Goal: Communication & Community: Answer question/provide support

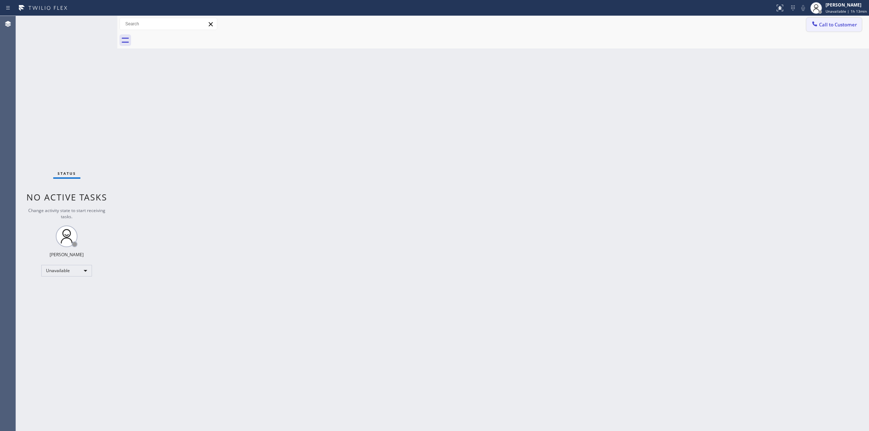
click at [829, 24] on span "Call to Customer" at bounding box center [838, 24] width 38 height 7
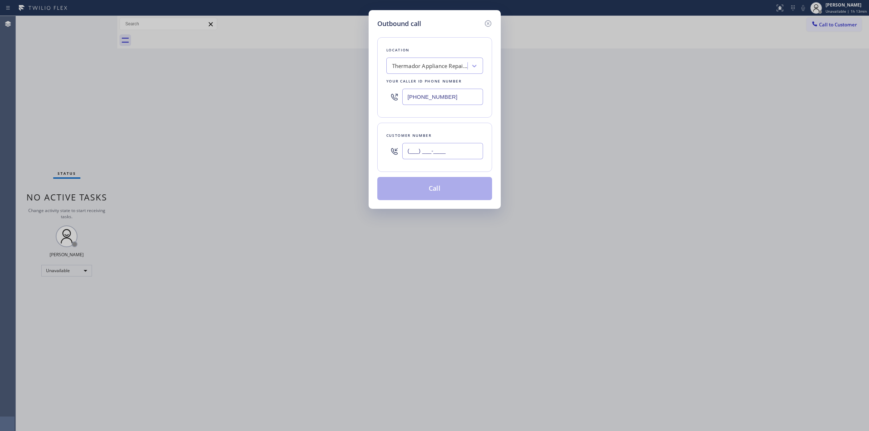
click at [442, 158] on input "(___) ___-____" at bounding box center [442, 151] width 81 height 16
paste input "714) 528-8455"
type input "[PHONE_NUMBER]"
click at [446, 60] on div "Thermador Appliance Repair Zone" at bounding box center [427, 66] width 79 height 13
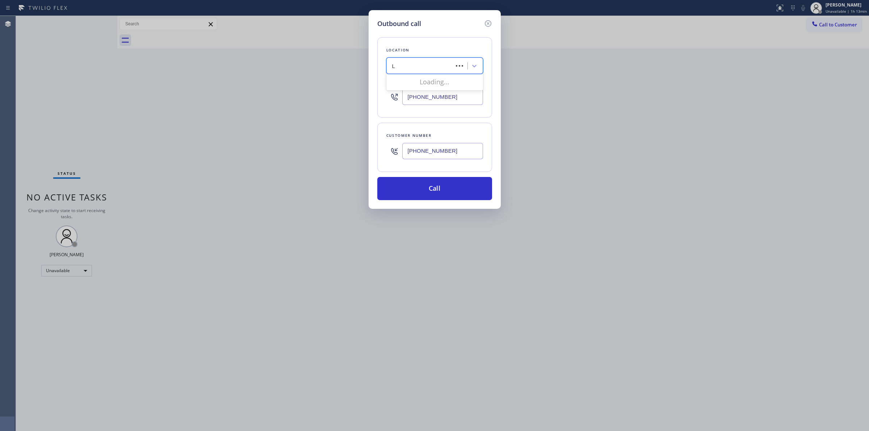
type input "LG"
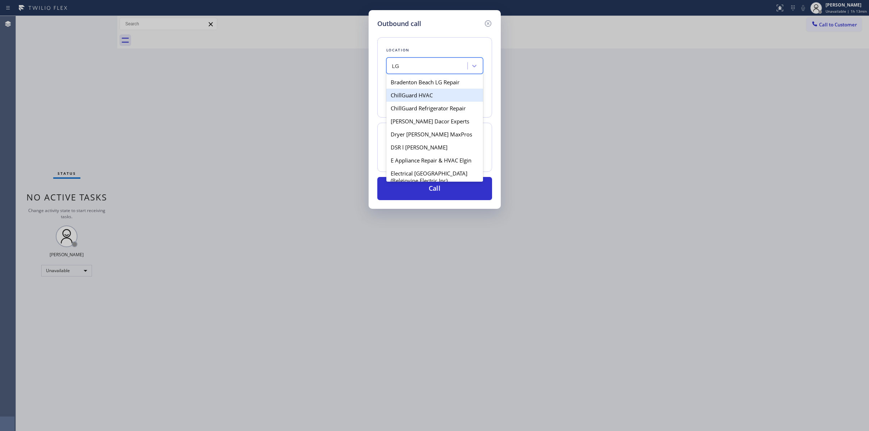
scroll to position [226, 0]
click at [427, 156] on div "LG & Samsung Service" at bounding box center [434, 151] width 97 height 13
type input "[PHONE_NUMBER]"
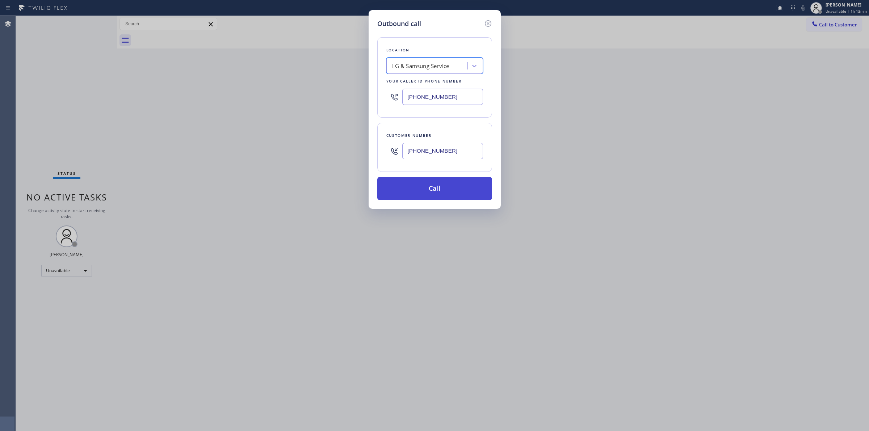
click at [438, 186] on button "Call" at bounding box center [434, 188] width 115 height 23
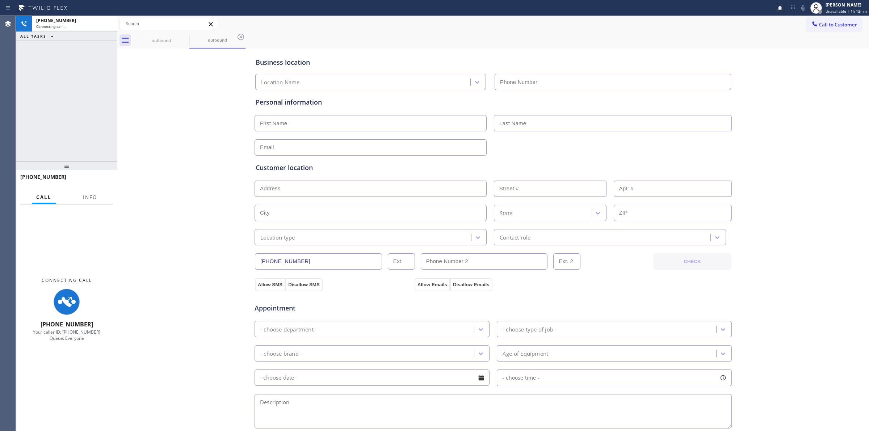
type input "[PHONE_NUMBER]"
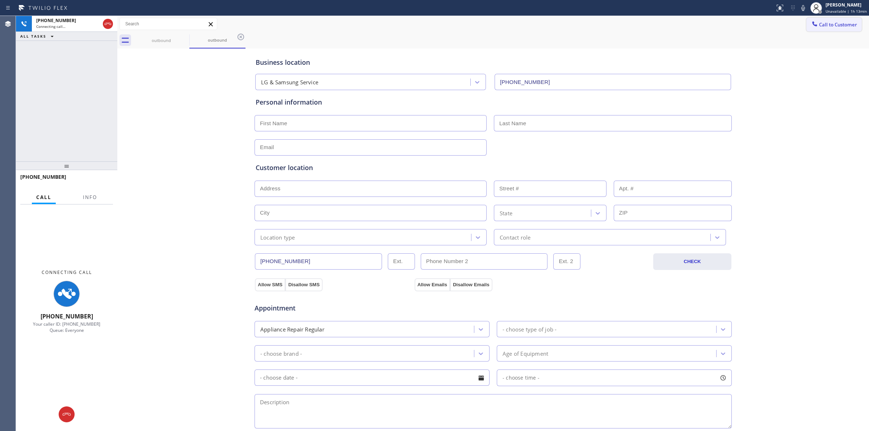
click at [788, 88] on div "Business location LG & Samsung Service [PHONE_NUMBER] Personal information Cust…" at bounding box center [493, 297] width 748 height 494
click at [805, 11] on icon at bounding box center [802, 8] width 9 height 9
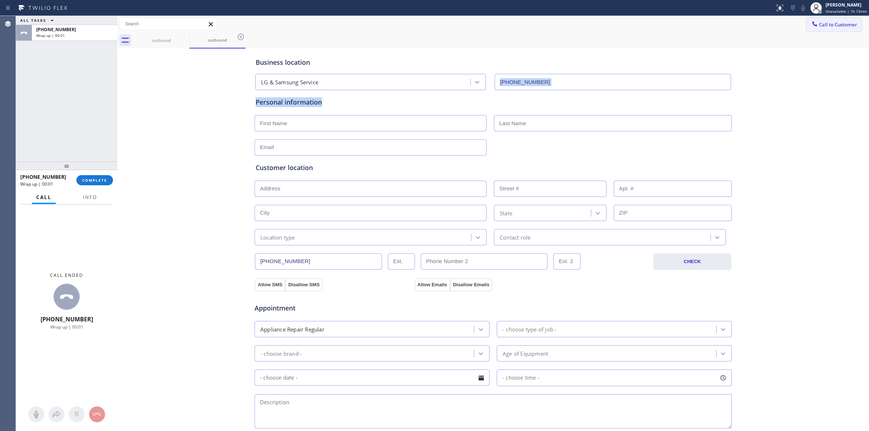
click at [811, 18] on button "Call to Customer" at bounding box center [833, 25] width 55 height 14
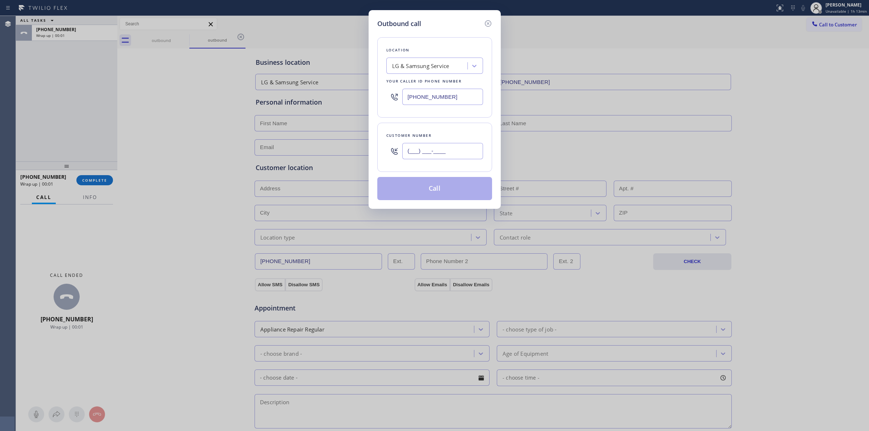
paste input "714) 528-8455"
click at [452, 151] on input "[PHONE_NUMBER]" at bounding box center [442, 151] width 81 height 16
type input "[PHONE_NUMBER]"
click at [435, 185] on button "Call" at bounding box center [434, 188] width 115 height 23
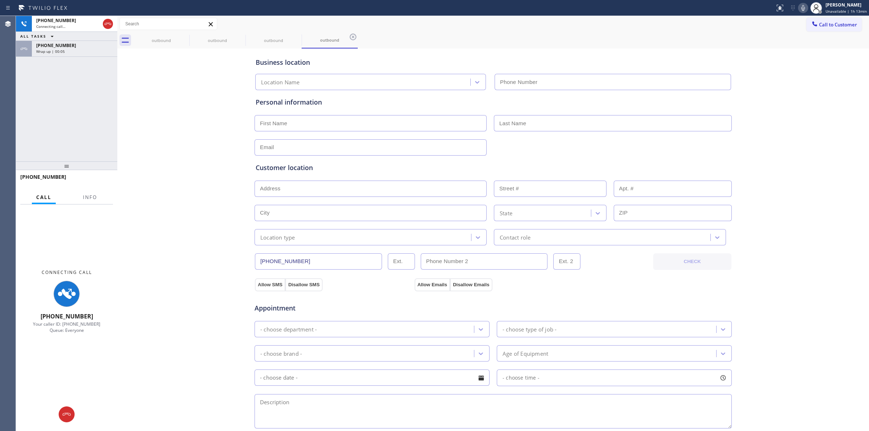
click at [793, 93] on div "Business location Location Name Personal information Customer location >> ADD N…" at bounding box center [493, 297] width 748 height 494
type input "[PHONE_NUMBER]"
click at [89, 42] on div "[PHONE_NUMBER]" at bounding box center [74, 45] width 77 height 6
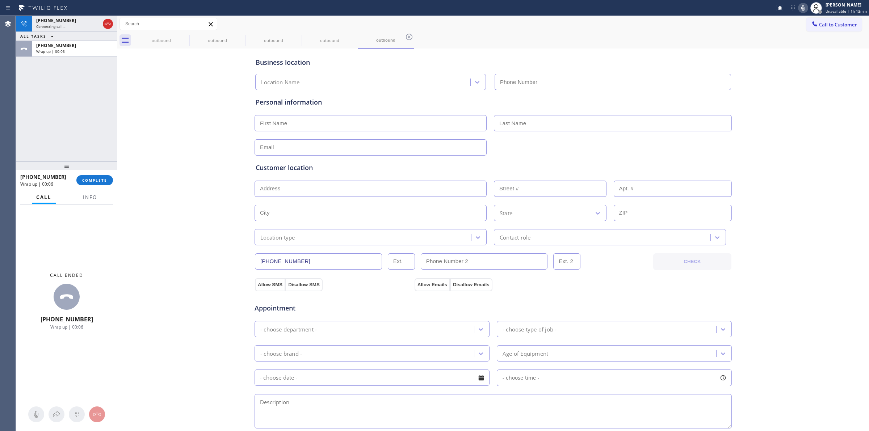
type input "[PHONE_NUMBER]"
click at [86, 184] on button "COMPLETE" at bounding box center [94, 180] width 37 height 10
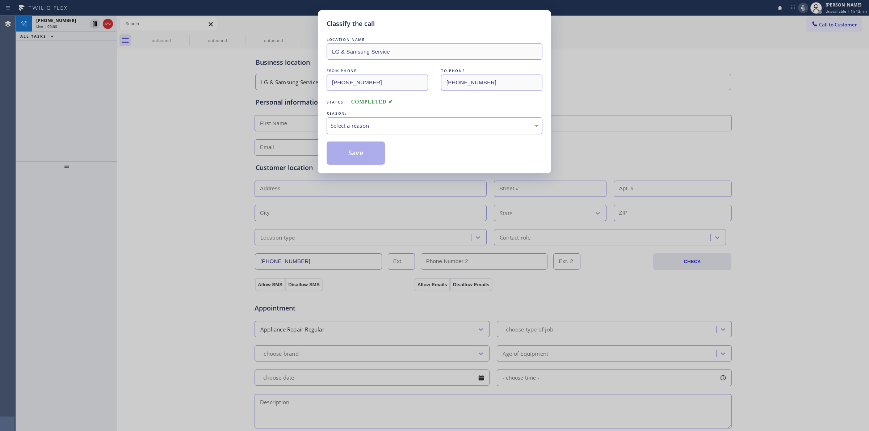
click at [398, 130] on div "Select a reason" at bounding box center [434, 126] width 208 height 8
drag, startPoint x: 380, startPoint y: 180, endPoint x: 368, endPoint y: 160, distance: 23.4
click at [368, 160] on button "Save" at bounding box center [355, 153] width 58 height 23
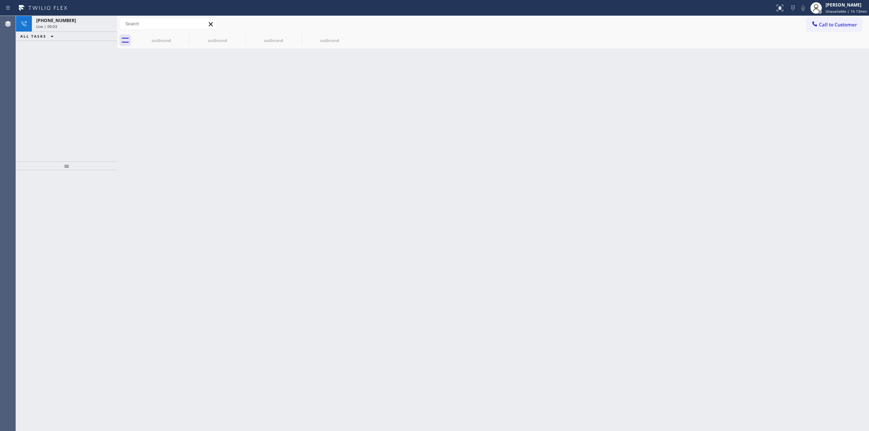
click at [798, 422] on div "Back to Dashboard Change Sender ID Customers Technicians Select a contact Outbo…" at bounding box center [492, 223] width 751 height 415
drag, startPoint x: 345, startPoint y: 243, endPoint x: 12, endPoint y: 46, distance: 387.0
click at [307, 227] on div "Back to Dashboard Change Sender ID Customers Technicians Select a contact Outbo…" at bounding box center [492, 223] width 751 height 415
click at [67, 26] on div "[PHONE_NUMBER]" at bounding box center [74, 29] width 77 height 6
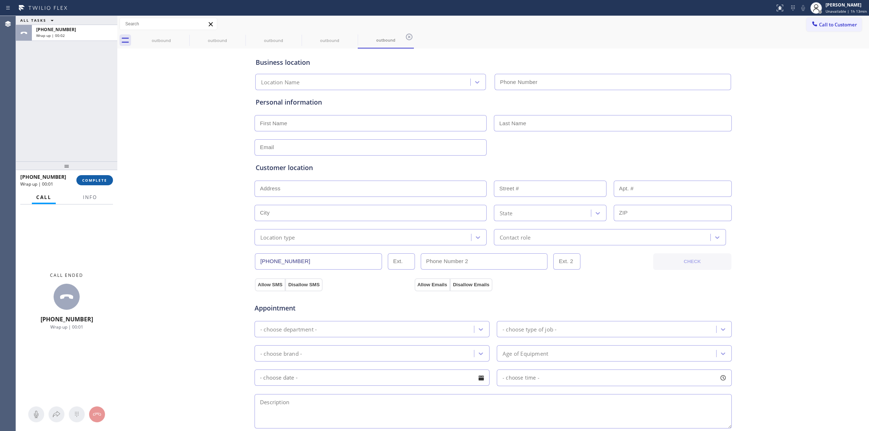
drag, startPoint x: 98, startPoint y: 162, endPoint x: 100, endPoint y: 180, distance: 17.8
click at [98, 161] on div at bounding box center [66, 165] width 101 height 9
click at [100, 180] on span "COMPLETE" at bounding box center [94, 180] width 25 height 5
type input "[PHONE_NUMBER]"
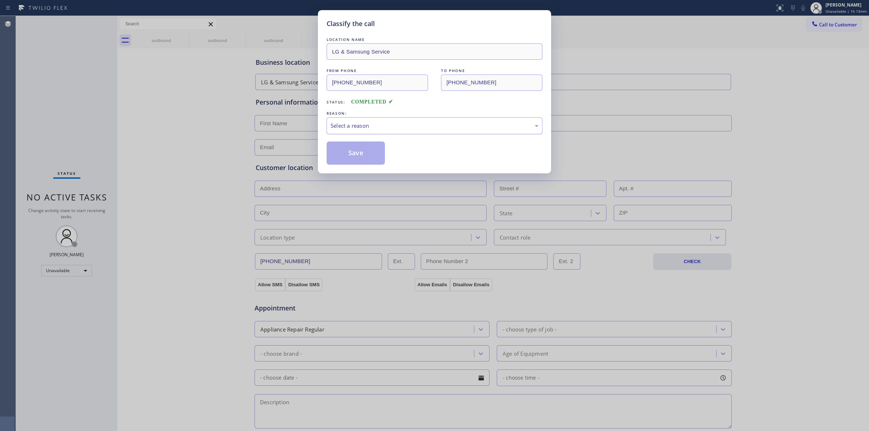
click at [379, 130] on div "Select a reason" at bounding box center [434, 126] width 208 height 8
drag, startPoint x: 382, startPoint y: 175, endPoint x: 376, endPoint y: 131, distance: 44.5
drag, startPoint x: 369, startPoint y: 151, endPoint x: 746, endPoint y: 18, distance: 399.5
click at [374, 151] on button "Save" at bounding box center [355, 153] width 58 height 23
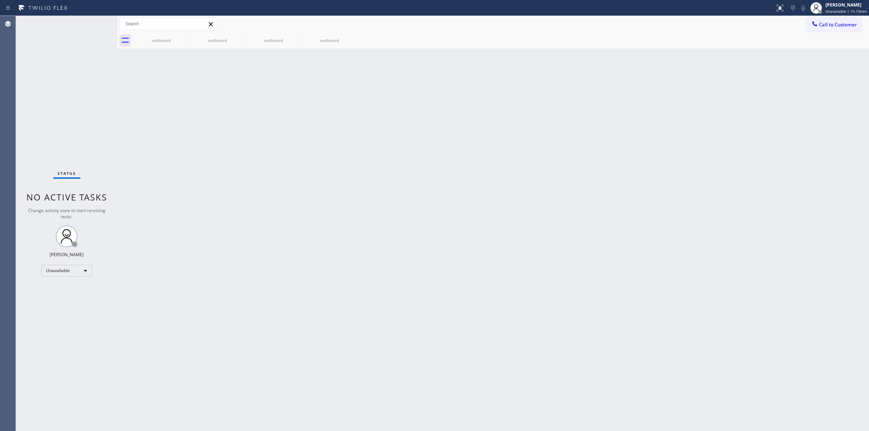
drag, startPoint x: 830, startPoint y: 24, endPoint x: 797, endPoint y: 28, distance: 32.8
click at [830, 24] on span "Call to Customer" at bounding box center [838, 24] width 38 height 7
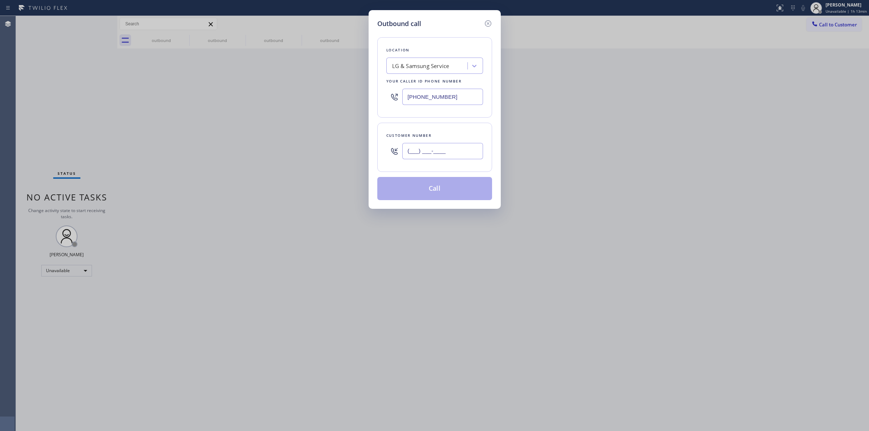
click at [428, 156] on input "(___) ___-____" at bounding box center [442, 151] width 81 height 16
paste input "714) 528-8455"
type input "[PHONE_NUMBER]"
click at [443, 190] on button "Call" at bounding box center [434, 188] width 115 height 23
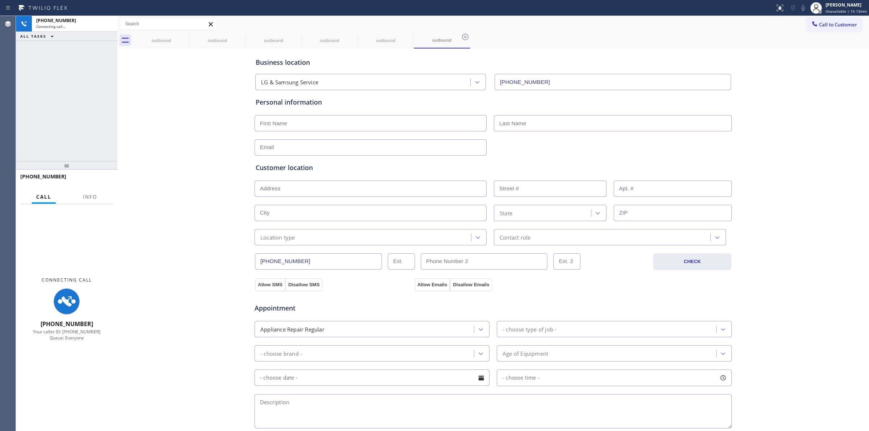
type input "[PHONE_NUMBER]"
click at [178, 69] on div "Business location LG & Samsung Service [PHONE_NUMBER] Personal information Cust…" at bounding box center [493, 297] width 748 height 494
drag, startPoint x: 211, startPoint y: 100, endPoint x: 211, endPoint y: 81, distance: 18.5
click at [211, 85] on div "Business location LG & Samsung Service [PHONE_NUMBER] Personal information Cust…" at bounding box center [493, 297] width 748 height 494
drag, startPoint x: 170, startPoint y: 35, endPoint x: 180, endPoint y: 35, distance: 9.4
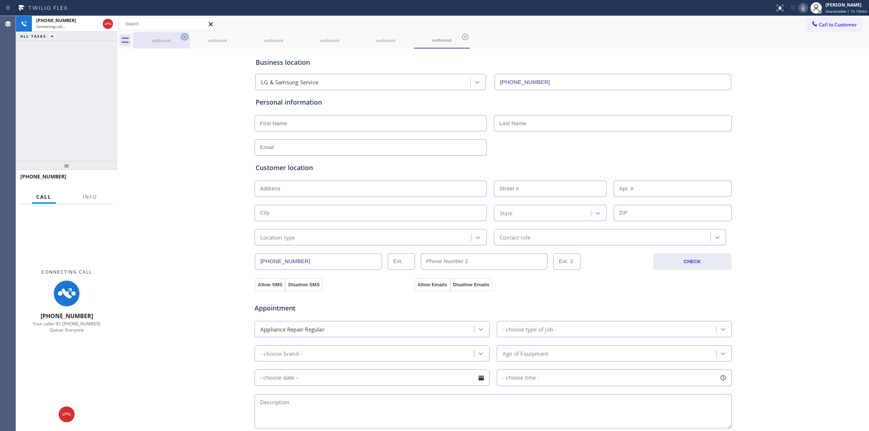
click at [174, 35] on div "outbound" at bounding box center [161, 40] width 55 height 16
drag, startPoint x: 180, startPoint y: 35, endPoint x: 231, endPoint y: 72, distance: 62.8
click at [180, 35] on icon at bounding box center [184, 37] width 9 height 9
click at [0, 0] on icon at bounding box center [0, 0] width 0 height 0
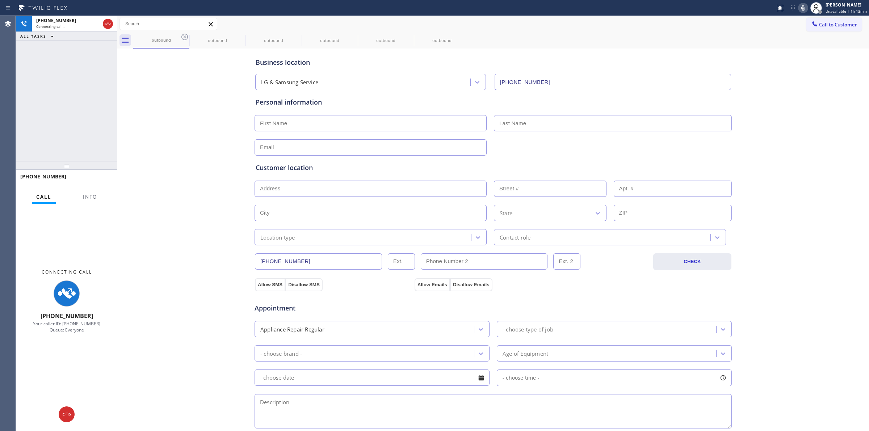
click at [0, 0] on icon at bounding box center [0, 0] width 0 height 0
click at [180, 35] on div "outbound outbound outbound outbound outbound outbound" at bounding box center [501, 40] width 736 height 16
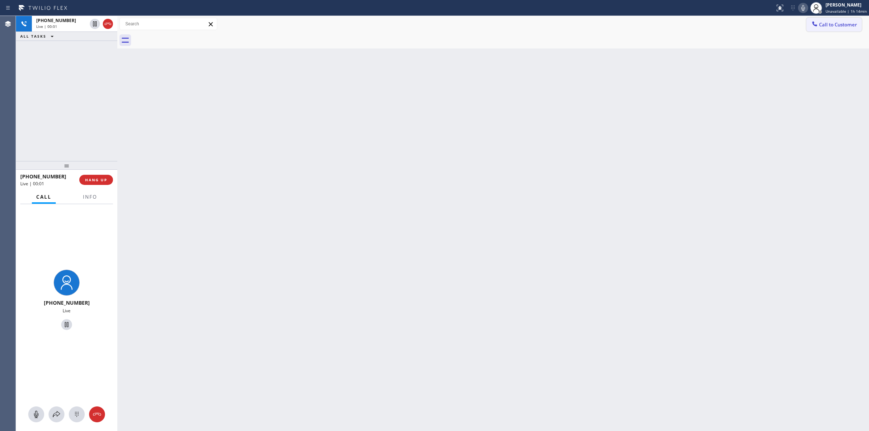
drag, startPoint x: 821, startPoint y: 26, endPoint x: 814, endPoint y: 30, distance: 8.3
click at [821, 26] on span "Call to Customer" at bounding box center [838, 24] width 38 height 7
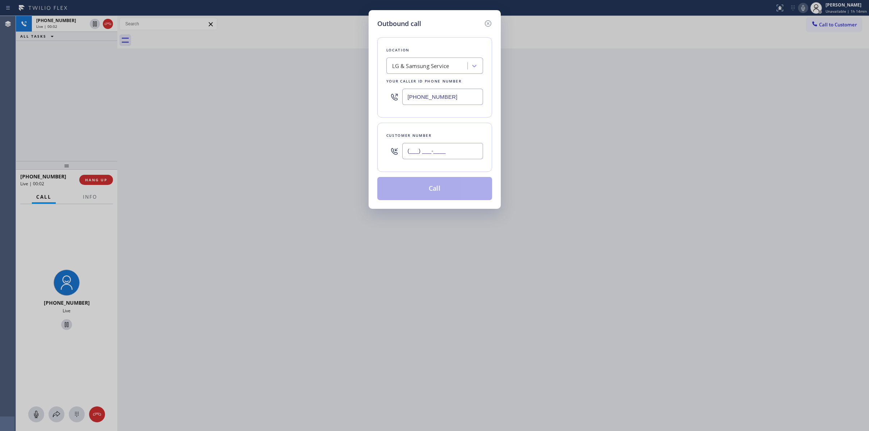
click at [431, 159] on input "(___) ___-____" at bounding box center [442, 151] width 81 height 16
paste input "805) 593-3907"
type input "[PHONE_NUMBER]"
click at [433, 71] on div "LG & Samsung Service" at bounding box center [427, 66] width 79 height 13
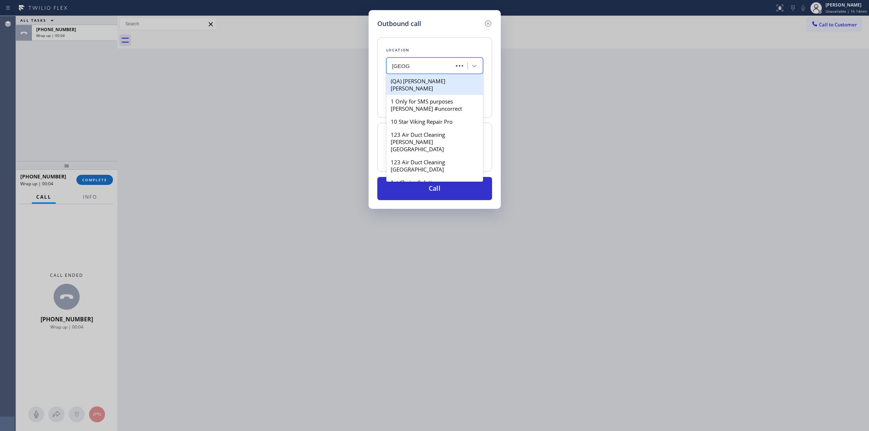
type input "Samsung"
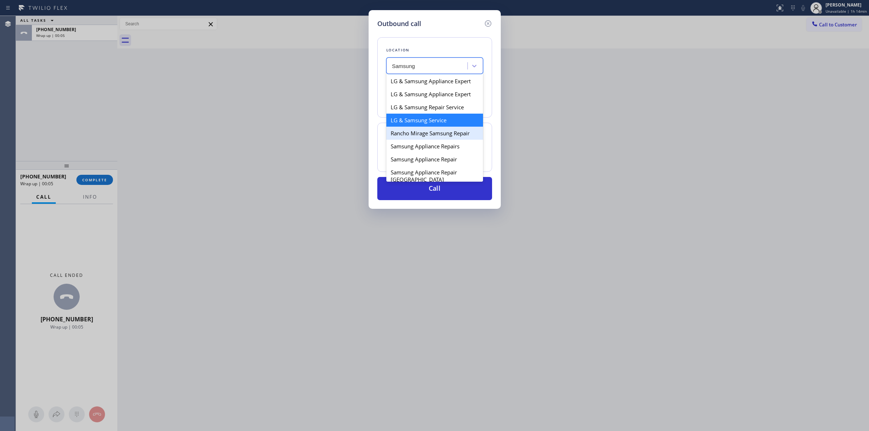
click at [405, 136] on div "Rancho Mirage Samsung Repair" at bounding box center [434, 133] width 97 height 13
type input "[PHONE_NUMBER]"
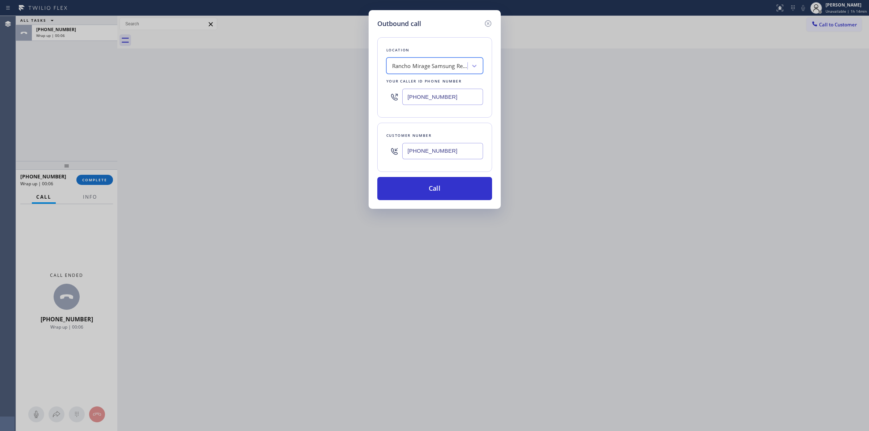
click at [433, 154] on input "[PHONE_NUMBER]" at bounding box center [442, 151] width 81 height 16
click at [426, 194] on button "Call" at bounding box center [434, 188] width 115 height 23
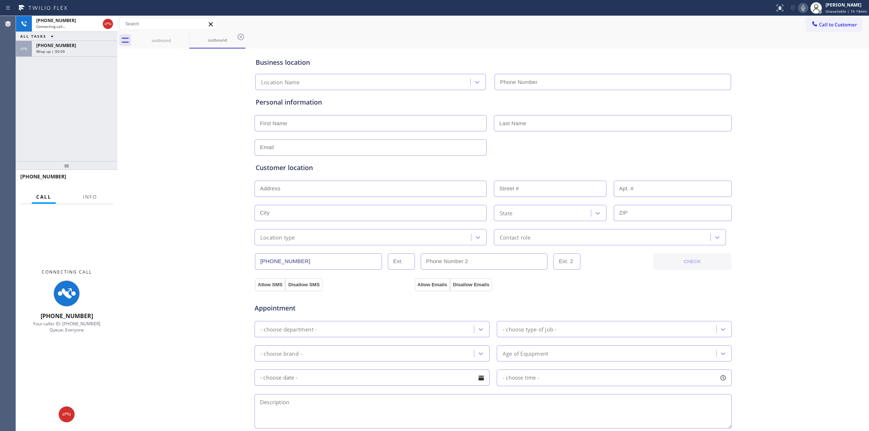
type input "[PHONE_NUMBER]"
click at [735, 73] on div "Business location [GEOGRAPHIC_DATA] Samsung Repair [PHONE_NUMBER] Personal info…" at bounding box center [493, 297] width 748 height 494
click at [804, 6] on icon at bounding box center [803, 8] width 4 height 6
drag, startPoint x: 159, startPoint y: 39, endPoint x: 182, endPoint y: 37, distance: 23.3
click at [158, 39] on div "outbound" at bounding box center [161, 40] width 55 height 5
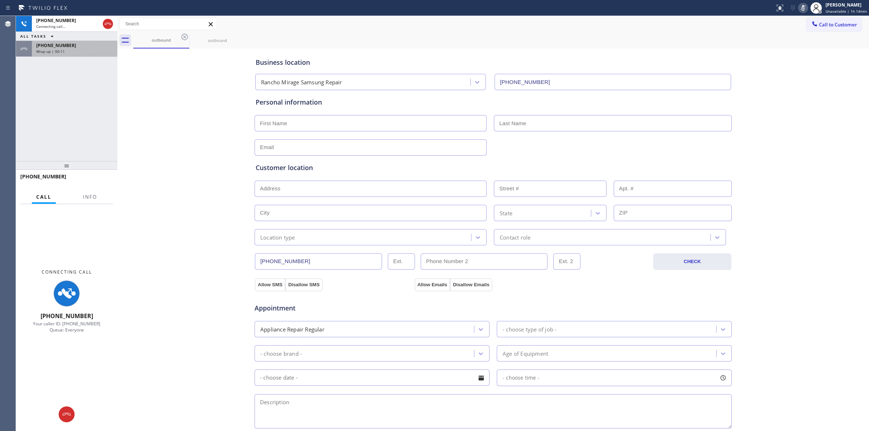
click at [183, 36] on icon at bounding box center [184, 37] width 9 height 9
click at [0, 0] on icon at bounding box center [0, 0] width 0 height 0
click at [71, 44] on div "[PHONE_NUMBER]" at bounding box center [74, 45] width 77 height 6
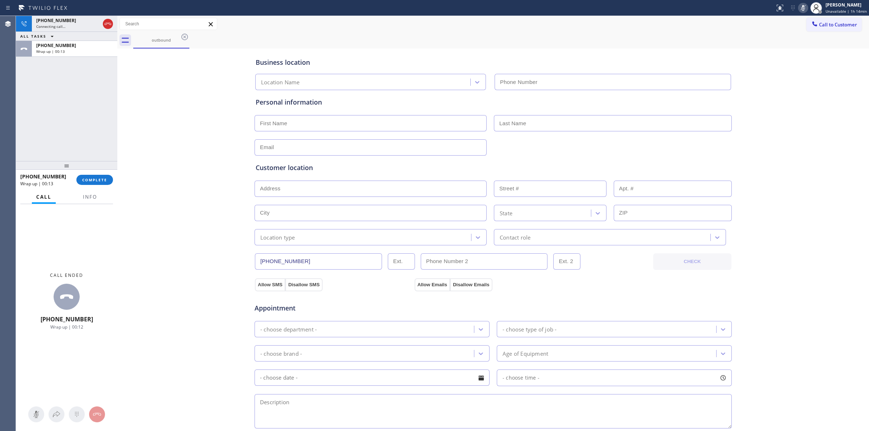
type input "[PHONE_NUMBER]"
click at [96, 178] on span "COMPLETE" at bounding box center [94, 179] width 25 height 5
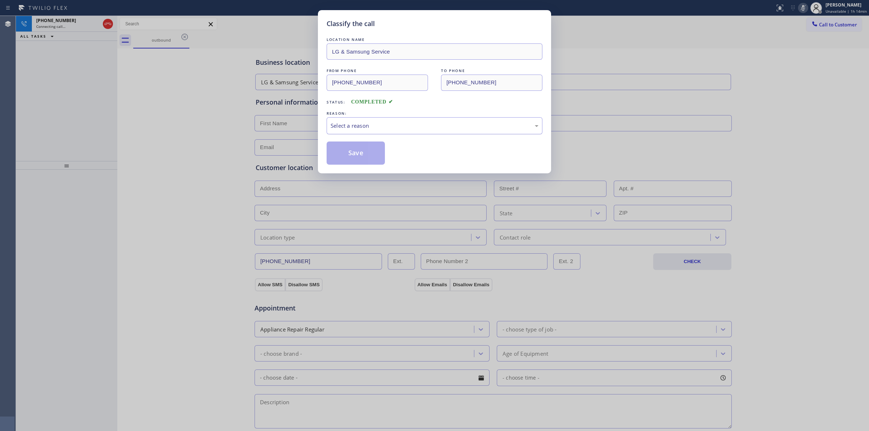
click at [364, 126] on div "Select a reason" at bounding box center [434, 126] width 208 height 8
drag, startPoint x: 357, startPoint y: 157, endPoint x: 623, endPoint y: 140, distance: 265.9
click at [357, 157] on button "Save" at bounding box center [355, 153] width 58 height 23
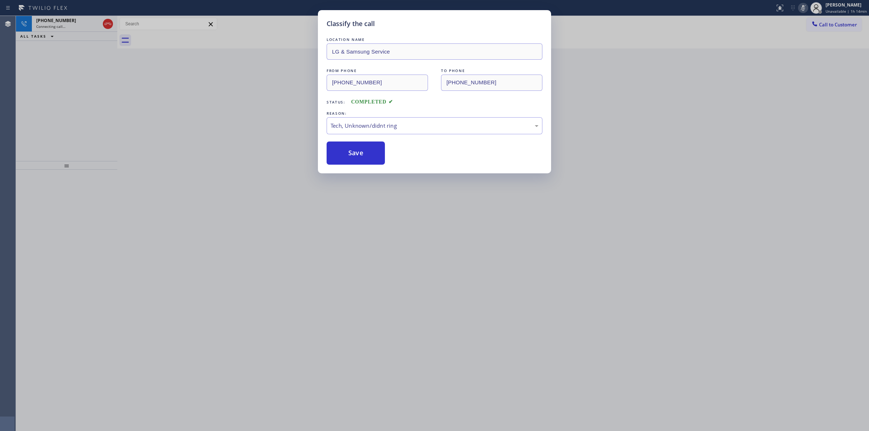
click at [694, 95] on div "Classify the call LOCATION NAME LG & Samsung Service FROM PHONE [PHONE_NUMBER] …" at bounding box center [434, 215] width 869 height 431
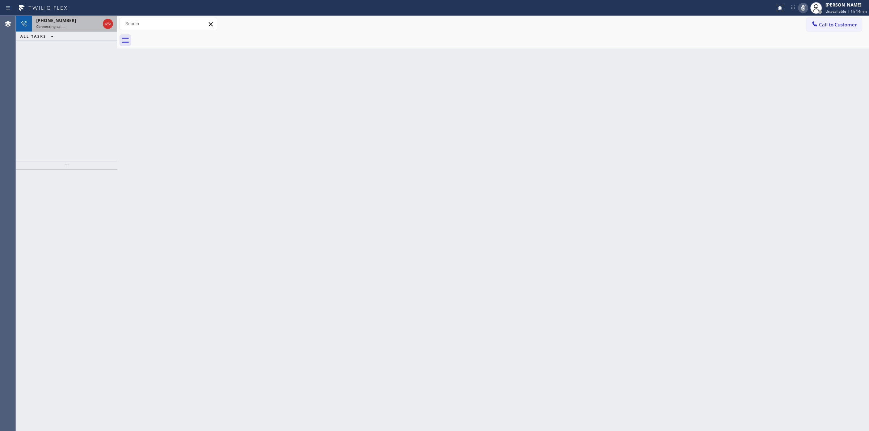
click at [84, 24] on div "Connecting call…" at bounding box center [68, 26] width 64 height 5
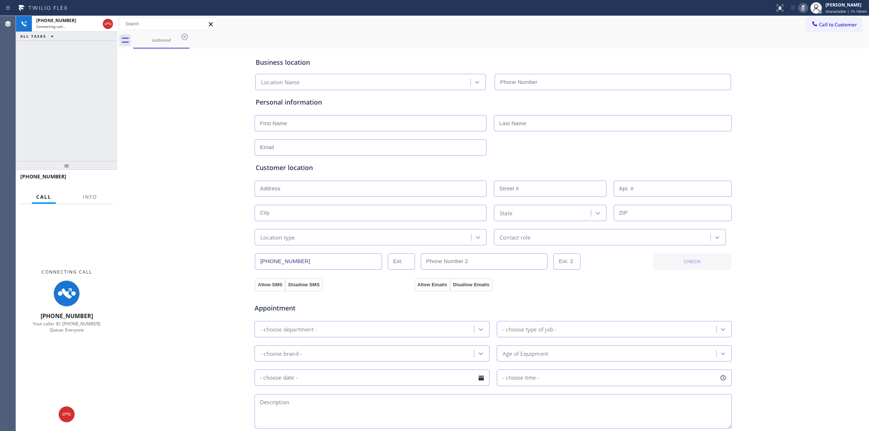
type input "[PHONE_NUMBER]"
click at [779, 180] on div "Business location [GEOGRAPHIC_DATA] Samsung Repair [PHONE_NUMBER] Personal info…" at bounding box center [493, 297] width 748 height 494
click at [108, 24] on icon at bounding box center [108, 24] width 7 height 2
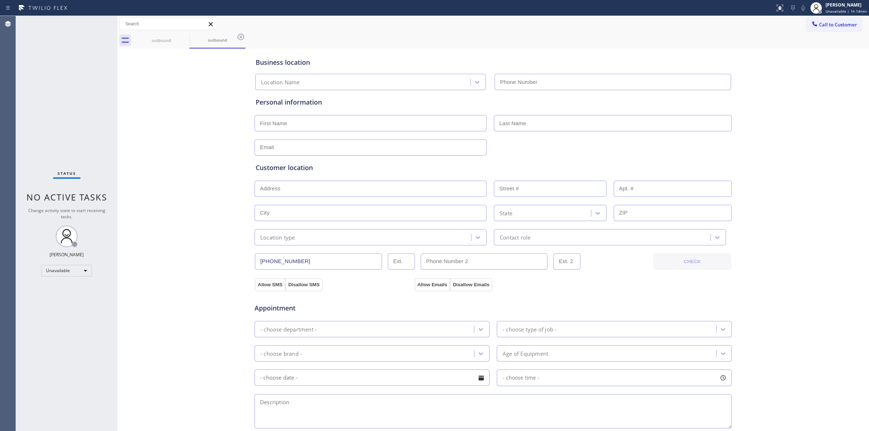
type input "[PHONE_NUMBER]"
click at [838, 25] on span "Call to Customer" at bounding box center [838, 24] width 38 height 7
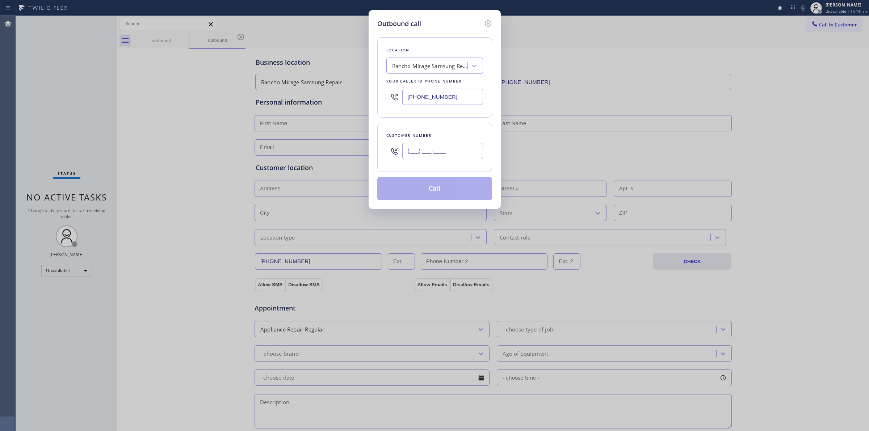
paste input "text"
drag, startPoint x: 462, startPoint y: 145, endPoint x: 460, endPoint y: 142, distance: 3.8
click at [461, 146] on input "(___) ___-____" at bounding box center [442, 151] width 81 height 16
type input "(___) ___-____"
click at [449, 76] on div "Location [GEOGRAPHIC_DATA] Samsung Repair Your caller id phone number [PHONE_NU…" at bounding box center [434, 77] width 115 height 80
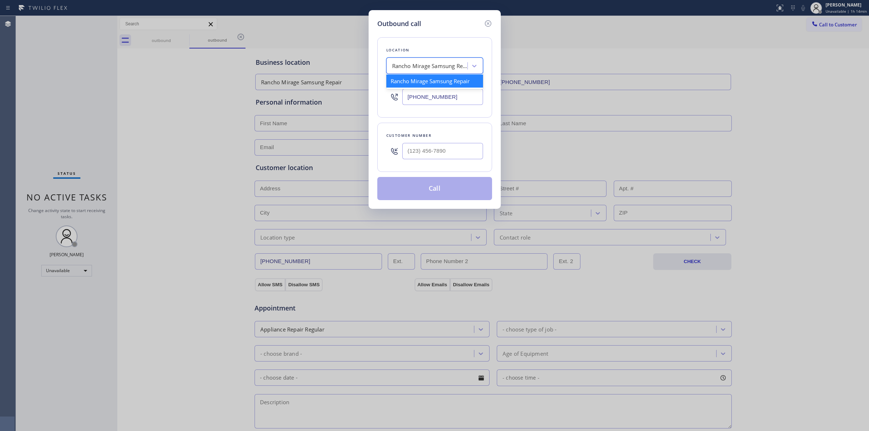
click at [449, 60] on div "Rancho Mirage Samsung Repair" at bounding box center [427, 66] width 79 height 13
click at [447, 151] on input "(___) ___-____" at bounding box center [442, 151] width 81 height 16
paste input "646) 889-9033"
type input "[PHONE_NUMBER]"
click at [436, 73] on div "Rancho Mirage Samsung Repair" at bounding box center [434, 66] width 97 height 16
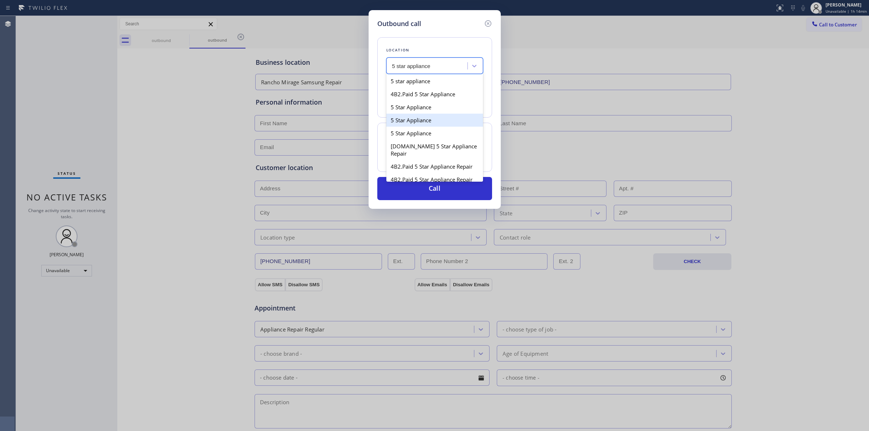
drag, startPoint x: 435, startPoint y: 82, endPoint x: 476, endPoint y: 156, distance: 84.6
click at [477, 156] on div "5 star appliance 4B2.Paid 5 Star Appliance 5 Star Appliance 5 Star Appliance 5 …" at bounding box center [434, 127] width 97 height 109
type input "5 star appliance"
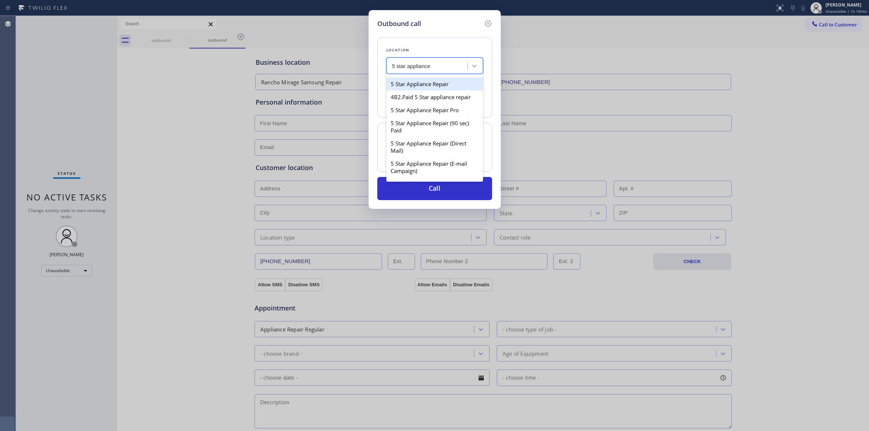
click at [421, 90] on div "5 Star Appliance Repair" at bounding box center [434, 83] width 97 height 13
type input "[PHONE_NUMBER]"
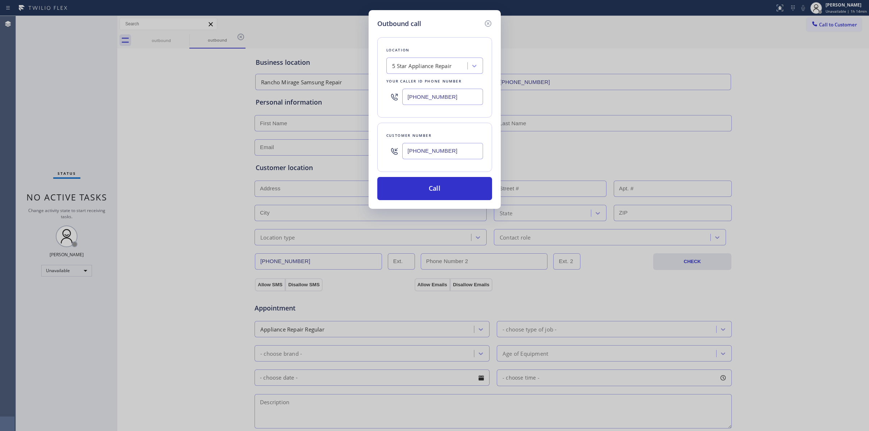
click at [454, 152] on input "[PHONE_NUMBER]" at bounding box center [442, 151] width 81 height 16
click at [431, 192] on button "Call" at bounding box center [434, 188] width 115 height 23
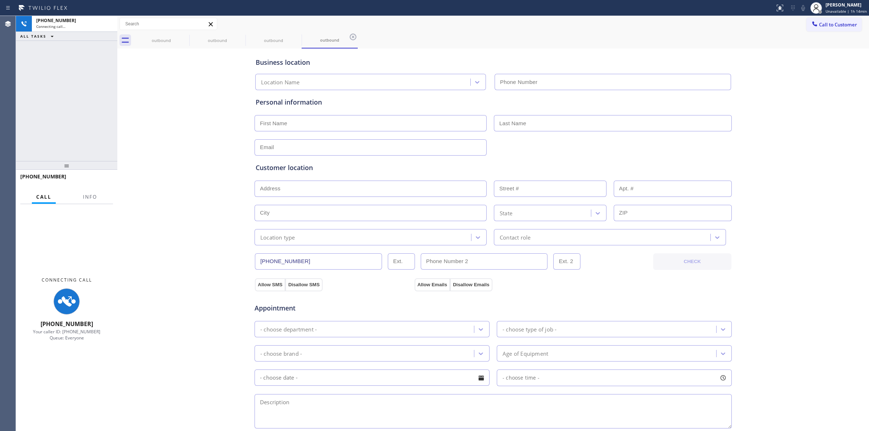
click at [724, 93] on div "Personal information" at bounding box center [493, 123] width 478 height 66
type input "[PHONE_NUMBER]"
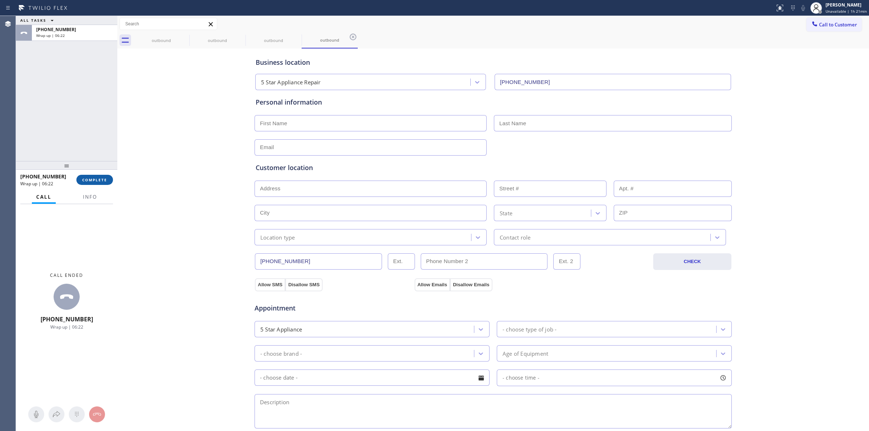
click at [91, 176] on button "COMPLETE" at bounding box center [94, 180] width 37 height 10
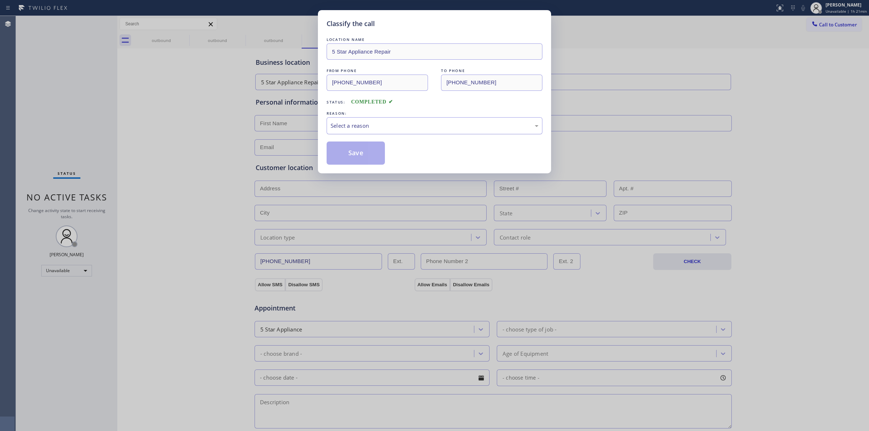
drag, startPoint x: 424, startPoint y: 122, endPoint x: 400, endPoint y: 132, distance: 25.9
click at [412, 127] on div "Select a reason" at bounding box center [434, 126] width 208 height 8
click at [354, 156] on button "Save" at bounding box center [355, 153] width 58 height 23
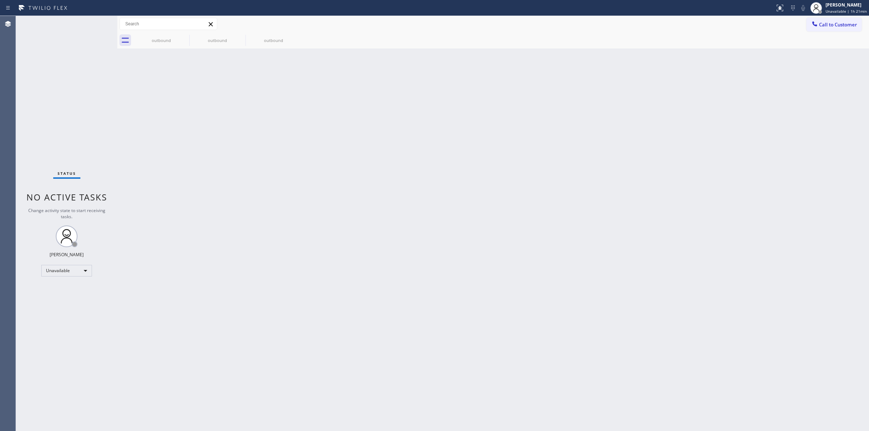
drag, startPoint x: 679, startPoint y: 135, endPoint x: 712, endPoint y: 95, distance: 52.0
click at [693, 119] on div "Back to Dashboard Change Sender ID Customers Technicians Select a contact Outbo…" at bounding box center [492, 223] width 751 height 415
click at [835, 31] on div "Call to Customer Outbound call Location 5 Star Appliance Repair Your caller id …" at bounding box center [492, 32] width 751 height 33
click at [829, 30] on button "Call to Customer" at bounding box center [833, 25] width 55 height 14
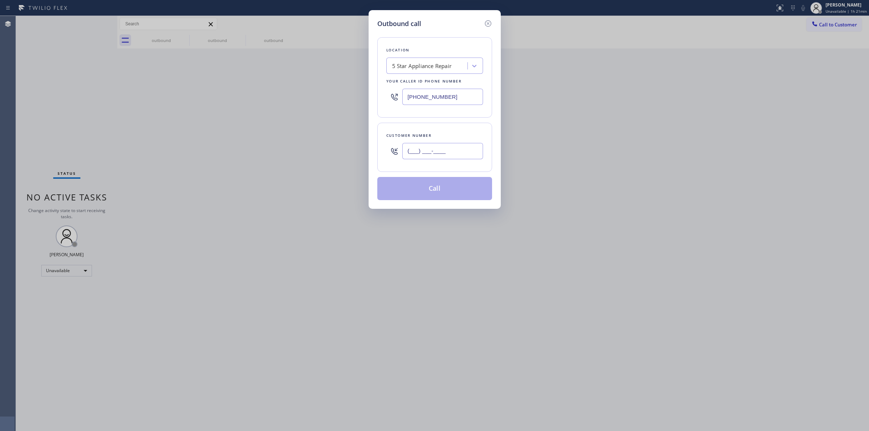
click at [429, 156] on input "(___) ___-____" at bounding box center [442, 151] width 81 height 16
paste input "646) 889-9033"
type input "[PHONE_NUMBER]"
click at [431, 56] on div "Location 5 Star Appliance Repair Your caller id phone number [PHONE_NUMBER]" at bounding box center [434, 77] width 115 height 80
click at [444, 198] on button "Call" at bounding box center [434, 188] width 115 height 23
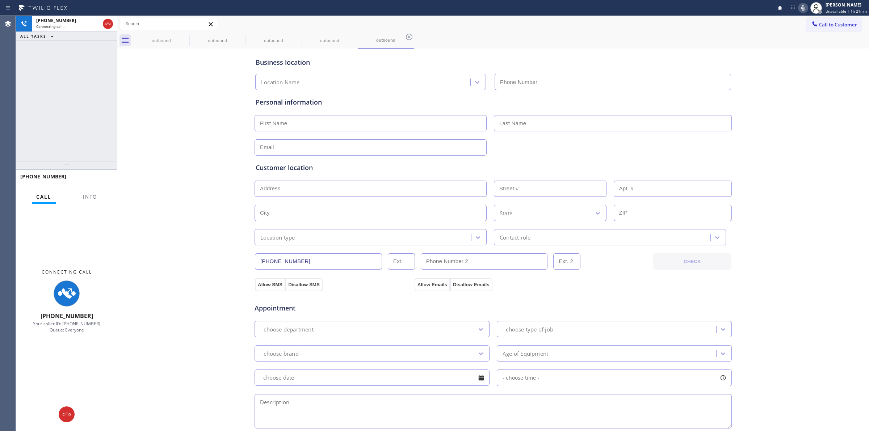
type input "[PHONE_NUMBER]"
click at [781, 107] on div "Business location Location Name [PHONE_NUMBER] Personal information Customer lo…" at bounding box center [493, 297] width 748 height 494
click at [186, 34] on icon at bounding box center [184, 37] width 7 height 7
click at [0, 0] on icon at bounding box center [0, 0] width 0 height 0
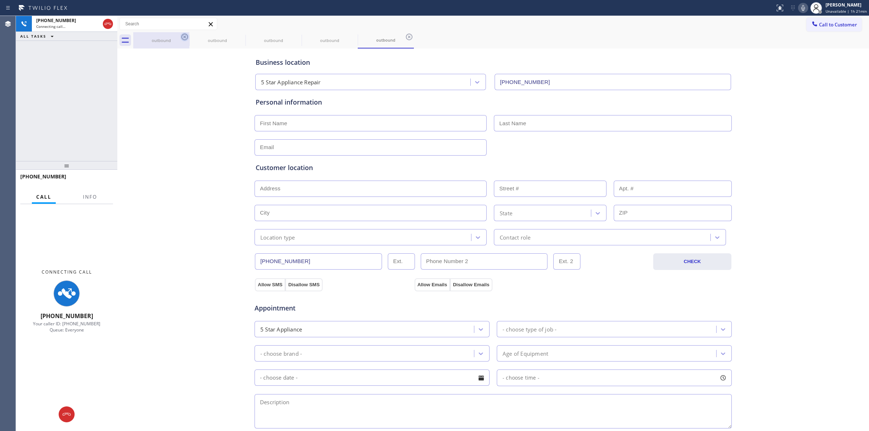
click at [0, 0] on icon at bounding box center [0, 0] width 0 height 0
drag, startPoint x: 186, startPoint y: 34, endPoint x: 192, endPoint y: 41, distance: 9.0
click at [405, 35] on icon at bounding box center [409, 37] width 9 height 9
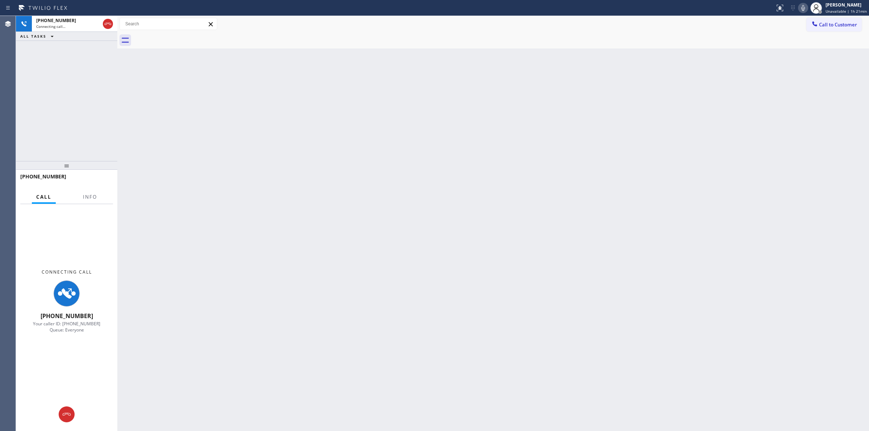
click at [808, 130] on div "Back to Dashboard Change Sender ID Customers Technicians Select a contact Outbo…" at bounding box center [492, 223] width 751 height 415
click at [806, 12] on icon at bounding box center [802, 8] width 9 height 9
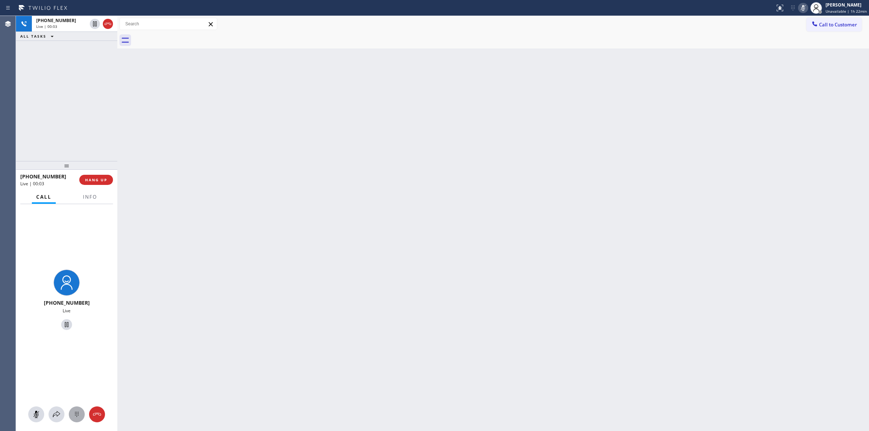
click at [75, 417] on icon at bounding box center [76, 414] width 9 height 9
drag, startPoint x: 841, startPoint y: 27, endPoint x: 649, endPoint y: 97, distance: 204.4
click at [840, 28] on span "Call to Customer" at bounding box center [838, 24] width 38 height 7
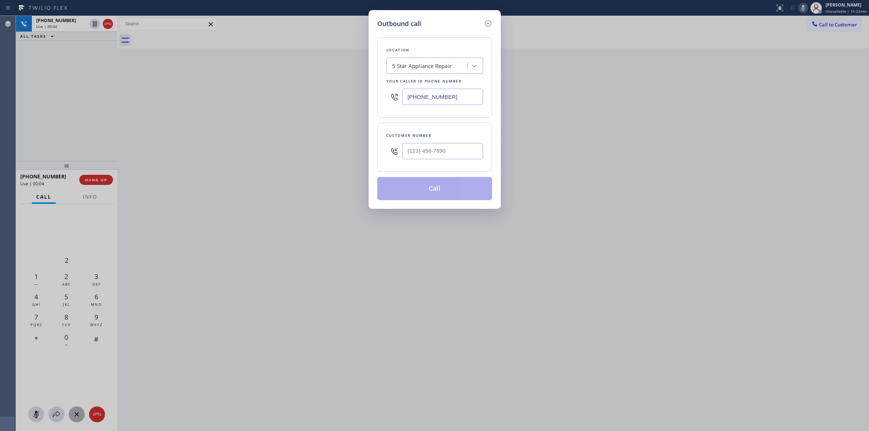
drag, startPoint x: 421, startPoint y: 172, endPoint x: 435, endPoint y: 154, distance: 22.7
click at [424, 168] on div "Customer number" at bounding box center [434, 147] width 115 height 49
click at [435, 153] on input "(___) ___-____" at bounding box center [442, 151] width 81 height 16
paste input "646) 889-9033"
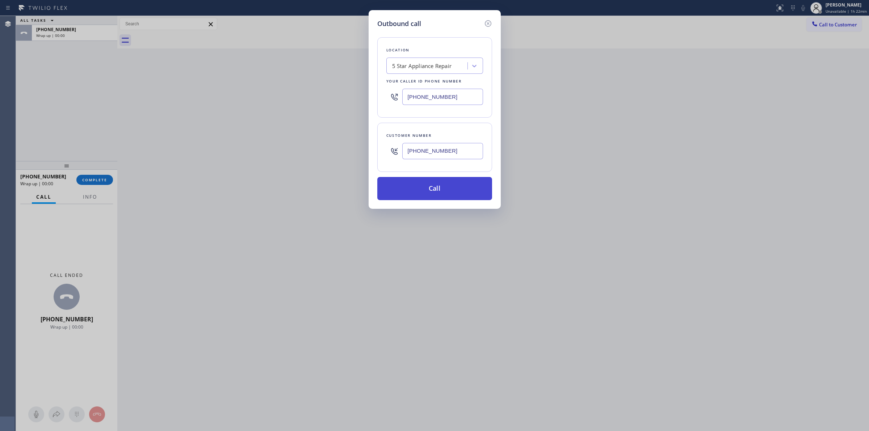
type input "[PHONE_NUMBER]"
click at [442, 198] on button "Call" at bounding box center [434, 188] width 115 height 23
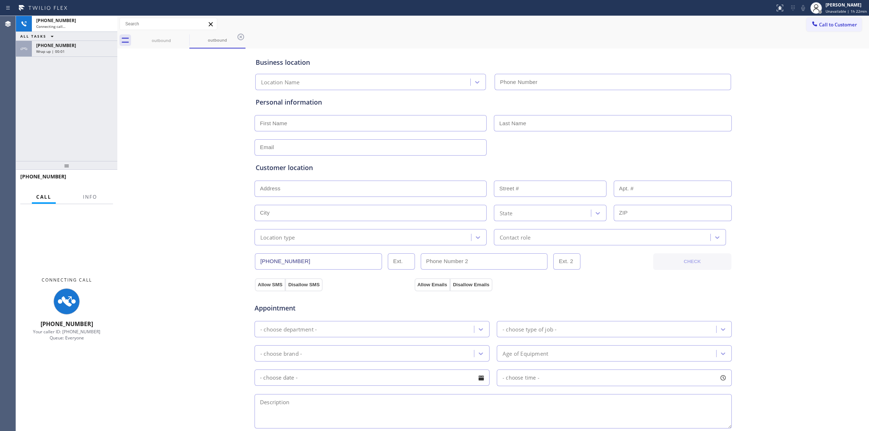
type input "[PHONE_NUMBER]"
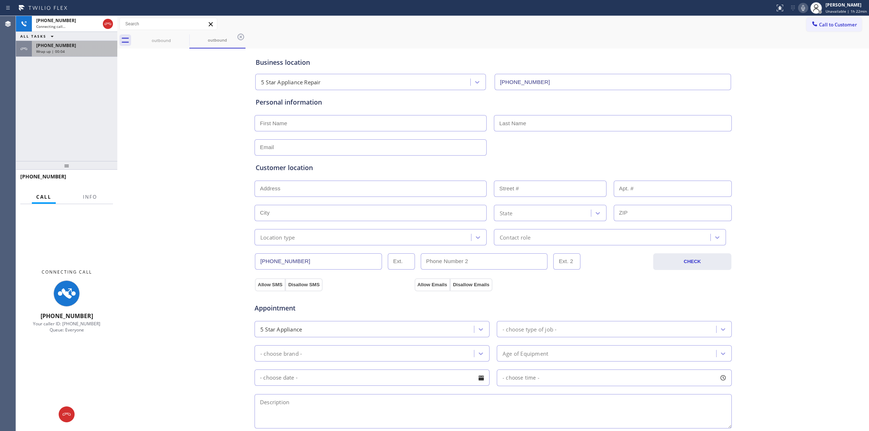
drag, startPoint x: 51, startPoint y: 64, endPoint x: 64, endPoint y: 51, distance: 18.7
click at [52, 61] on div "[PHONE_NUMBER] Connecting call… ALL TASKS ALL TASKS ACTIVE TASKS TASKS IN WRAP …" at bounding box center [66, 88] width 101 height 145
click at [64, 51] on div "Wrap up | 00:04" at bounding box center [74, 51] width 77 height 5
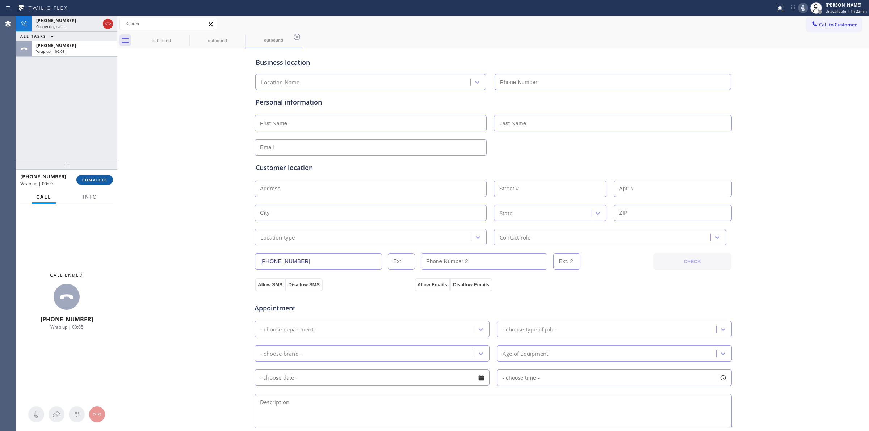
type input "[PHONE_NUMBER]"
click at [104, 178] on span "COMPLETE" at bounding box center [94, 179] width 25 height 5
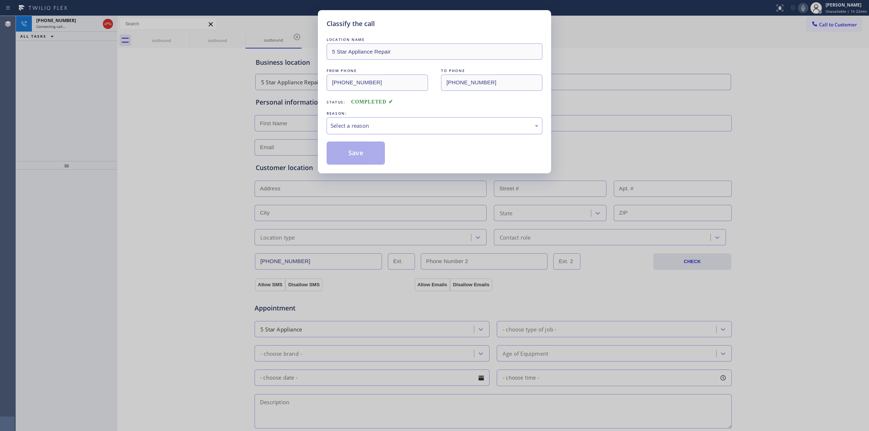
click at [364, 126] on div "Select a reason" at bounding box center [434, 126] width 208 height 8
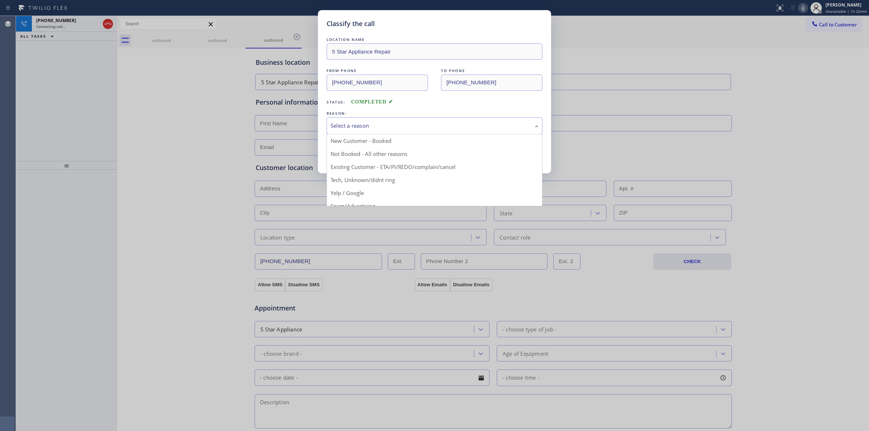
drag, startPoint x: 366, startPoint y: 176, endPoint x: 366, endPoint y: 165, distance: 11.2
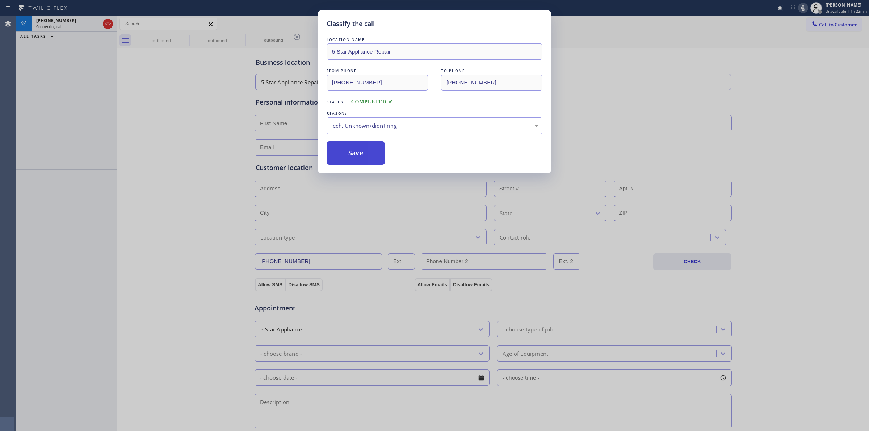
click at [366, 156] on button "Save" at bounding box center [355, 153] width 58 height 23
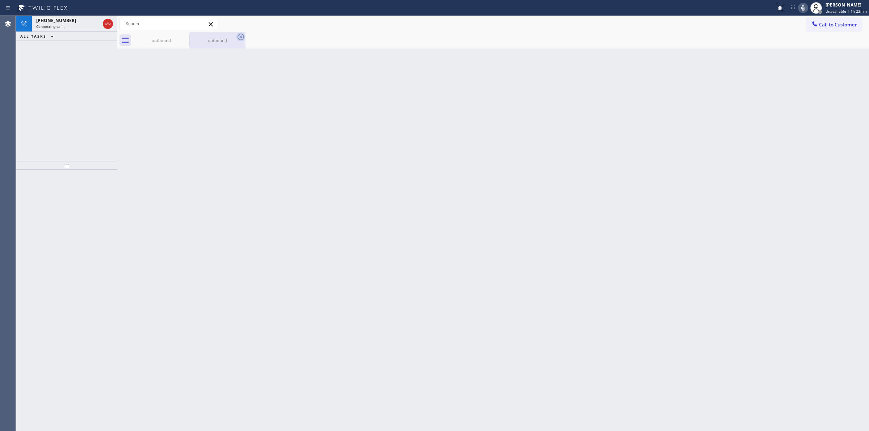
click at [0, 0] on icon at bounding box center [0, 0] width 0 height 0
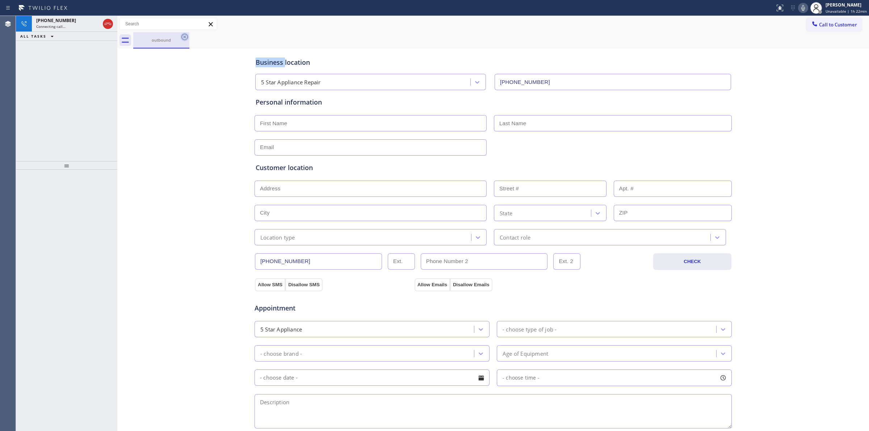
click at [186, 40] on icon at bounding box center [184, 37] width 9 height 9
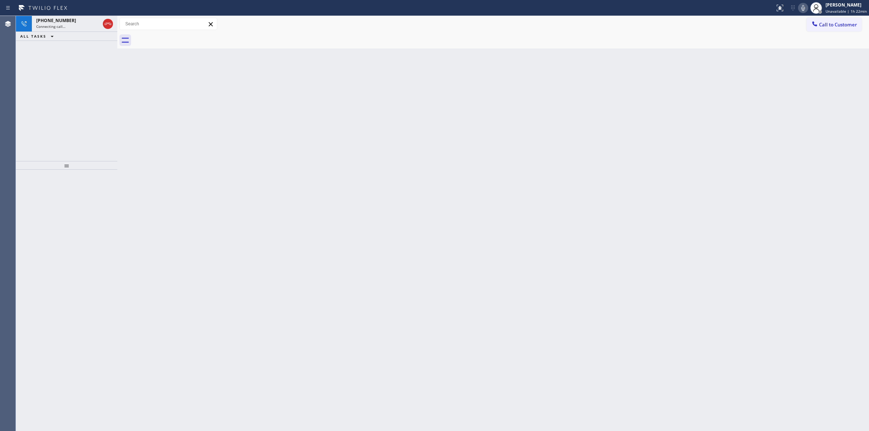
click at [186, 40] on div at bounding box center [501, 40] width 736 height 16
click at [94, 26] on div "Connecting call…" at bounding box center [68, 26] width 64 height 5
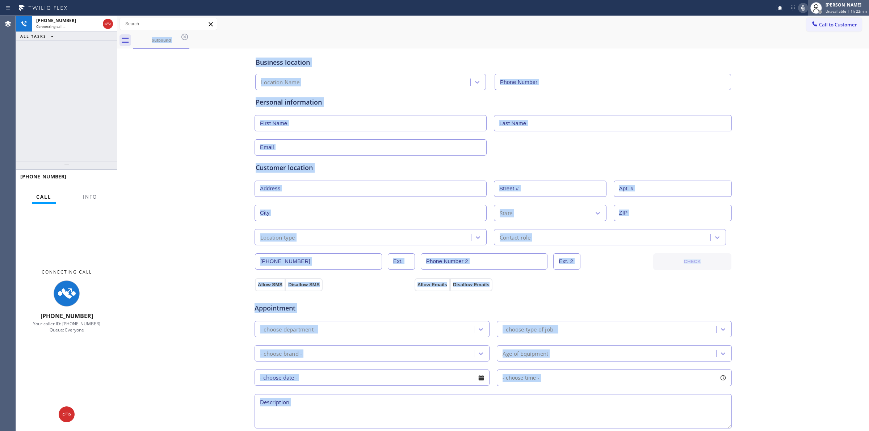
type input "[PHONE_NUMBER]"
click at [813, 8] on div at bounding box center [816, 8] width 12 height 12
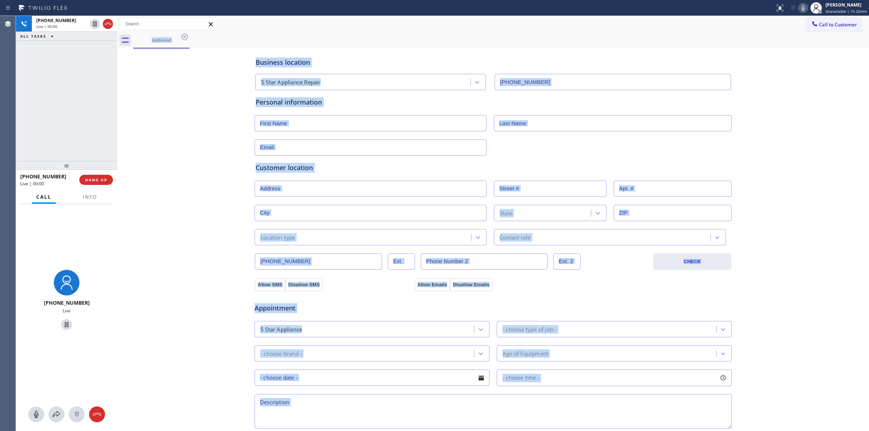
click at [807, 8] on icon at bounding box center [802, 8] width 9 height 9
click at [49, 24] on span "Live | 00:00" at bounding box center [46, 26] width 21 height 5
type input "[PHONE_NUMBER]"
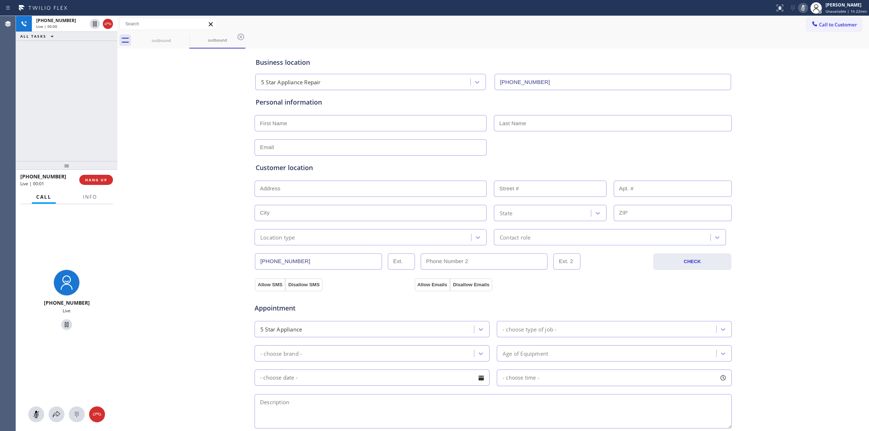
click at [72, 425] on div "[PHONE_NUMBER] Live" at bounding box center [66, 317] width 101 height 227
click at [74, 417] on icon at bounding box center [76, 414] width 9 height 9
drag, startPoint x: 850, startPoint y: 28, endPoint x: 581, endPoint y: 106, distance: 280.0
click at [848, 28] on button "Call to Customer" at bounding box center [833, 25] width 55 height 14
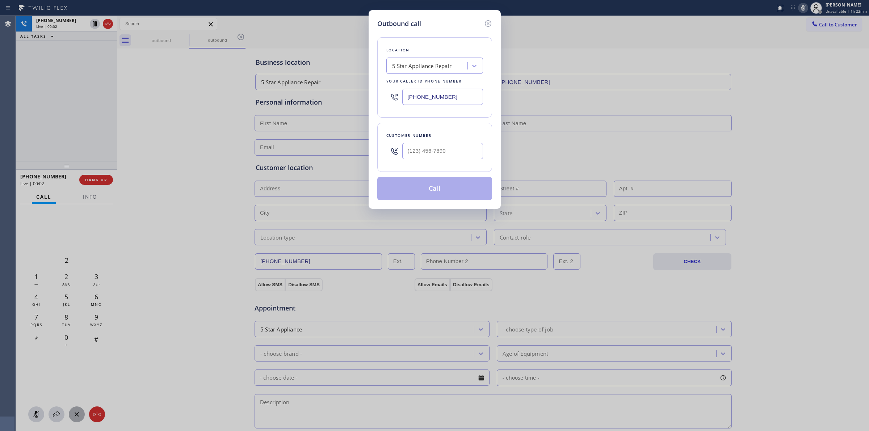
click at [422, 161] on div at bounding box center [442, 151] width 81 height 24
paste input "646) 889-9033"
click at [428, 152] on input "[PHONE_NUMBER]" at bounding box center [442, 151] width 81 height 16
type input "[PHONE_NUMBER]"
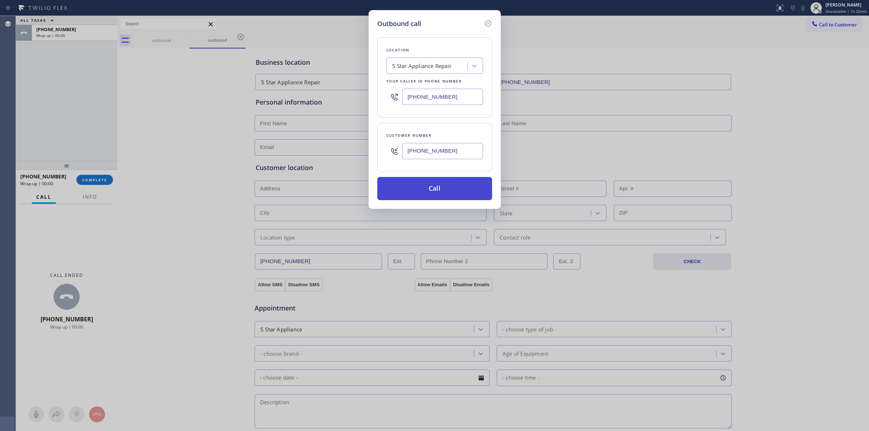
click at [377, 189] on button "Call" at bounding box center [434, 188] width 115 height 23
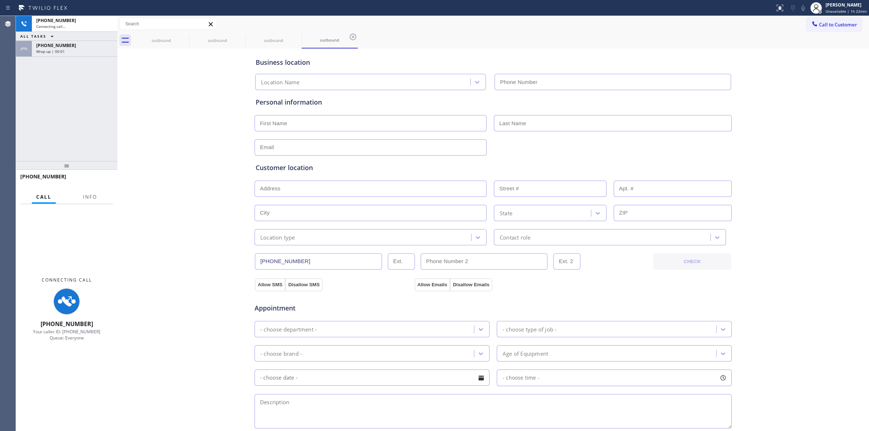
click at [68, 36] on div "ALL TASKS ALL TASKS ACTIVE TASKS TASKS IN WRAP UP" at bounding box center [66, 36] width 101 height 9
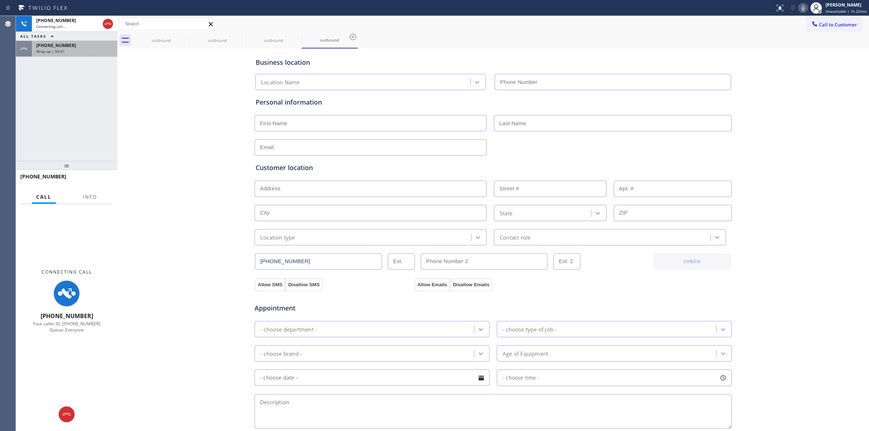
click at [69, 55] on div "[PHONE_NUMBER] Wrap up | 00:01" at bounding box center [73, 49] width 83 height 16
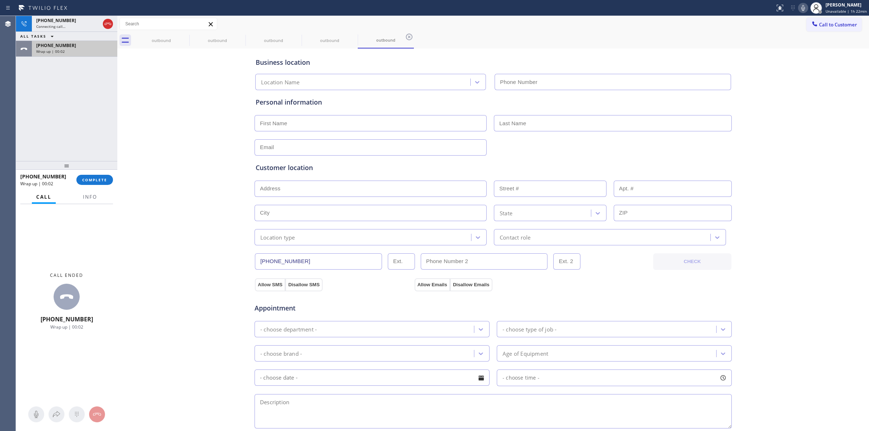
click at [98, 180] on span "COMPLETE" at bounding box center [94, 179] width 25 height 5
type input "[PHONE_NUMBER]"
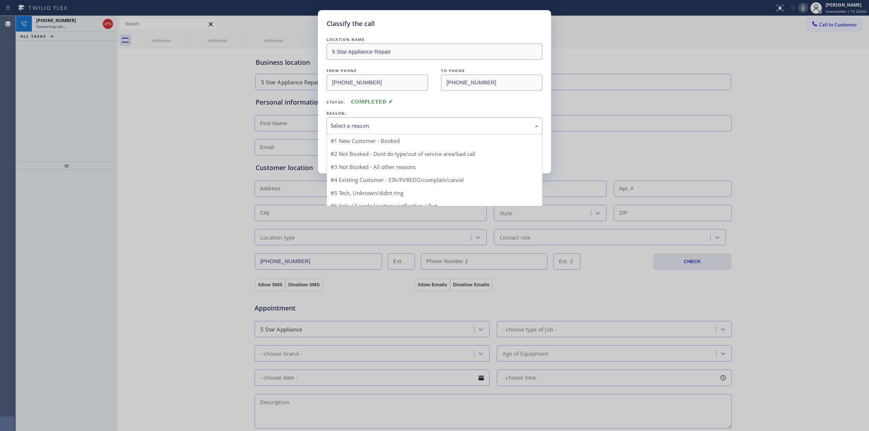
click at [439, 128] on div "Select a reason" at bounding box center [434, 126] width 208 height 8
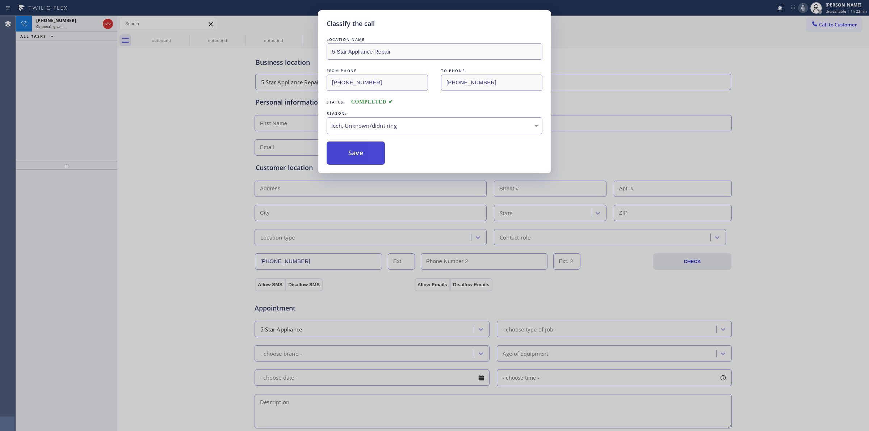
click at [353, 145] on button "Save" at bounding box center [355, 153] width 58 height 23
click at [198, 38] on div "Classify the call LOCATION NAME Expert Viking Appliance Repair [GEOGRAPHIC_DATA…" at bounding box center [442, 223] width 853 height 415
click at [187, 36] on icon at bounding box center [184, 37] width 9 height 9
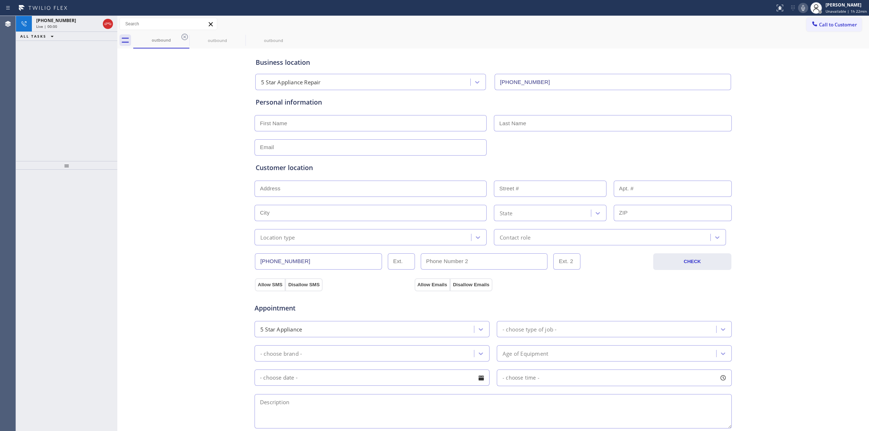
click at [187, 36] on icon at bounding box center [184, 37] width 9 height 9
click at [0, 0] on icon at bounding box center [0, 0] width 0 height 0
click at [187, 36] on div "outbound outbound outbound" at bounding box center [501, 40] width 736 height 16
click at [184, 36] on div "outbound outbound outbound" at bounding box center [501, 40] width 736 height 16
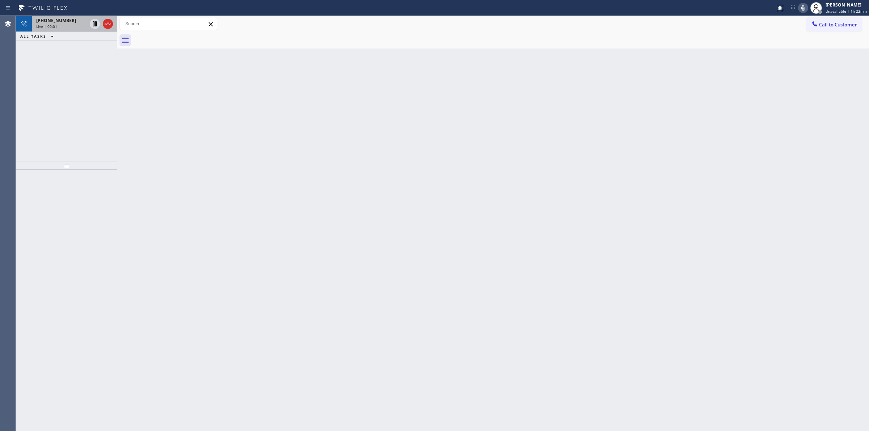
click at [80, 25] on div "Live | 00:01" at bounding box center [61, 26] width 51 height 5
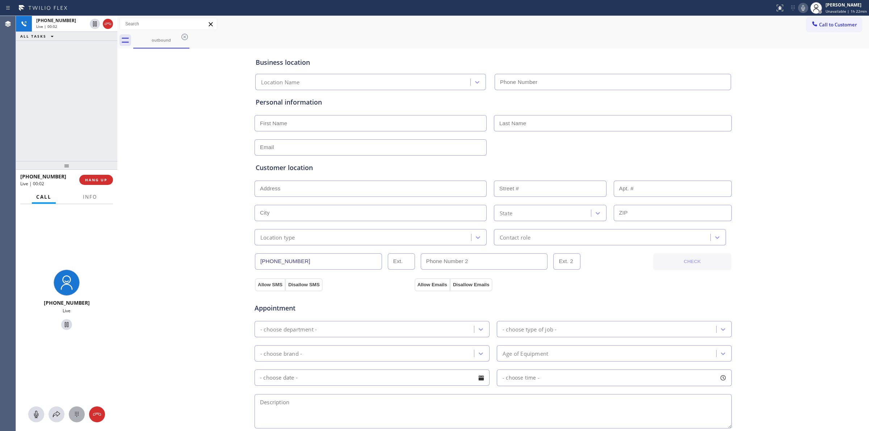
click at [72, 413] on icon at bounding box center [76, 414] width 9 height 9
type input "[PHONE_NUMBER]"
click at [806, 10] on icon at bounding box center [802, 8] width 9 height 9
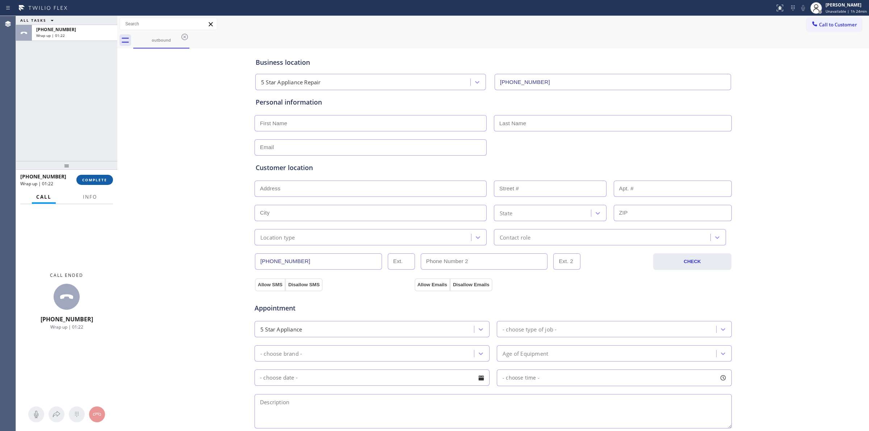
click at [104, 180] on span "COMPLETE" at bounding box center [94, 179] width 25 height 5
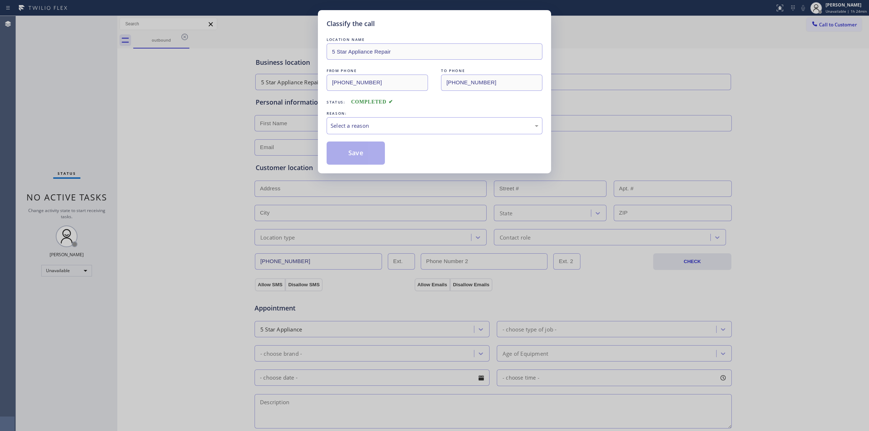
click at [378, 125] on div "Select a reason" at bounding box center [434, 126] width 208 height 8
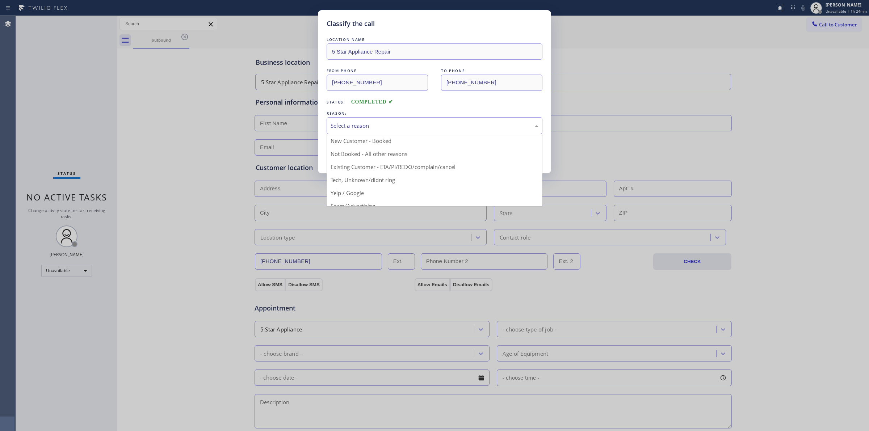
drag, startPoint x: 377, startPoint y: 183, endPoint x: 351, endPoint y: 149, distance: 42.1
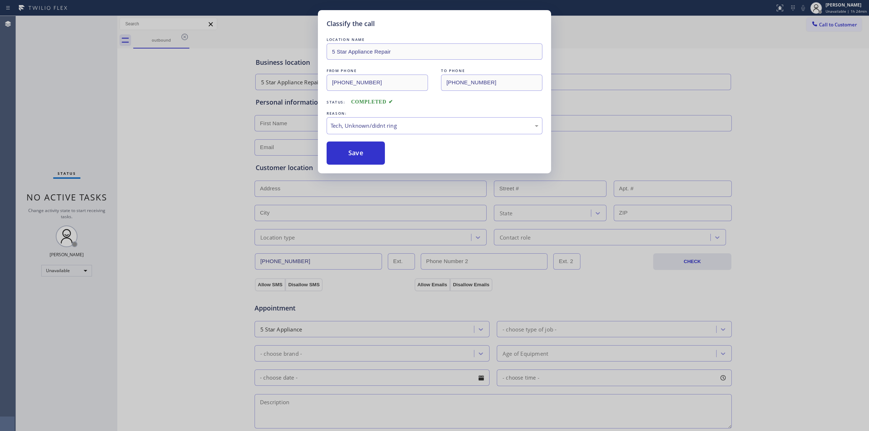
drag, startPoint x: 351, startPoint y: 149, endPoint x: 740, endPoint y: 43, distance: 403.0
click at [368, 149] on button "Save" at bounding box center [355, 153] width 58 height 23
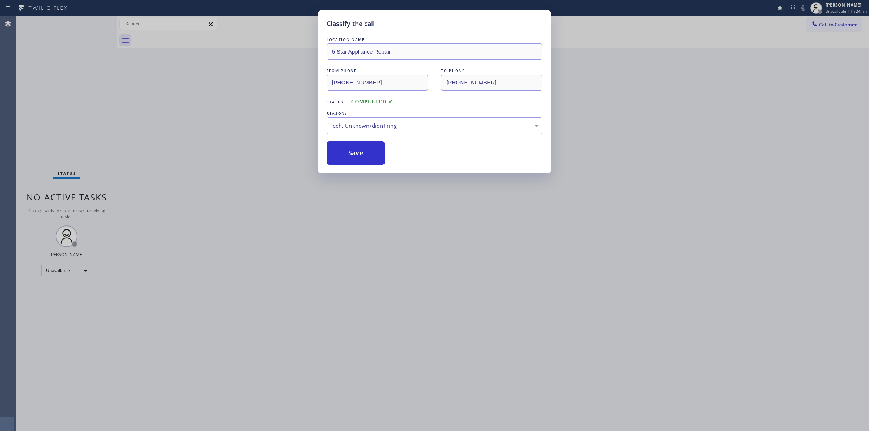
click at [827, 24] on div "Classify the call LOCATION NAME 5 Star Appliance Repair FROM PHONE [PHONE_NUMBE…" at bounding box center [434, 215] width 869 height 431
click at [827, 24] on div "Classify the call LOCATION NAME Expert Viking Appliance Repair [GEOGRAPHIC_DATA…" at bounding box center [442, 223] width 853 height 415
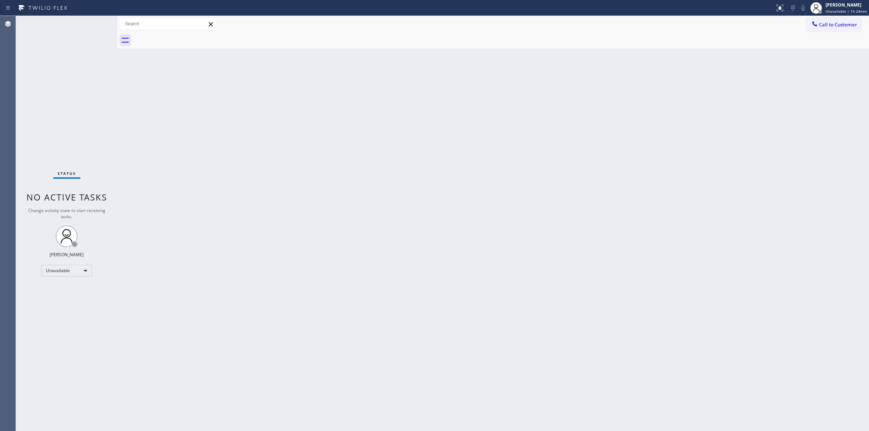
click at [827, 24] on span "Call to Customer" at bounding box center [838, 24] width 38 height 7
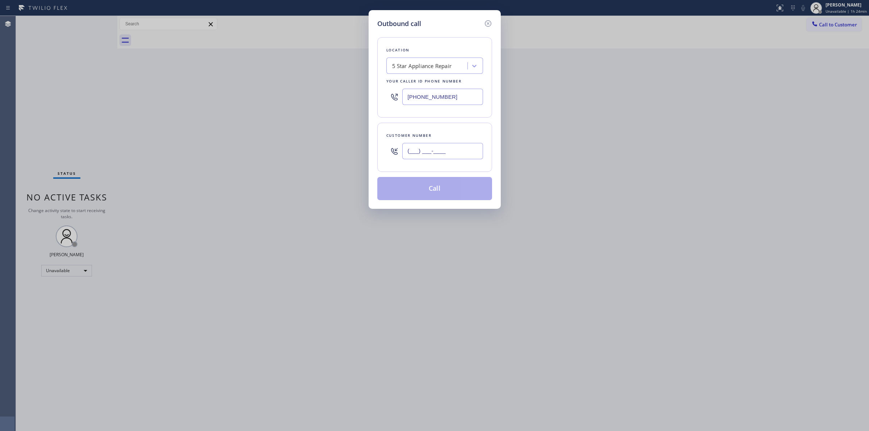
paste input "805) 327-0970"
click at [446, 159] on input "(___) ___-____" at bounding box center [442, 151] width 81 height 16
type input "[PHONE_NUMBER]"
click at [433, 60] on div "5 Star Appliance Repair" at bounding box center [427, 66] width 79 height 13
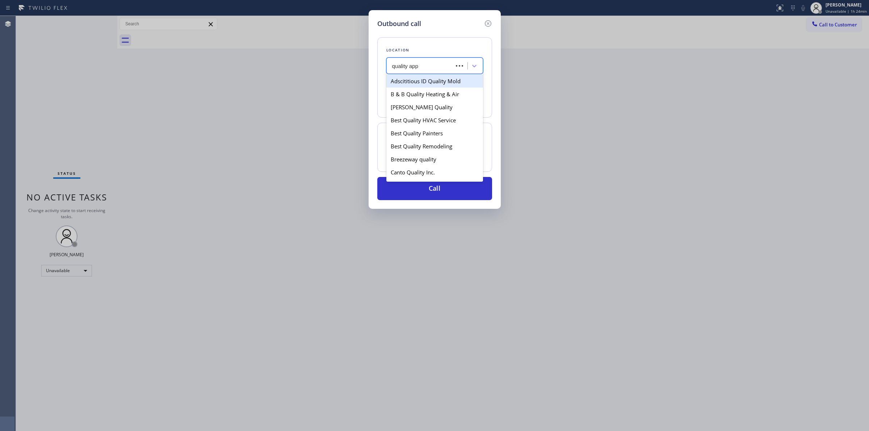
type input "quality appl"
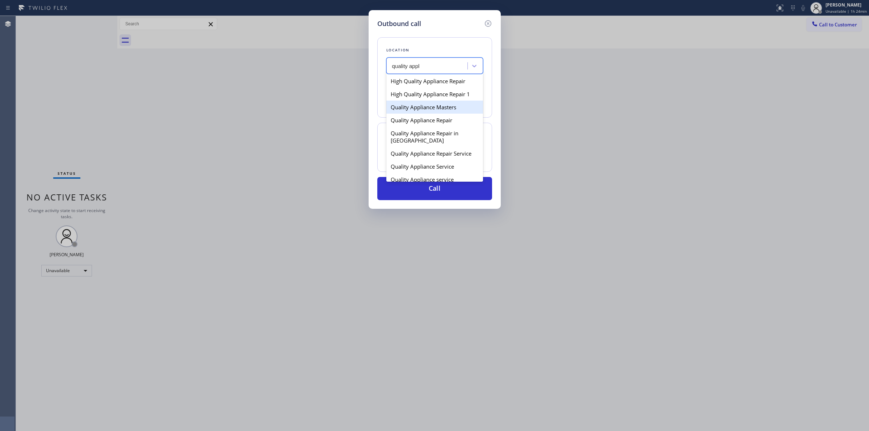
click at [427, 103] on div "Quality Appliance Masters" at bounding box center [434, 107] width 97 height 13
type input "[PHONE_NUMBER]"
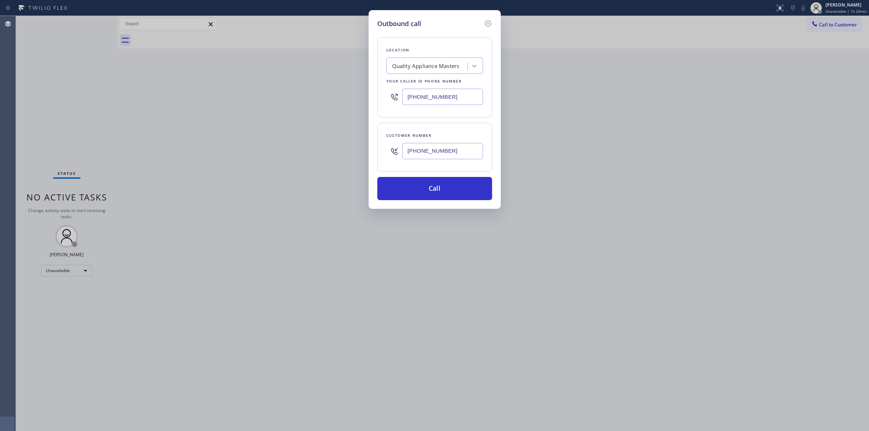
click at [421, 156] on input "[PHONE_NUMBER]" at bounding box center [442, 151] width 81 height 16
click at [419, 187] on button "Call" at bounding box center [434, 188] width 115 height 23
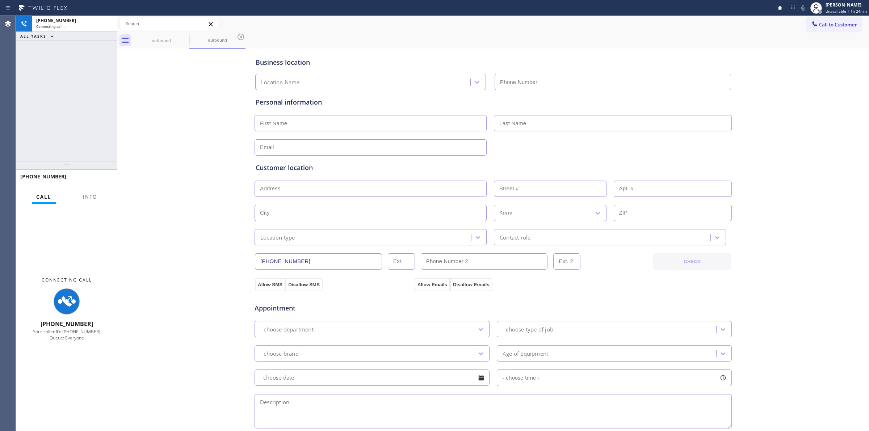
click at [736, 75] on div "Business location Location Name Personal information Customer location >> ADD N…" at bounding box center [493, 297] width 748 height 494
type input "[PHONE_NUMBER]"
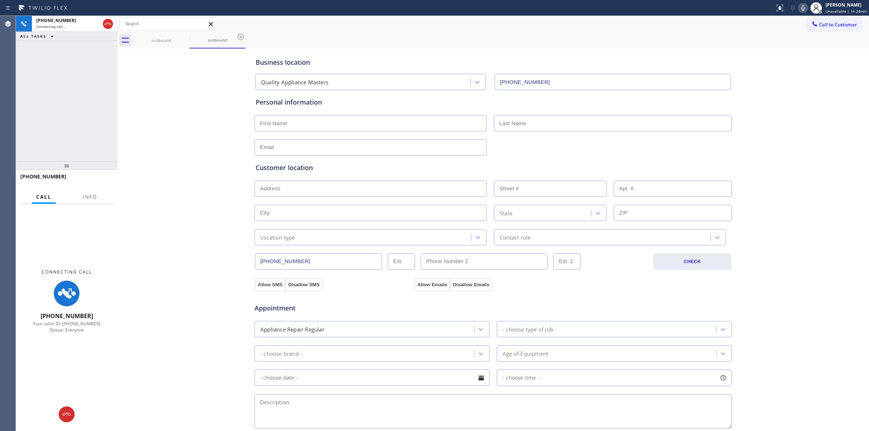
click at [803, 8] on icon at bounding box center [803, 8] width 4 height 6
click at [172, 40] on div "outbound" at bounding box center [161, 40] width 55 height 5
click at [193, 40] on div "outbound" at bounding box center [217, 40] width 55 height 5
click at [192, 39] on div "outbound" at bounding box center [217, 39] width 55 height 5
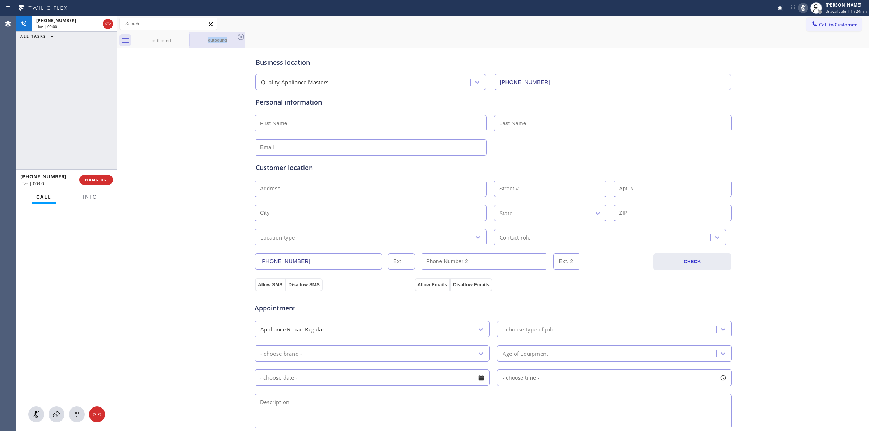
click at [191, 38] on div "outbound" at bounding box center [217, 39] width 55 height 5
click at [186, 37] on icon at bounding box center [184, 37] width 9 height 9
click at [183, 37] on icon at bounding box center [184, 37] width 9 height 9
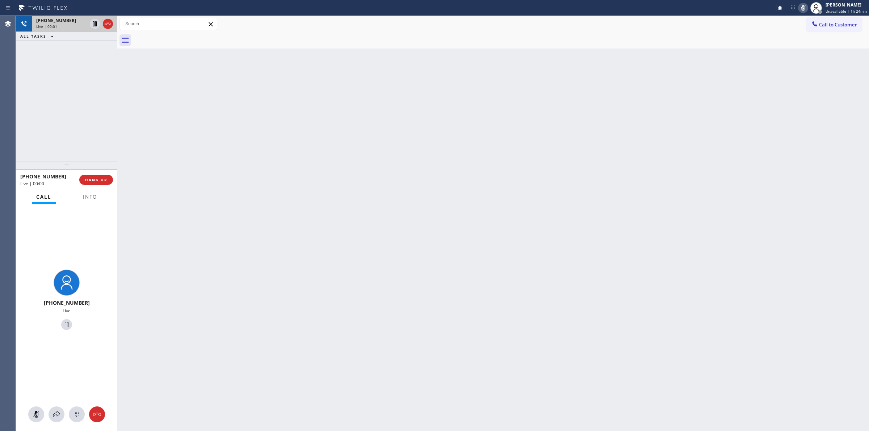
click at [54, 22] on span "[PHONE_NUMBER]" at bounding box center [56, 20] width 40 height 6
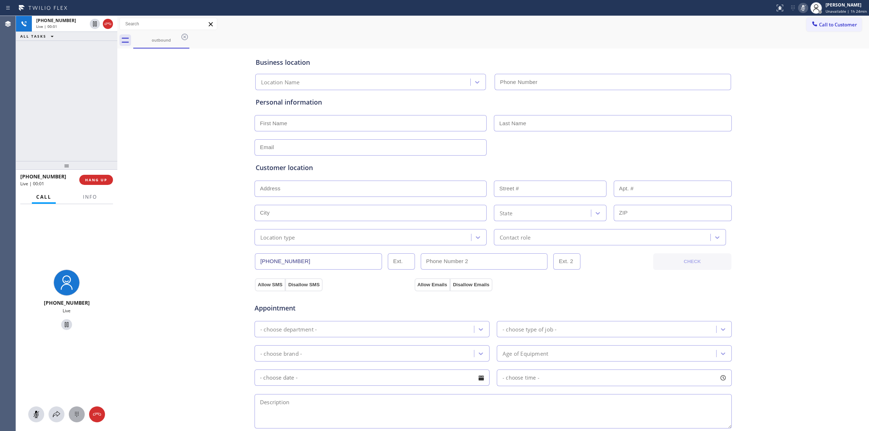
type input "[PHONE_NUMBER]"
click at [77, 411] on icon at bounding box center [76, 414] width 9 height 9
click at [814, 28] on button "Call to Customer" at bounding box center [833, 25] width 55 height 14
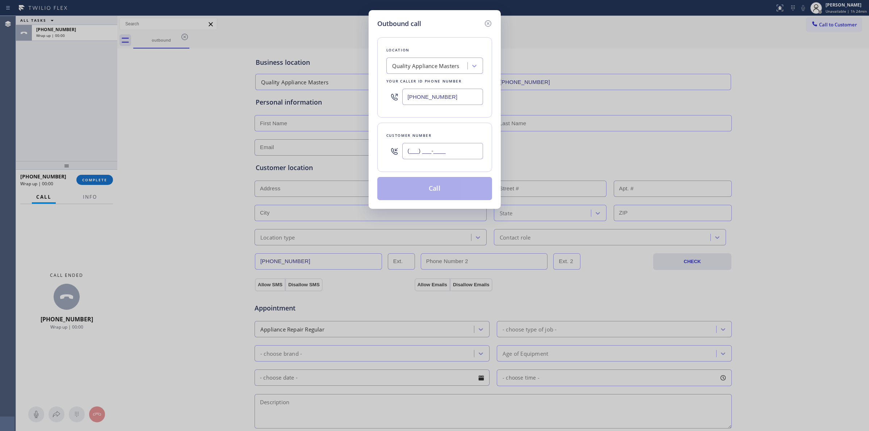
paste input "805) 327-0970"
click at [437, 154] on input "(___) ___-____" at bounding box center [442, 151] width 81 height 16
type input "[PHONE_NUMBER]"
click at [437, 199] on button "Call" at bounding box center [434, 188] width 115 height 23
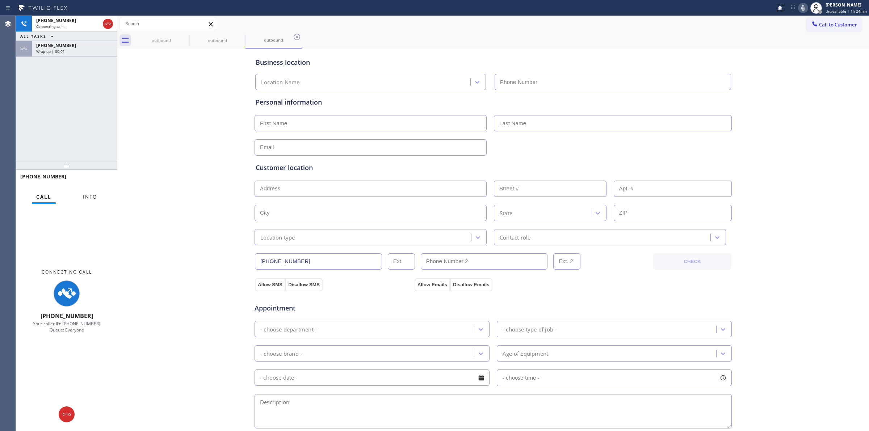
click at [82, 53] on div "Wrap up | 00:01" at bounding box center [74, 51] width 77 height 5
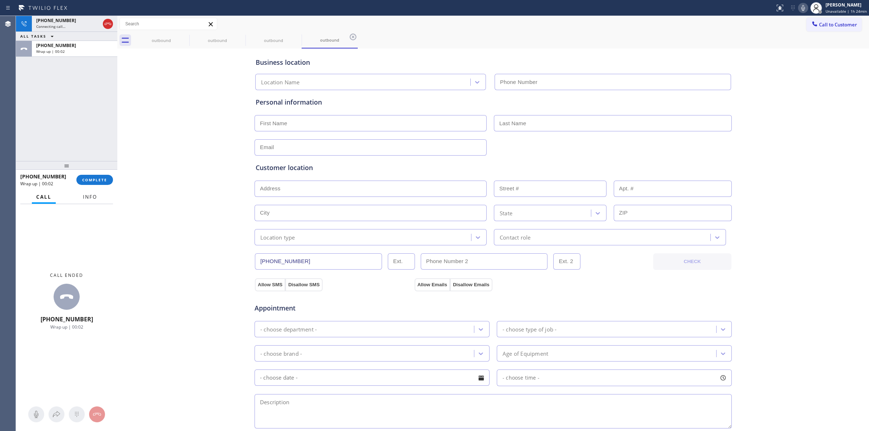
type input "[PHONE_NUMBER]"
click at [102, 183] on button "COMPLETE" at bounding box center [94, 180] width 37 height 10
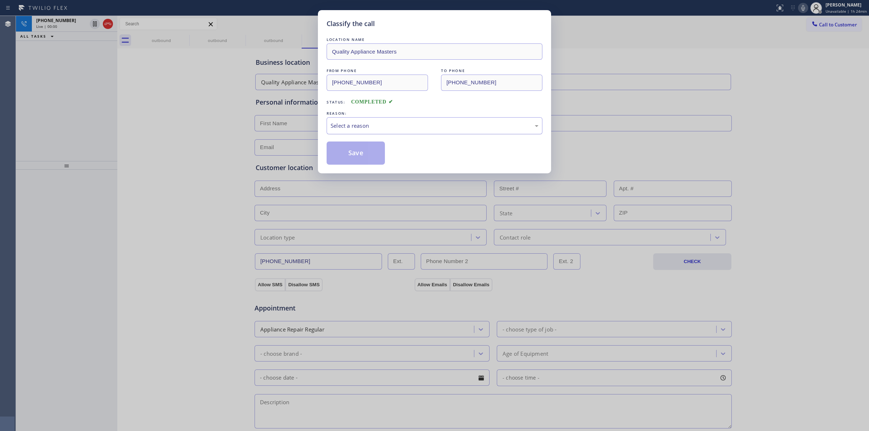
click at [397, 132] on div "Select a reason" at bounding box center [434, 125] width 216 height 17
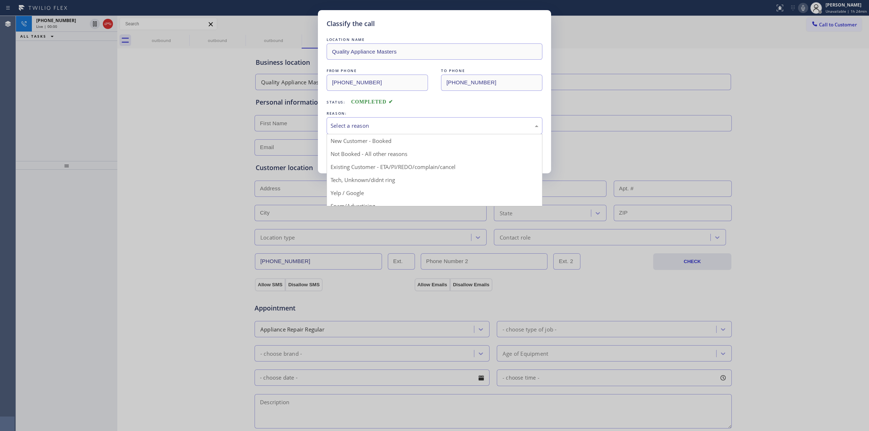
drag, startPoint x: 368, startPoint y: 180, endPoint x: 356, endPoint y: 162, distance: 21.9
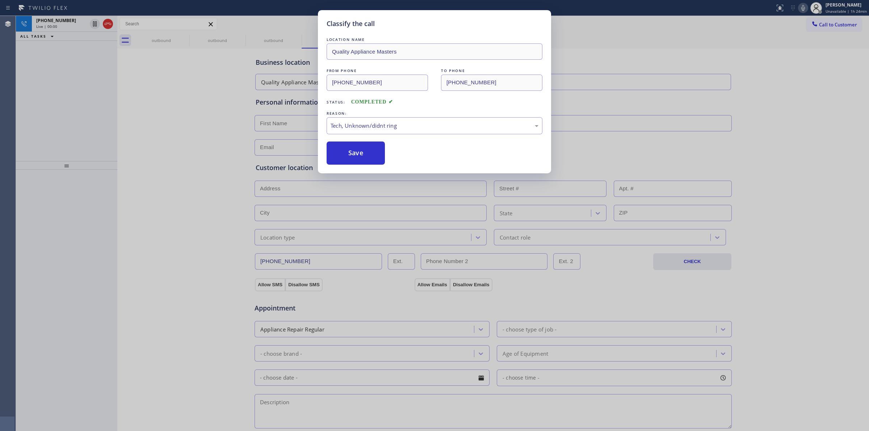
drag, startPoint x: 356, startPoint y: 162, endPoint x: 268, endPoint y: 76, distance: 122.9
click at [357, 161] on button "Save" at bounding box center [355, 153] width 58 height 23
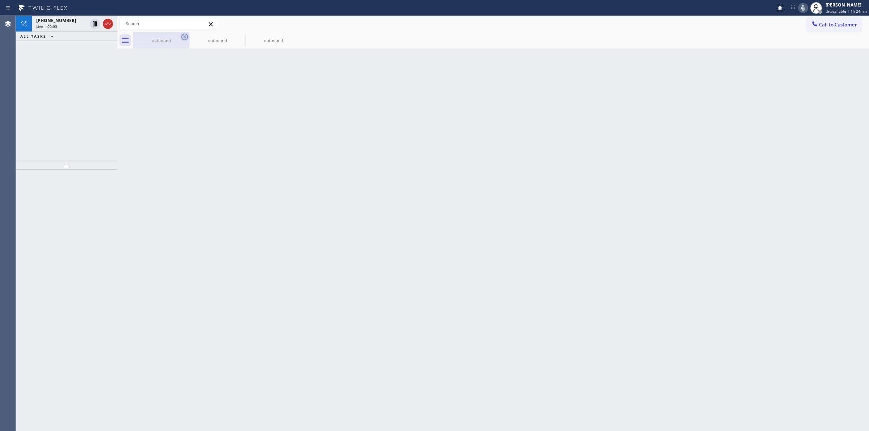
click at [181, 36] on div "outbound" at bounding box center [161, 40] width 56 height 16
click at [181, 36] on icon at bounding box center [184, 37] width 9 height 9
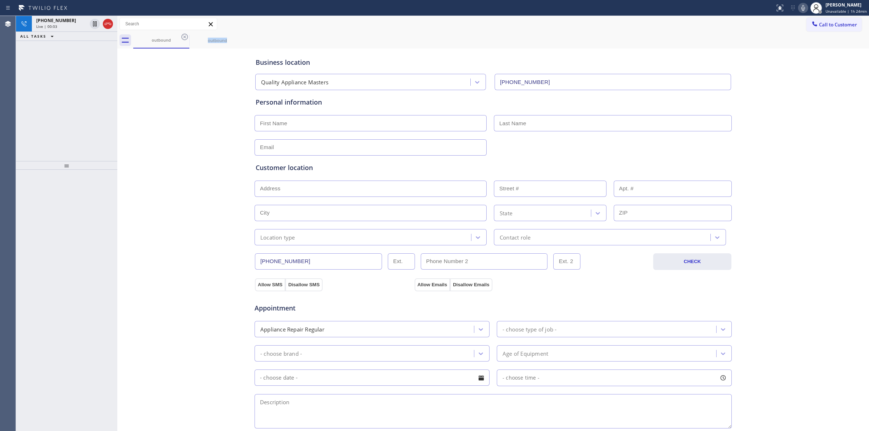
click at [181, 36] on icon at bounding box center [184, 37] width 9 height 9
click at [0, 0] on icon at bounding box center [0, 0] width 0 height 0
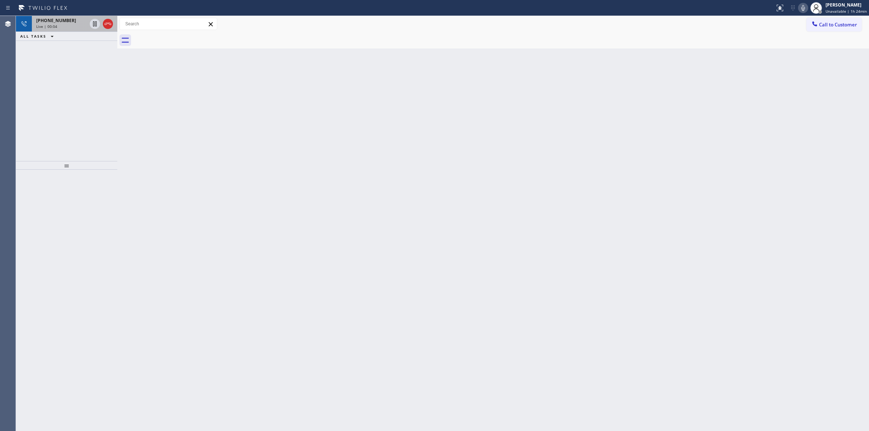
click at [77, 21] on div "[PHONE_NUMBER]" at bounding box center [61, 20] width 51 height 6
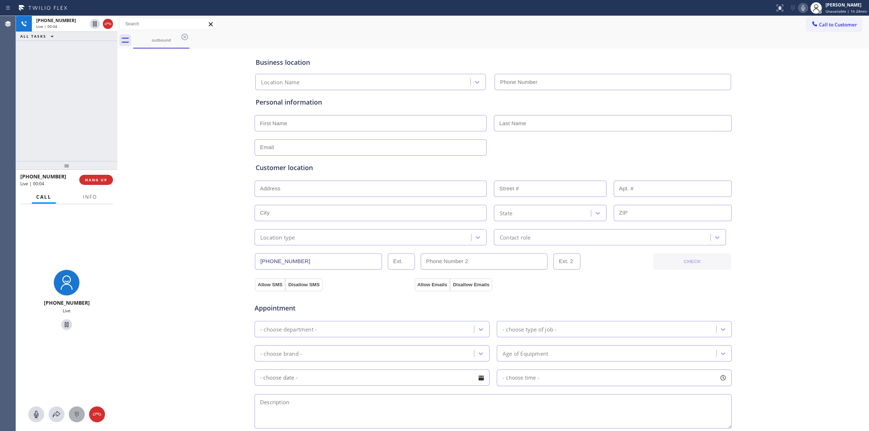
click at [80, 412] on icon at bounding box center [76, 414] width 9 height 9
type input "[PHONE_NUMBER]"
click at [837, 31] on button "Call to Customer" at bounding box center [833, 25] width 55 height 14
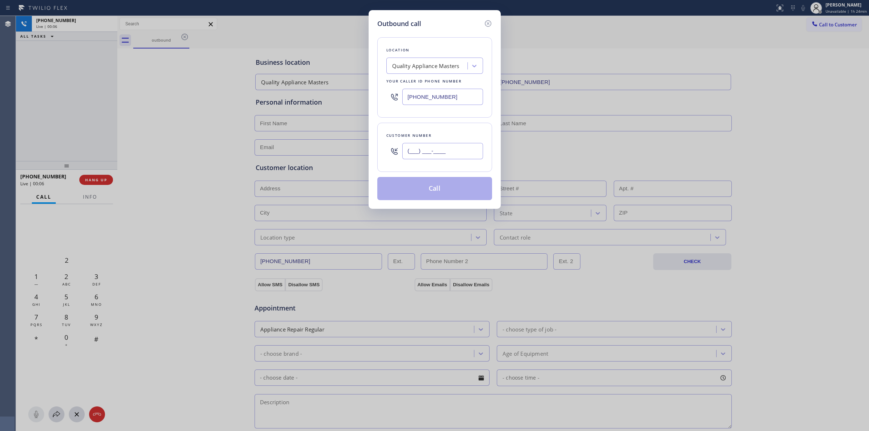
click at [441, 153] on input "(___) ___-____" at bounding box center [442, 151] width 81 height 16
paste input "805) 327-0970"
type input "[PHONE_NUMBER]"
click at [446, 182] on button "Call" at bounding box center [434, 188] width 115 height 23
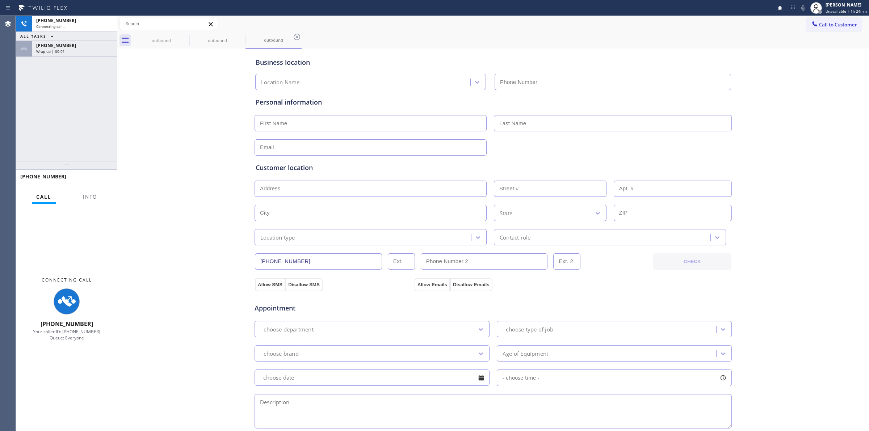
type input "[PHONE_NUMBER]"
click at [73, 51] on div "Wrap up | 00:01" at bounding box center [74, 51] width 77 height 5
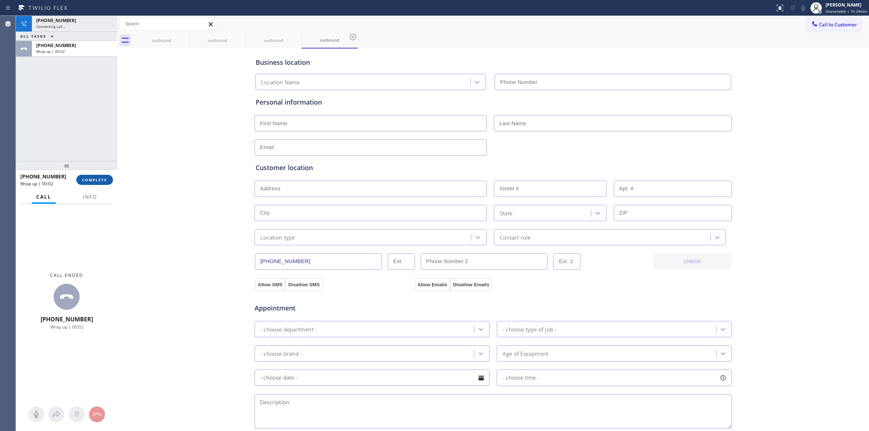
click at [104, 182] on span "COMPLETE" at bounding box center [94, 179] width 25 height 5
type input "[PHONE_NUMBER]"
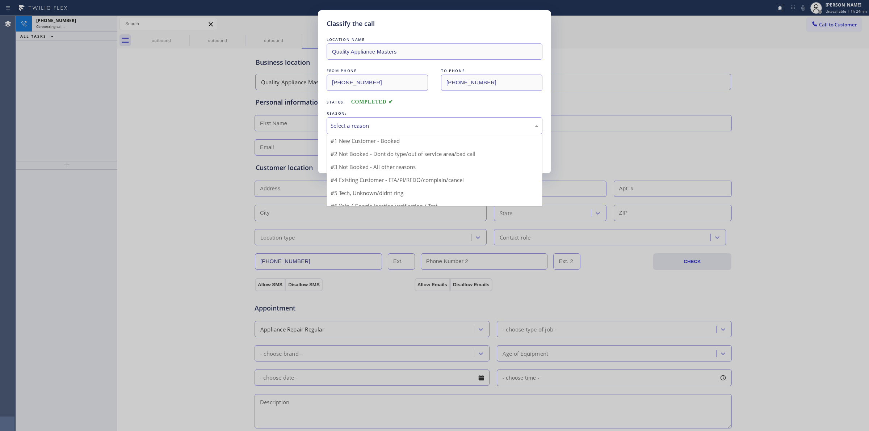
drag, startPoint x: 396, startPoint y: 122, endPoint x: 381, endPoint y: 167, distance: 47.2
click at [396, 123] on div "Select a reason" at bounding box center [434, 126] width 208 height 8
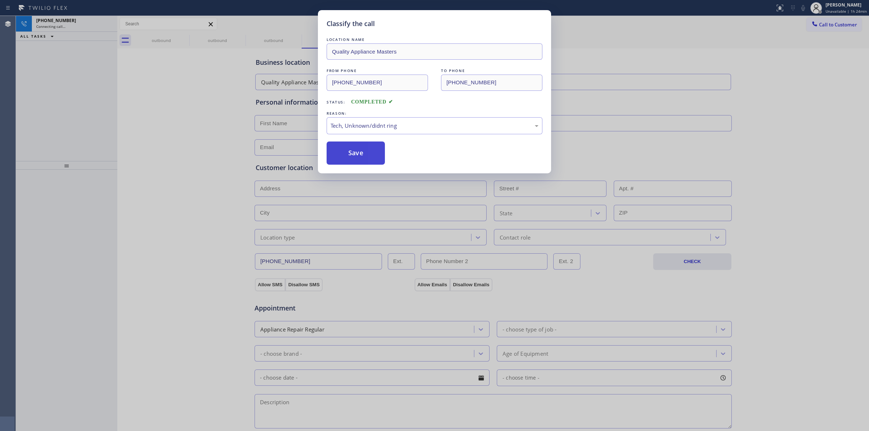
click at [357, 157] on button "Save" at bounding box center [355, 153] width 58 height 23
click at [189, 38] on div "Classify the call LOCATION NAME Quality Appliance Masters FROM PHONE [PHONE_NUM…" at bounding box center [434, 215] width 869 height 431
click at [183, 37] on icon at bounding box center [184, 37] width 9 height 9
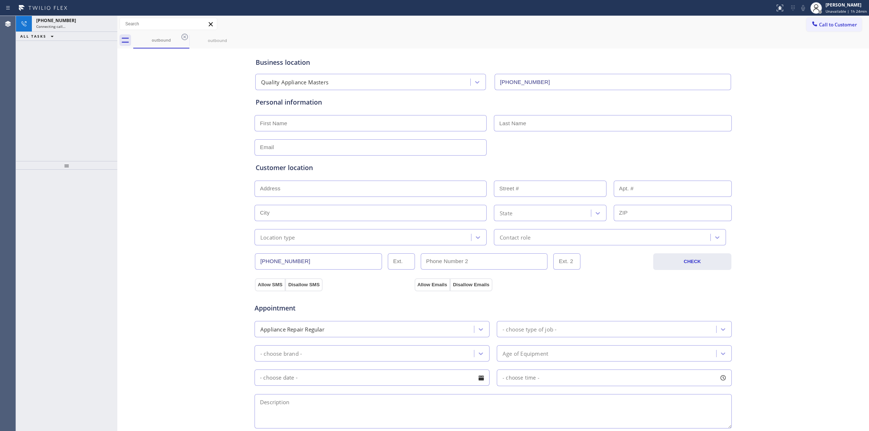
click at [183, 37] on icon at bounding box center [184, 37] width 9 height 9
click at [0, 0] on icon at bounding box center [0, 0] width 0 height 0
click at [183, 37] on div "outbound outbound" at bounding box center [501, 40] width 736 height 16
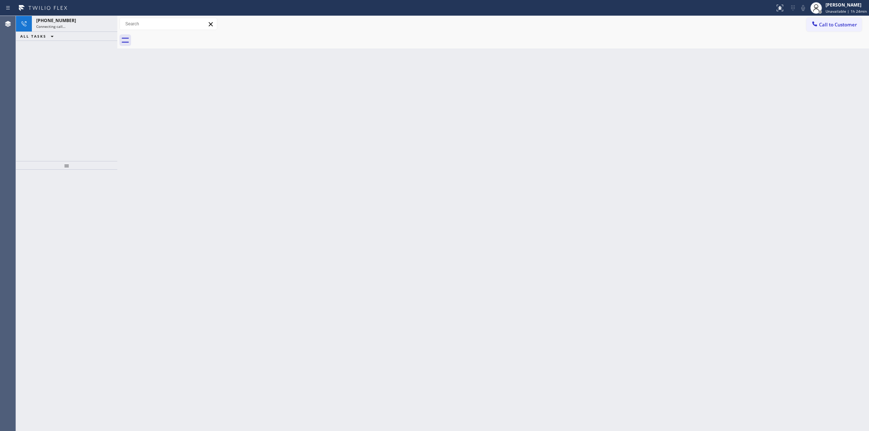
click at [183, 37] on div at bounding box center [501, 40] width 736 height 16
click at [804, 13] on button at bounding box center [803, 8] width 10 height 10
click at [54, 9] on icon at bounding box center [43, 8] width 48 height 6
click at [59, 18] on span "[PHONE_NUMBER]" at bounding box center [56, 20] width 40 height 6
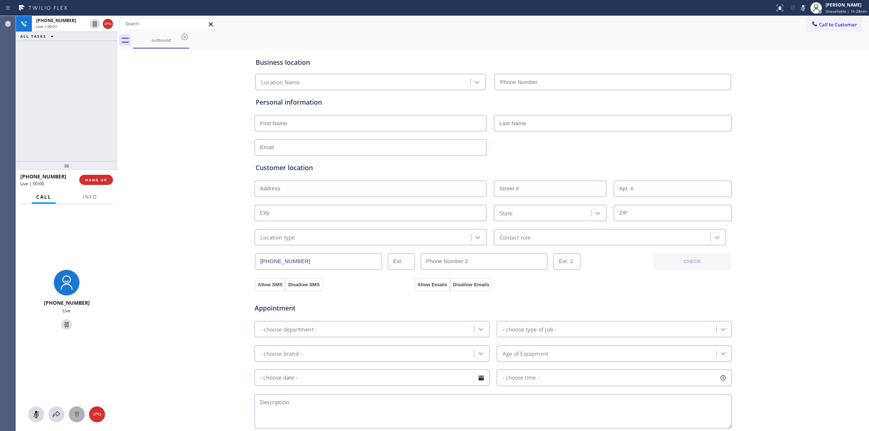
click at [72, 417] on icon at bounding box center [76, 414] width 9 height 9
type input "[PHONE_NUMBER]"
drag, startPoint x: 835, startPoint y: 20, endPoint x: 824, endPoint y: 24, distance: 11.7
click at [835, 22] on button "Call to Customer" at bounding box center [833, 25] width 55 height 14
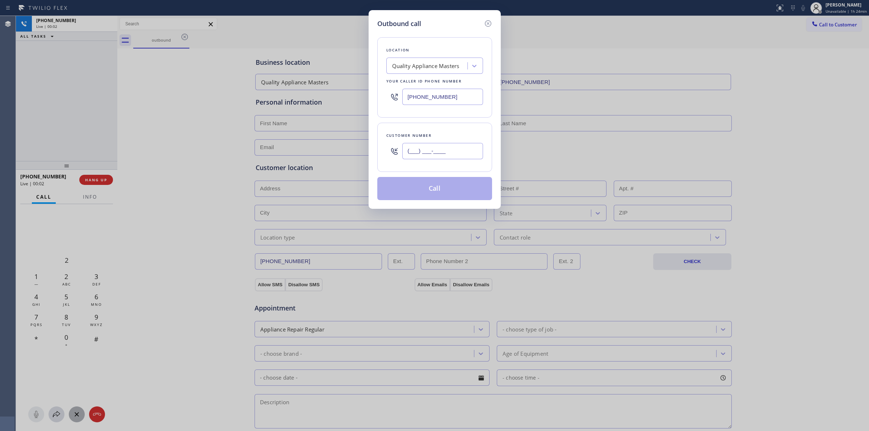
click at [438, 155] on input "(___) ___-____" at bounding box center [442, 151] width 81 height 16
paste input "805) 327-0970"
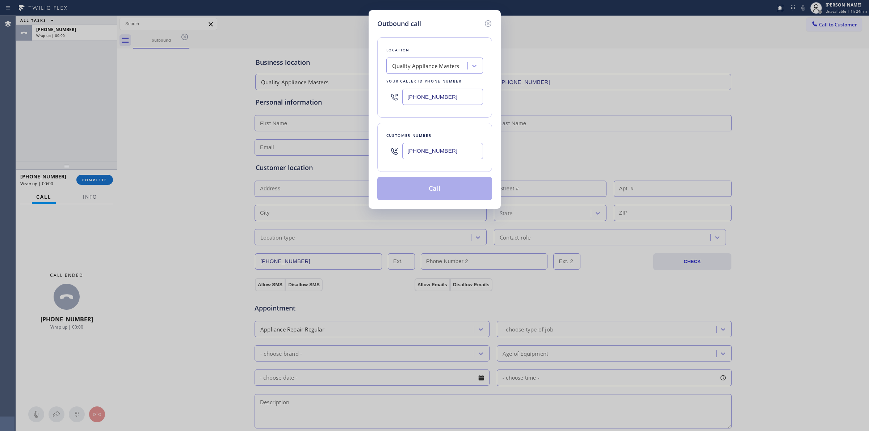
type input "[PHONE_NUMBER]"
click at [386, 194] on button "Call" at bounding box center [434, 188] width 115 height 23
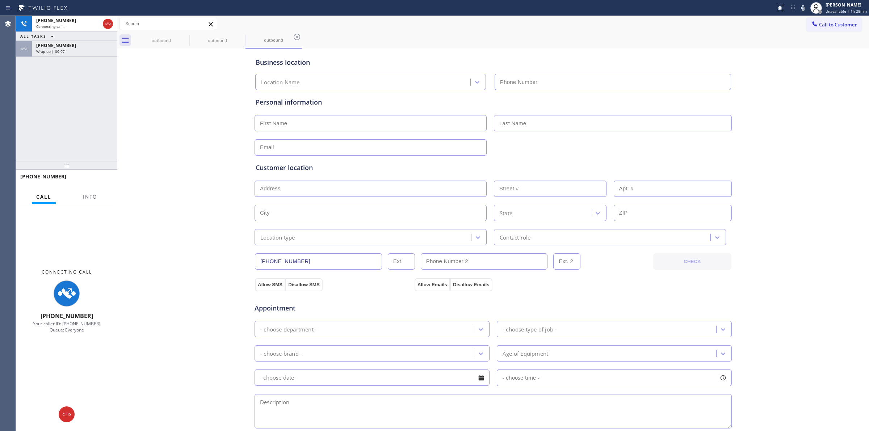
type input "[PHONE_NUMBER]"
click at [79, 51] on div "Wrap up | 00:11" at bounding box center [74, 51] width 77 height 5
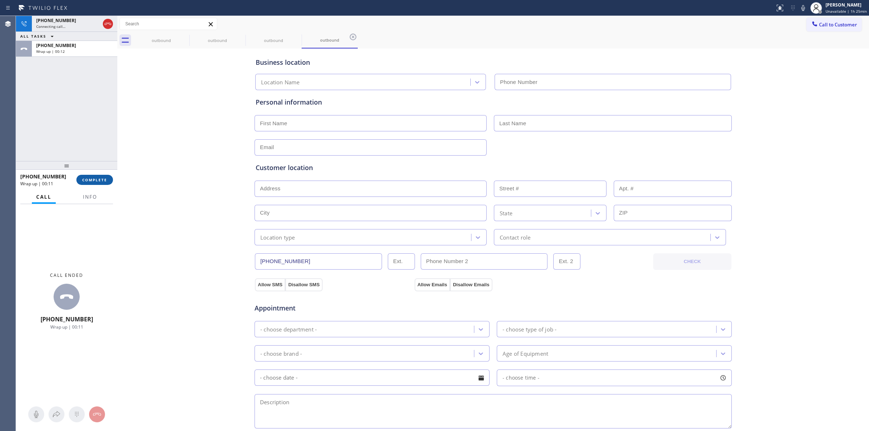
type input "[PHONE_NUMBER]"
click at [98, 181] on span "COMPLETE" at bounding box center [94, 179] width 25 height 5
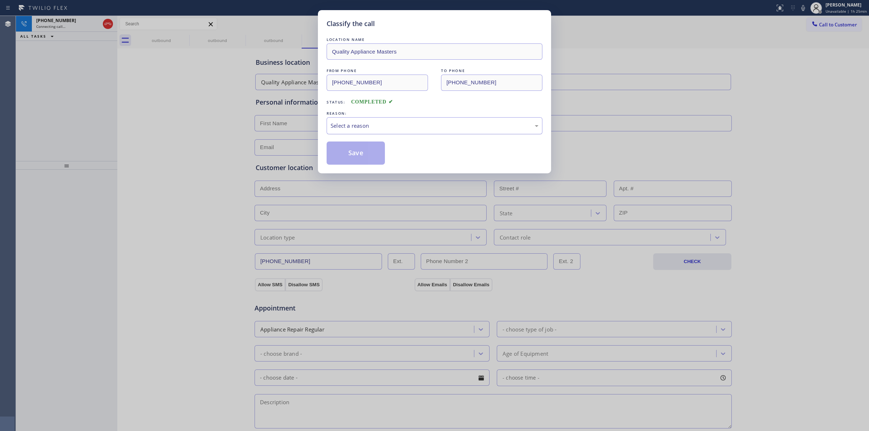
click at [383, 131] on div "Select a reason" at bounding box center [434, 125] width 216 height 17
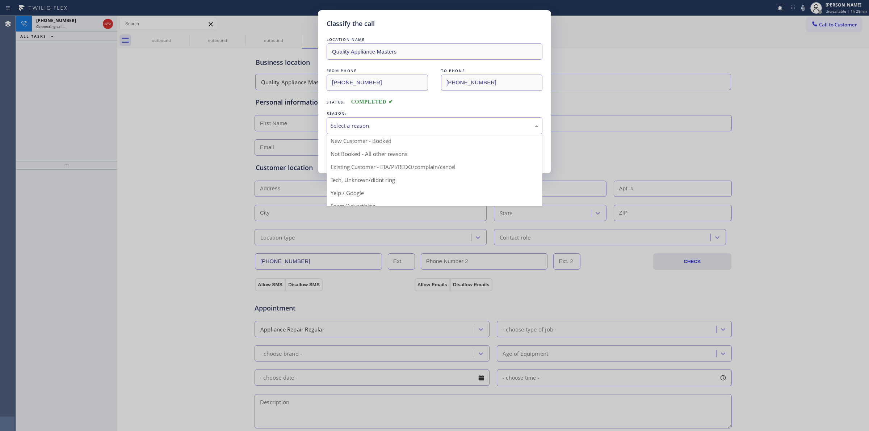
drag, startPoint x: 368, startPoint y: 178, endPoint x: 364, endPoint y: 168, distance: 11.2
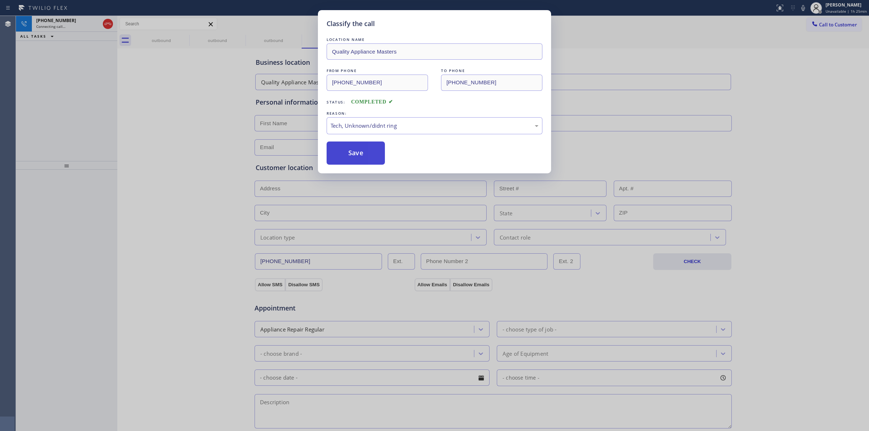
click at [361, 161] on button "Save" at bounding box center [355, 153] width 58 height 23
click at [69, 24] on div "Classify the call LOCATION NAME Quality Appliance Masters FROM PHONE [PHONE_NUM…" at bounding box center [434, 215] width 869 height 431
click at [69, 24] on div "Live | 00:00" at bounding box center [61, 26] width 51 height 5
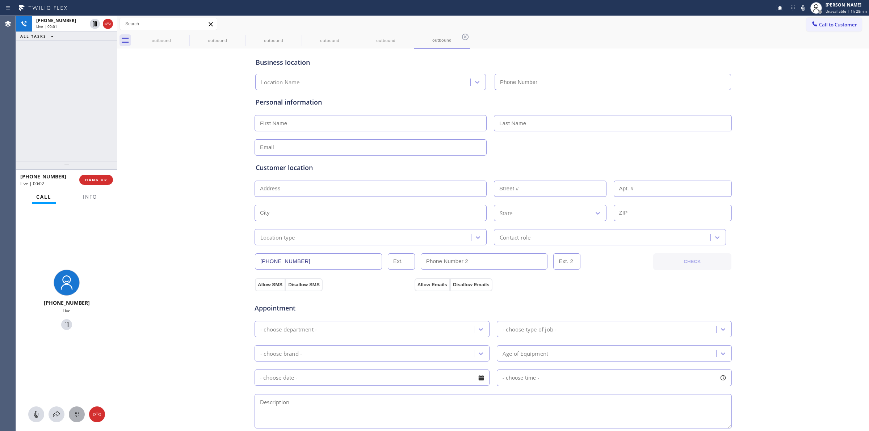
click at [78, 413] on icon at bounding box center [76, 414] width 9 height 9
type input "[PHONE_NUMBER]"
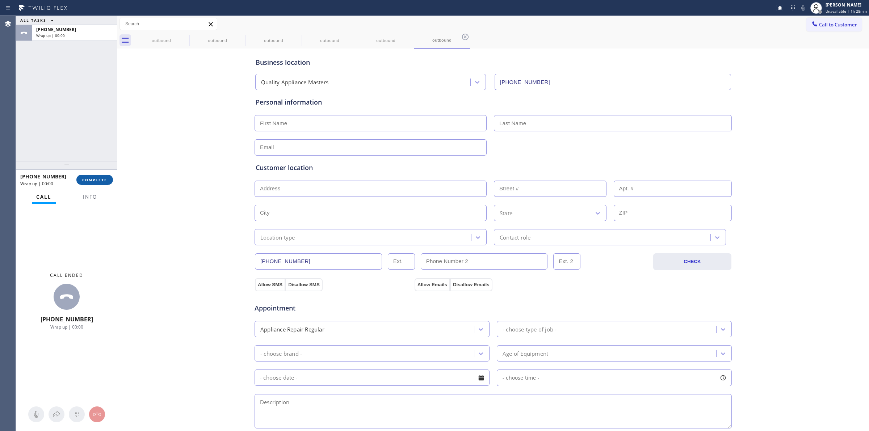
click at [106, 182] on span "COMPLETE" at bounding box center [94, 179] width 25 height 5
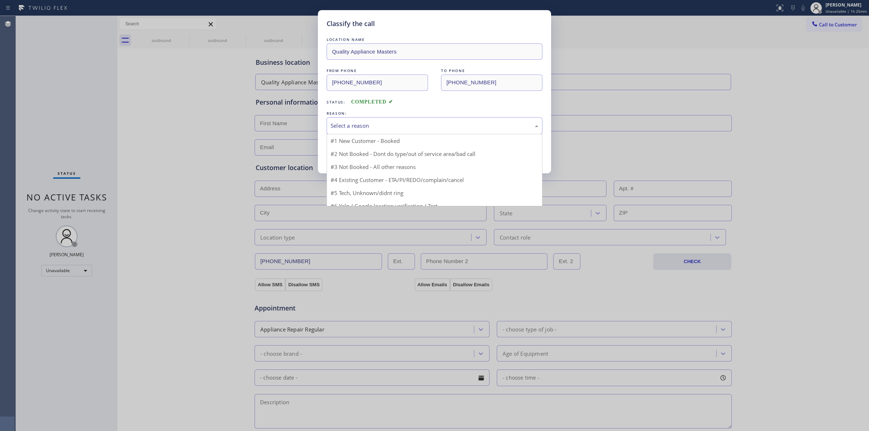
click at [389, 129] on div "Select a reason" at bounding box center [434, 126] width 208 height 8
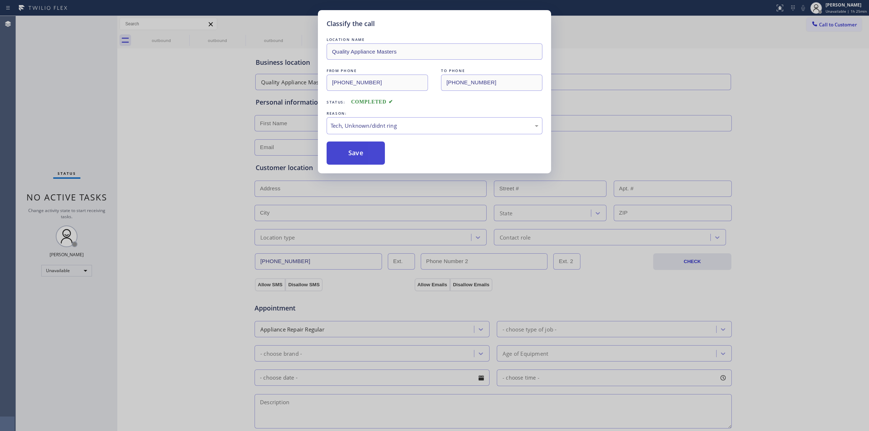
drag, startPoint x: 376, startPoint y: 181, endPoint x: 354, endPoint y: 159, distance: 31.5
drag, startPoint x: 354, startPoint y: 159, endPoint x: 701, endPoint y: 59, distance: 361.7
click at [354, 159] on button "Save" at bounding box center [355, 153] width 58 height 23
click at [815, 20] on icon at bounding box center [814, 23] width 7 height 7
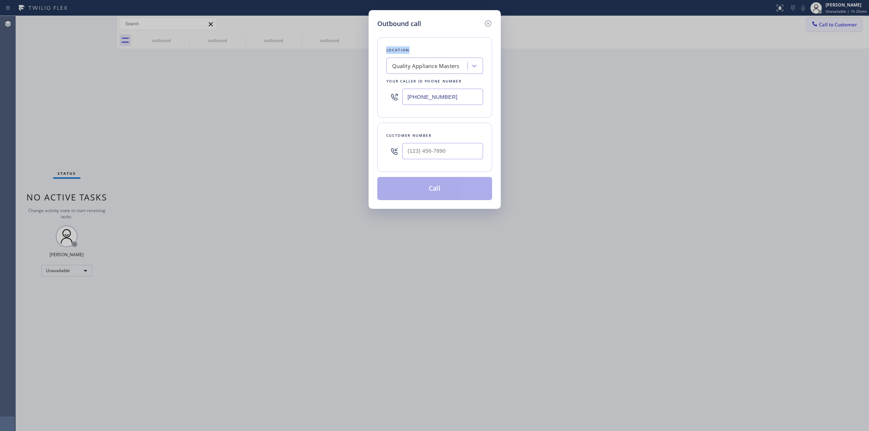
click at [815, 20] on div "Outbound call Location Quality Appliance Masters Your caller id phone number [P…" at bounding box center [434, 215] width 869 height 431
paste input "206) 336-3824"
click at [459, 149] on input "(___) ___-____" at bounding box center [442, 151] width 81 height 16
type input "[PHONE_NUMBER]"
click at [444, 67] on div "Quality Appliance Masters" at bounding box center [425, 66] width 67 height 8
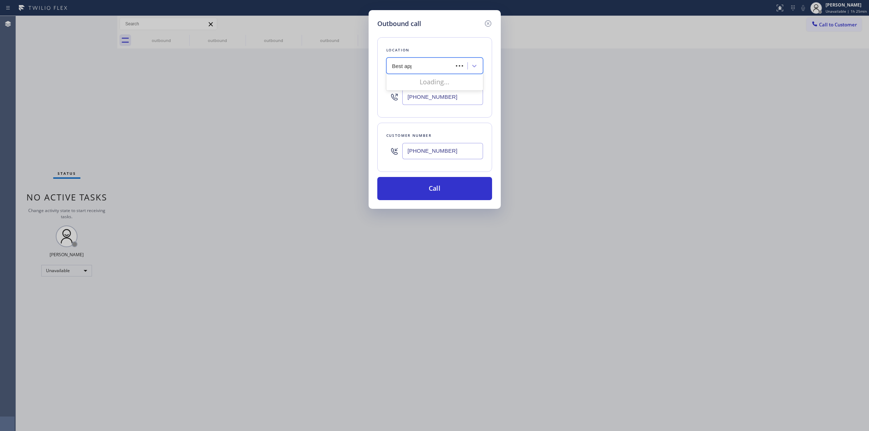
type input "Best appl"
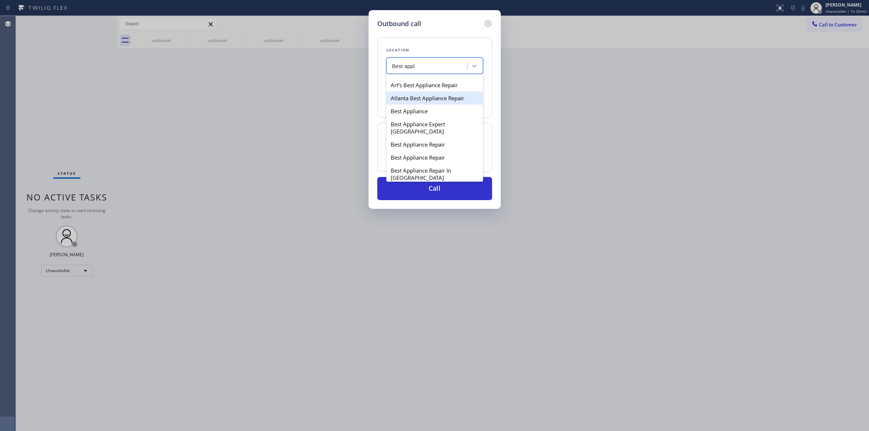
scroll to position [45, 0]
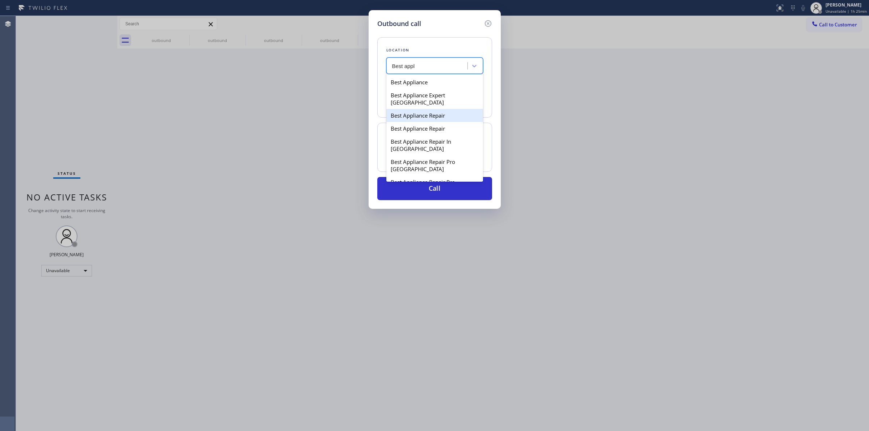
click at [418, 122] on div "Best Appliance Repair" at bounding box center [434, 115] width 97 height 13
type input "[PHONE_NUMBER]"
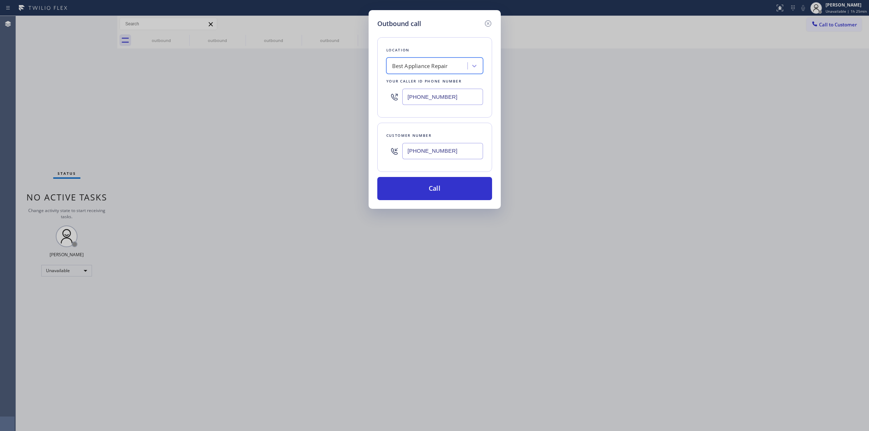
click at [426, 163] on div "[PHONE_NUMBER]" at bounding box center [442, 151] width 81 height 24
click at [426, 154] on input "[PHONE_NUMBER]" at bounding box center [442, 151] width 81 height 16
click at [426, 189] on button "Call" at bounding box center [434, 188] width 115 height 23
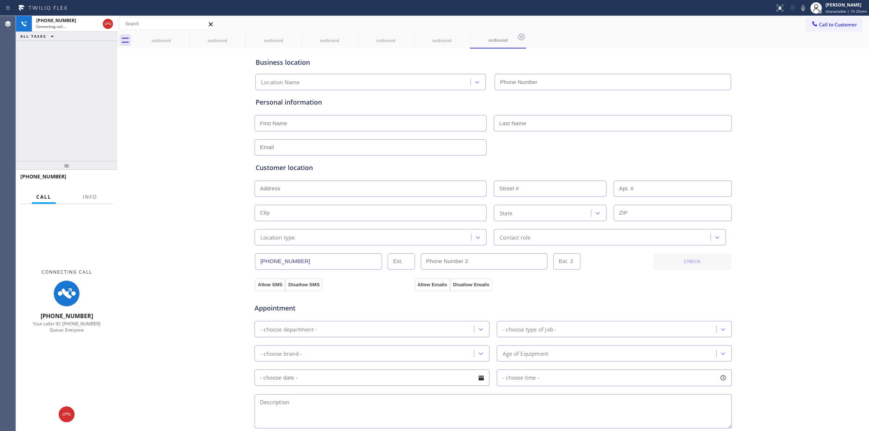
type input "[PHONE_NUMBER]"
drag, startPoint x: 755, startPoint y: 63, endPoint x: 733, endPoint y: 60, distance: 21.9
click at [745, 62] on div "Business location Best Appliance Repair [PHONE_NUMBER] Personal information Cus…" at bounding box center [493, 297] width 748 height 494
click at [191, 43] on div "outbound" at bounding box center [217, 40] width 55 height 16
click at [183, 36] on icon at bounding box center [184, 37] width 9 height 9
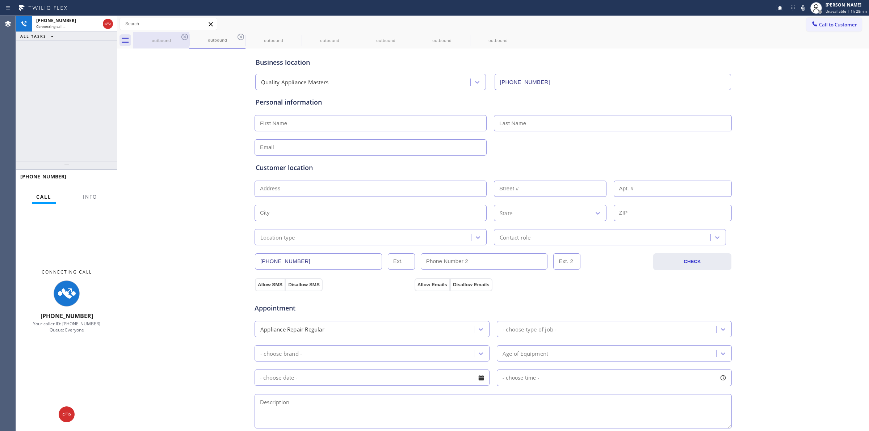
click at [183, 36] on icon at bounding box center [184, 37] width 9 height 9
click at [189, 36] on div "outbound" at bounding box center [217, 40] width 56 height 16
click at [236, 36] on icon at bounding box center [240, 37] width 9 height 9
click at [0, 0] on icon at bounding box center [0, 0] width 0 height 0
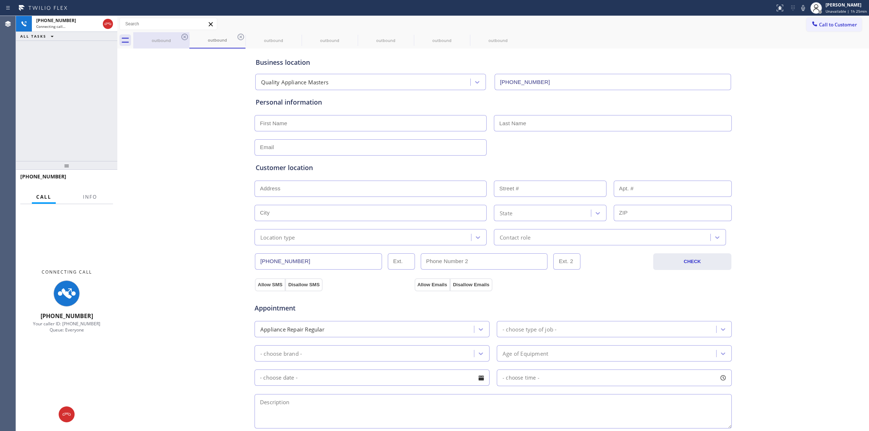
click at [0, 0] on icon at bounding box center [0, 0] width 0 height 0
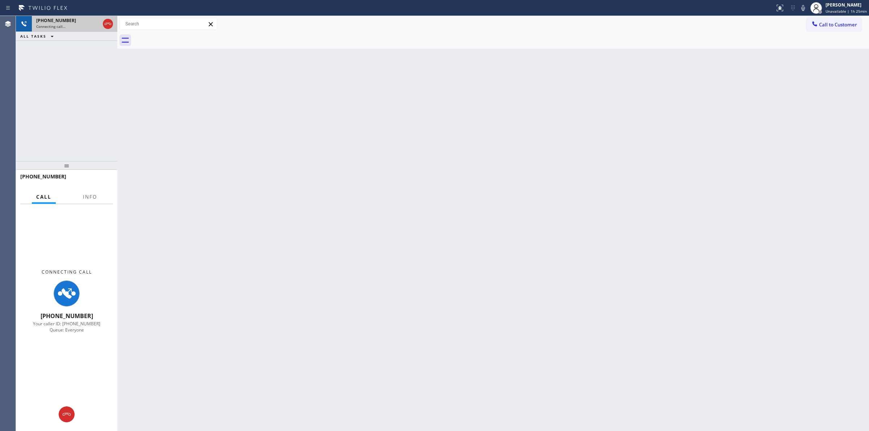
click at [64, 26] on span "Connecting call…" at bounding box center [50, 26] width 29 height 5
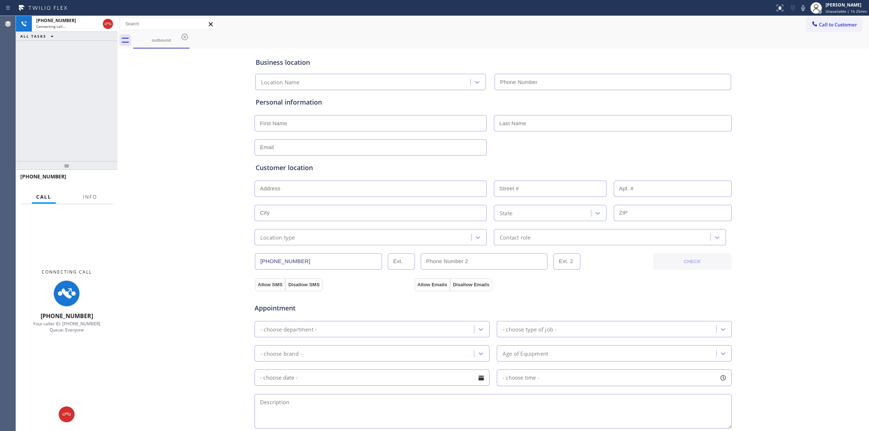
type input "[PHONE_NUMBER]"
click at [806, 9] on icon at bounding box center [802, 8] width 9 height 9
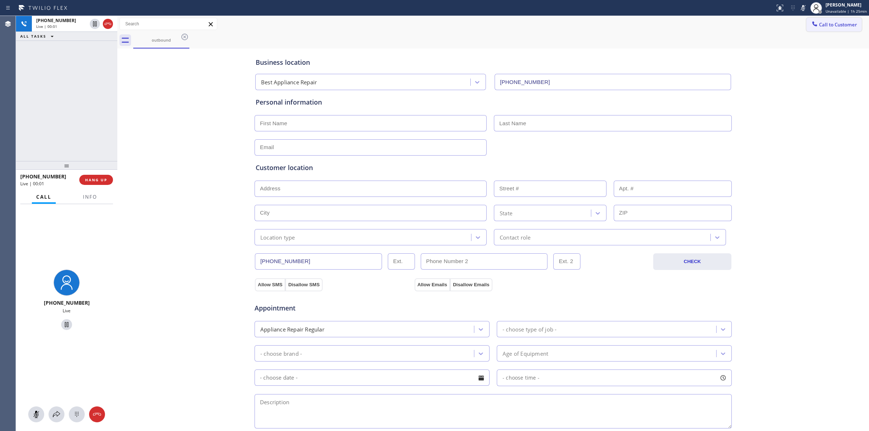
click at [831, 26] on span "Call to Customer" at bounding box center [838, 24] width 38 height 7
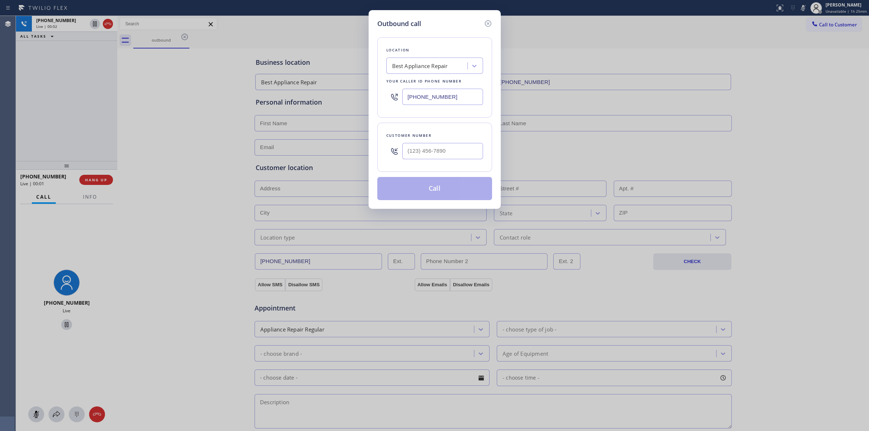
click at [450, 139] on div "Customer number" at bounding box center [434, 136] width 97 height 8
paste input "206) 336-3824"
click at [447, 147] on input "(___) ___-____" at bounding box center [442, 151] width 81 height 16
type input "[PHONE_NUMBER]"
click at [379, 29] on div "Location Best Appliance Repair Your caller id phone number [PHONE_NUMBER] Custo…" at bounding box center [434, 115] width 115 height 172
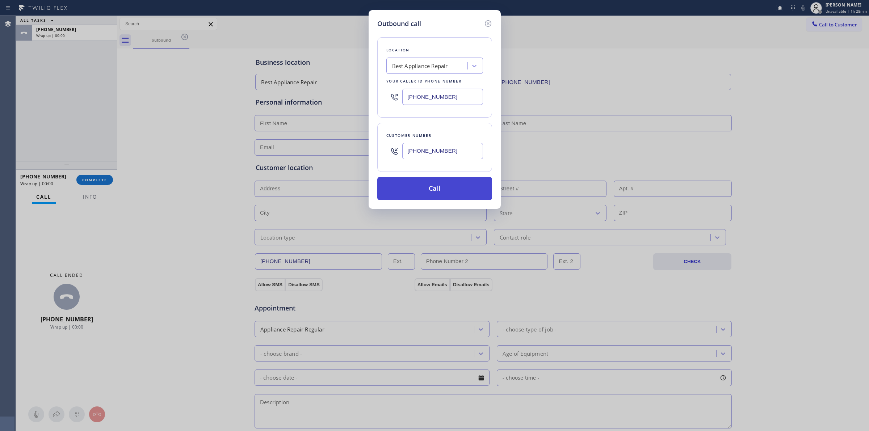
click at [435, 191] on button "Call" at bounding box center [434, 188] width 115 height 23
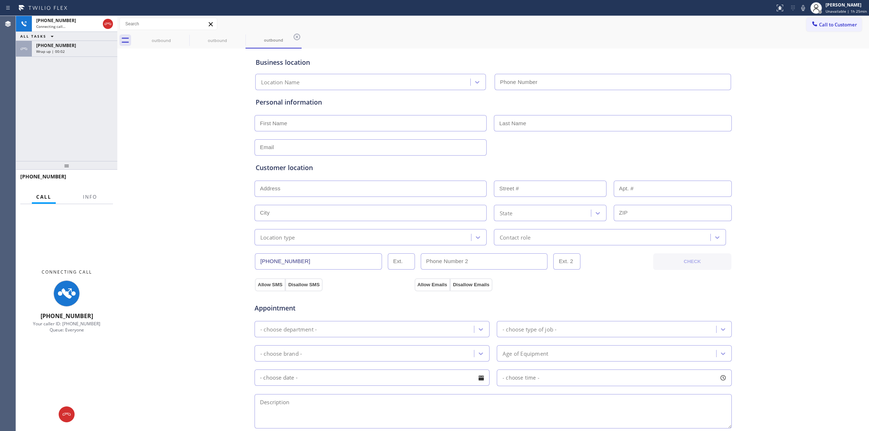
type input "[PHONE_NUMBER]"
click at [73, 47] on div "[PHONE_NUMBER]" at bounding box center [74, 45] width 77 height 6
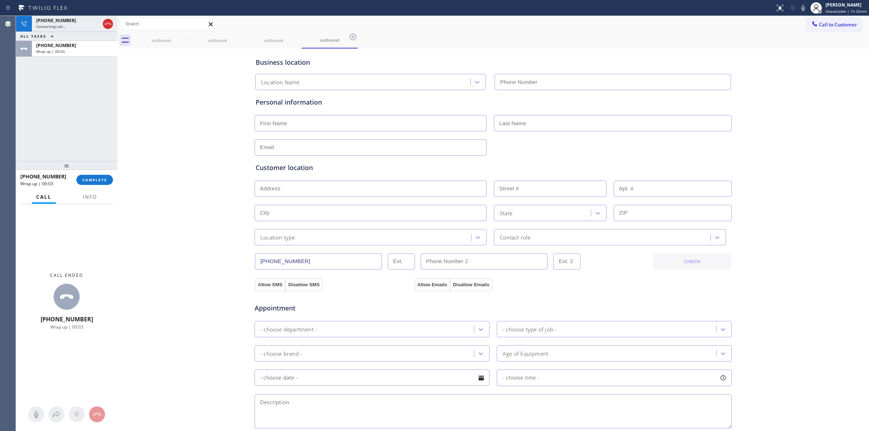
type input "[PHONE_NUMBER]"
click at [96, 187] on div "[PHONE_NUMBER] Wrap up | 00:03 COMPLETE" at bounding box center [66, 179] width 93 height 19
click at [101, 180] on span "COMPLETE" at bounding box center [94, 179] width 25 height 5
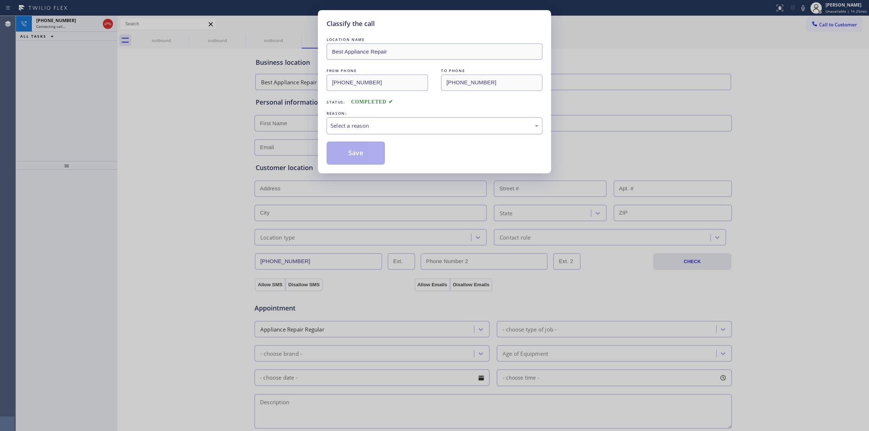
click at [429, 122] on div "Select a reason" at bounding box center [434, 126] width 208 height 8
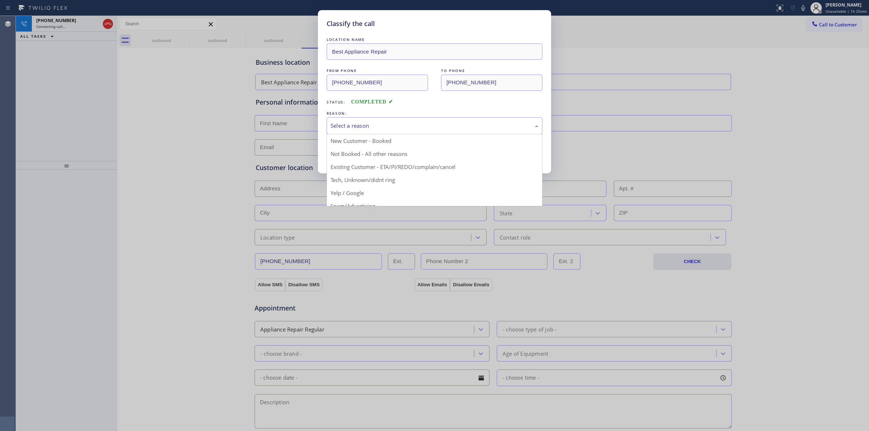
drag, startPoint x: 381, startPoint y: 178, endPoint x: 359, endPoint y: 154, distance: 32.5
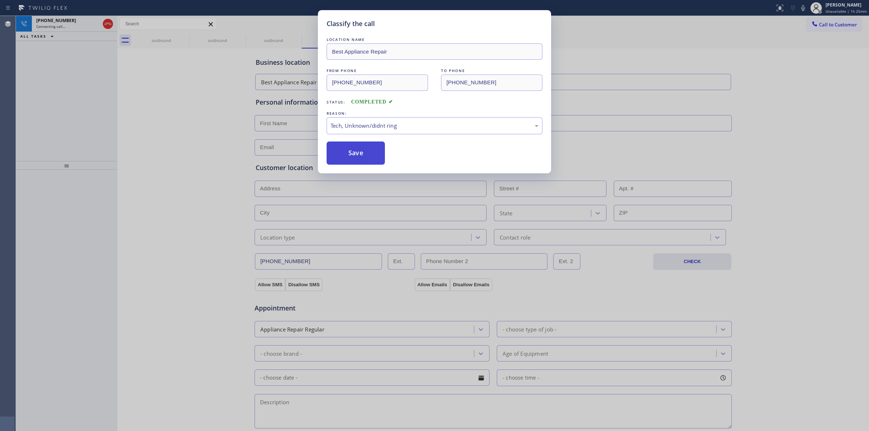
click at [357, 153] on button "Save" at bounding box center [355, 153] width 58 height 23
click at [184, 38] on icon at bounding box center [184, 37] width 9 height 9
click at [0, 0] on icon at bounding box center [0, 0] width 0 height 0
click at [184, 38] on div "outbound outbound outbound" at bounding box center [501, 40] width 736 height 16
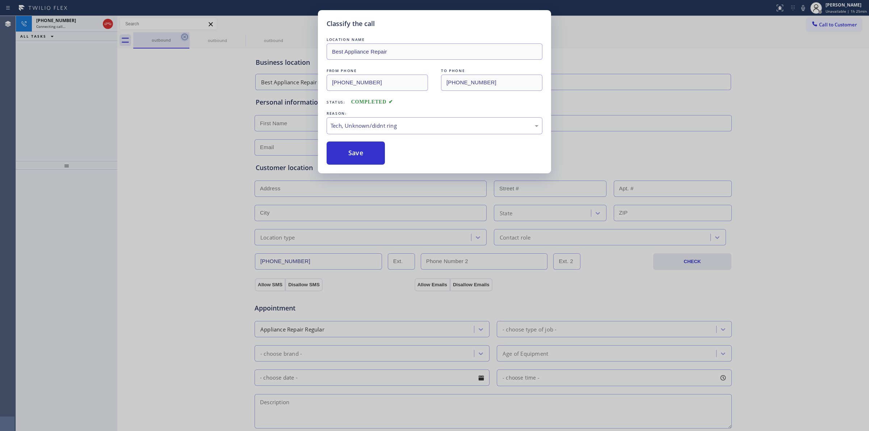
click at [184, 38] on div "outbound outbound outbound" at bounding box center [501, 40] width 736 height 16
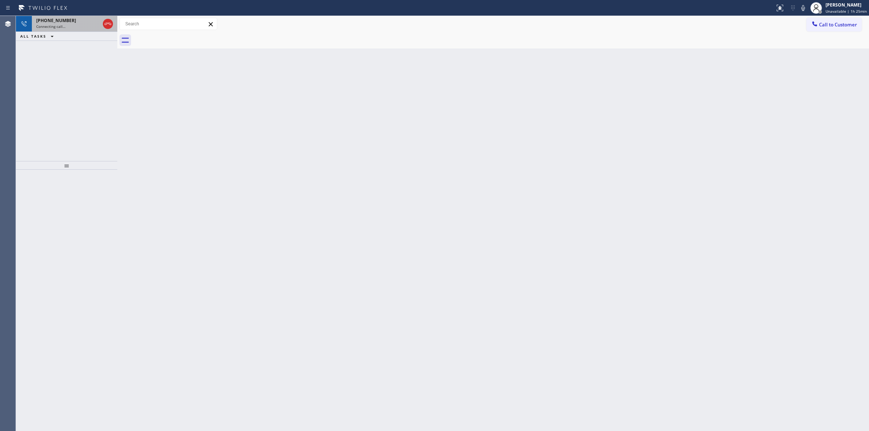
click at [67, 31] on div "[PHONE_NUMBER] Connecting call…" at bounding box center [66, 24] width 69 height 16
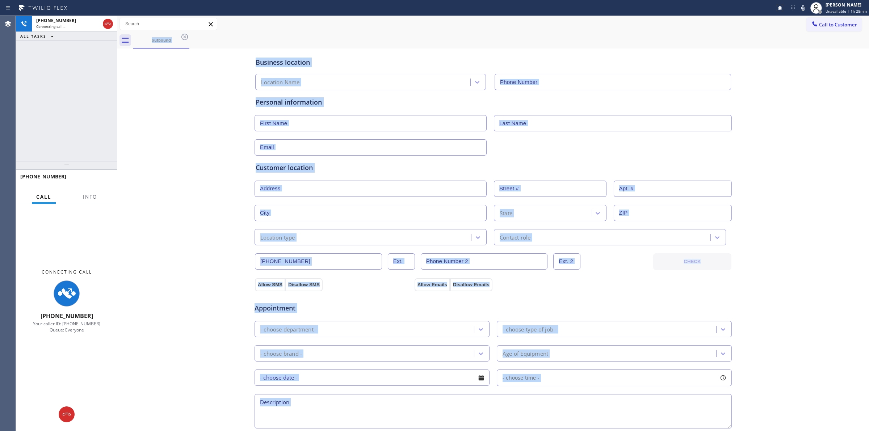
click at [804, 5] on icon at bounding box center [802, 8] width 9 height 9
type input "[PHONE_NUMBER]"
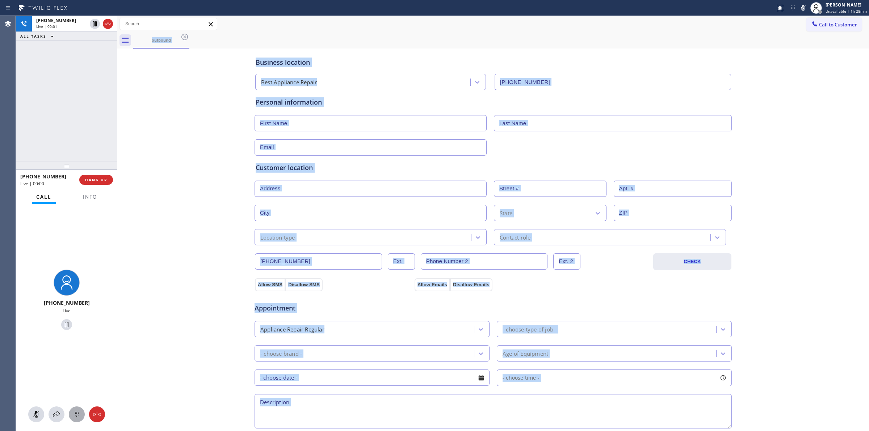
click at [70, 415] on div at bounding box center [77, 414] width 16 height 9
click at [827, 24] on span "Call to Customer" at bounding box center [838, 24] width 38 height 7
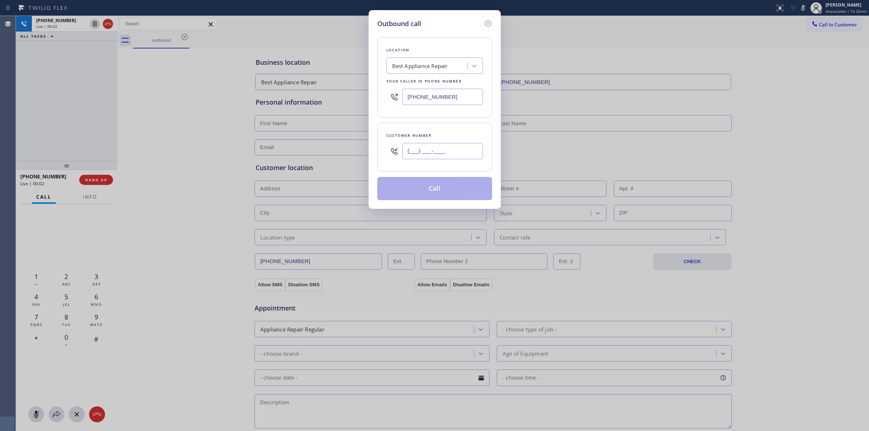
paste input "626) 623-5086"
click at [430, 155] on input "(___) ___-____" at bounding box center [442, 151] width 81 height 16
type input "[PHONE_NUMBER]"
click at [426, 69] on div "Best Appliance Repair" at bounding box center [420, 66] width 56 height 8
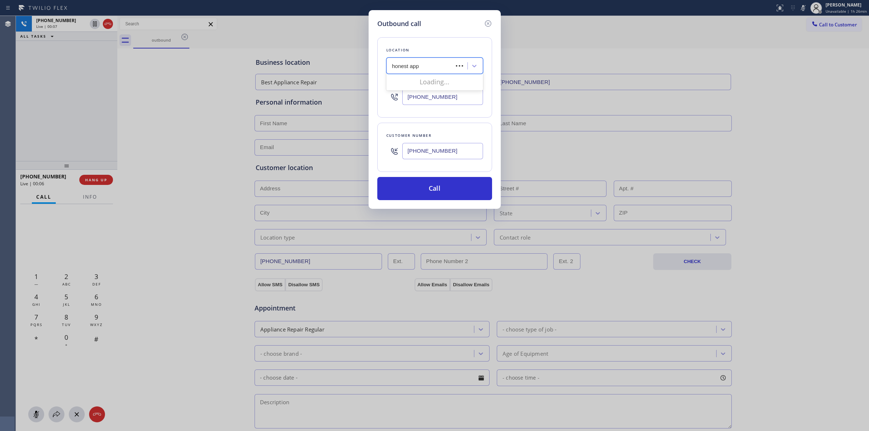
type input "honest appl"
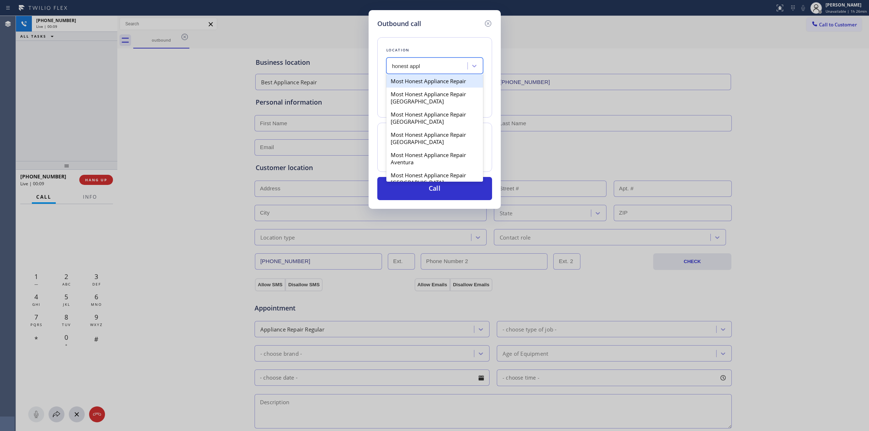
drag, startPoint x: 418, startPoint y: 91, endPoint x: 423, endPoint y: 87, distance: 5.9
click at [423, 87] on div "Most Honest Appliance Repair Most Honest Appliance Repair [GEOGRAPHIC_DATA] Mos…" at bounding box center [434, 127] width 97 height 109
click at [423, 87] on div "Most Honest Appliance Repair" at bounding box center [434, 81] width 97 height 13
type input "[PHONE_NUMBER]"
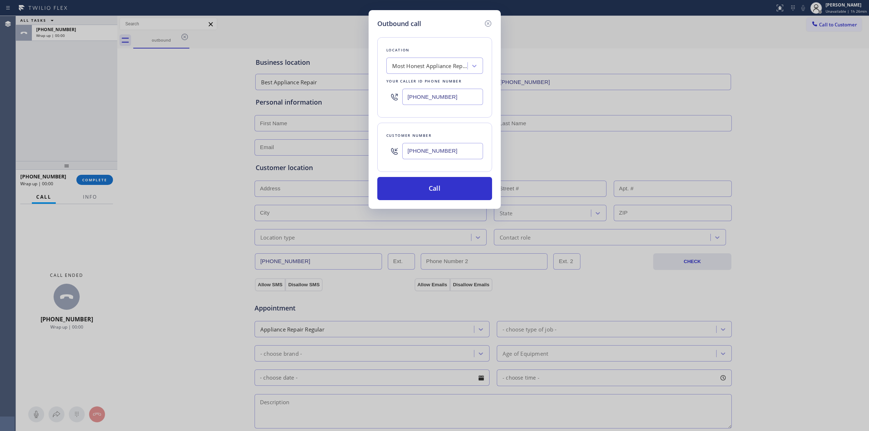
click at [435, 153] on input "[PHONE_NUMBER]" at bounding box center [442, 151] width 81 height 16
click at [432, 184] on button "Call" at bounding box center [434, 188] width 115 height 23
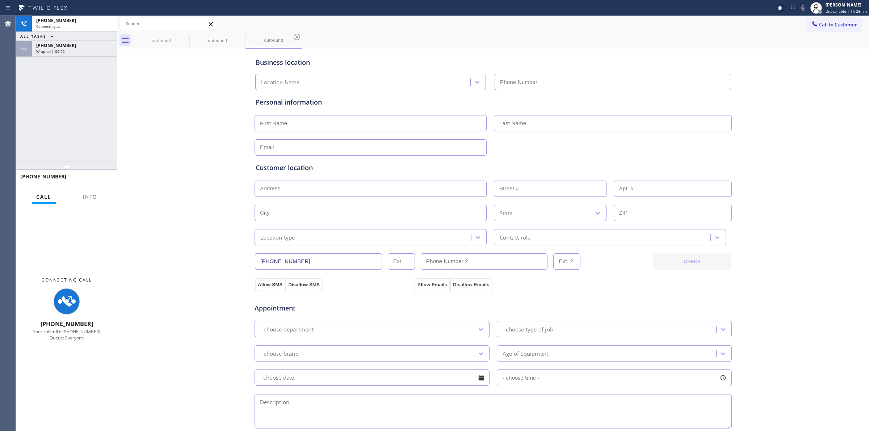
click at [791, 89] on div "Business location Location Name Personal information Customer location >> ADD N…" at bounding box center [493, 297] width 748 height 494
type input "[PHONE_NUMBER]"
click at [802, 11] on icon at bounding box center [802, 8] width 9 height 9
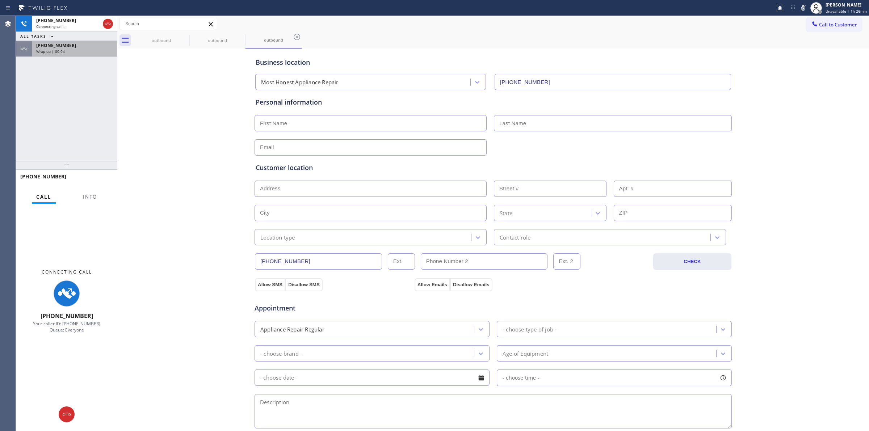
click at [66, 56] on div "[PHONE_NUMBER] Wrap up | 00:04" at bounding box center [66, 49] width 101 height 16
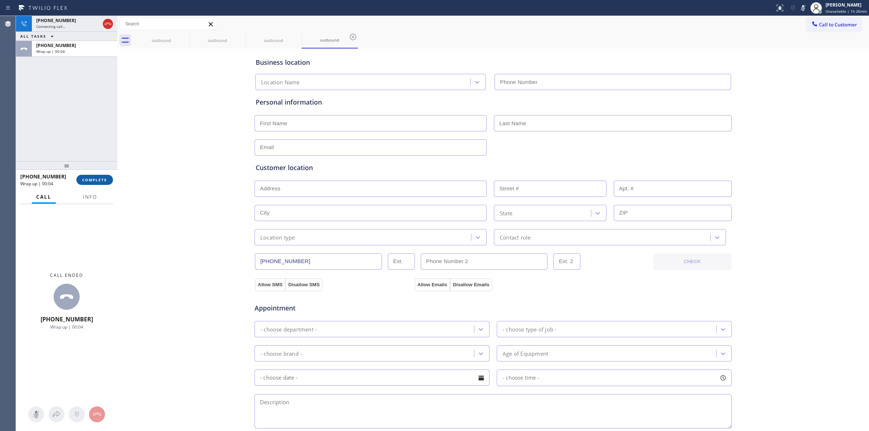
click at [104, 178] on span "COMPLETE" at bounding box center [94, 179] width 25 height 5
type input "[PHONE_NUMBER]"
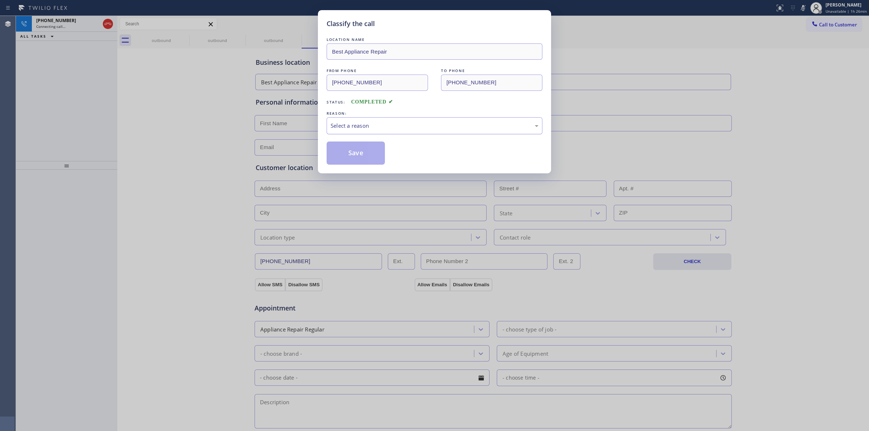
click at [378, 131] on div "Select a reason" at bounding box center [434, 125] width 216 height 17
click at [352, 155] on button "Save" at bounding box center [355, 153] width 58 height 23
click at [183, 39] on div "outbound" at bounding box center [161, 40] width 56 height 16
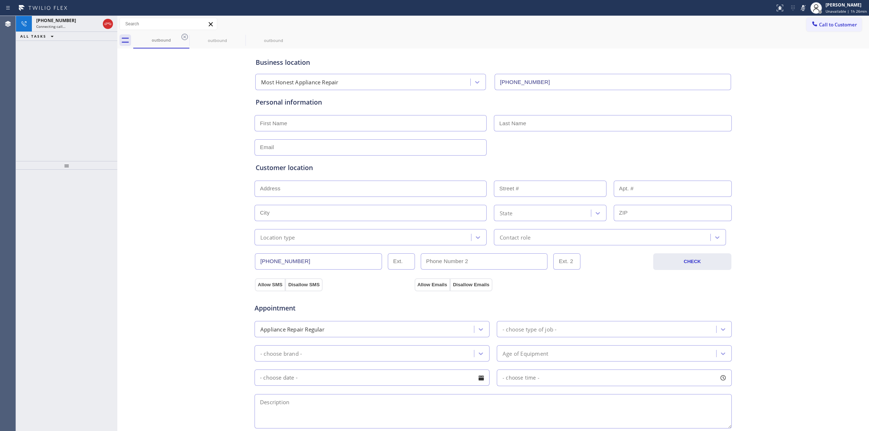
click at [183, 37] on icon at bounding box center [184, 37] width 9 height 9
click at [0, 0] on icon at bounding box center [0, 0] width 0 height 0
click at [183, 37] on div "outbound outbound outbound" at bounding box center [501, 40] width 736 height 16
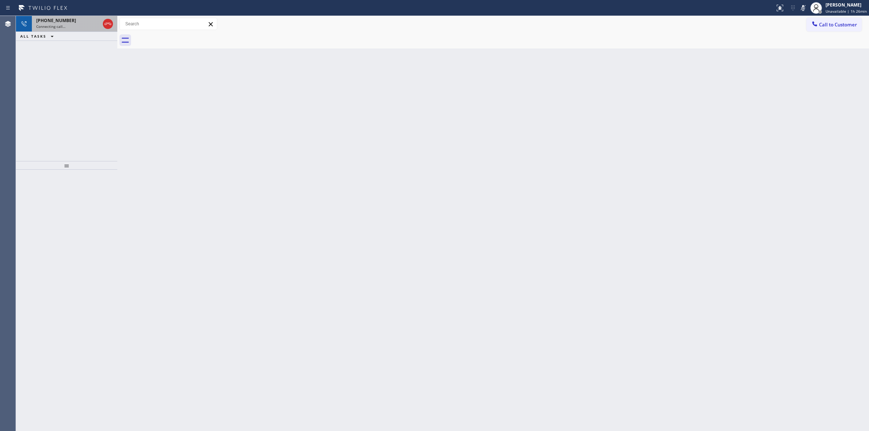
click at [72, 22] on div "[PHONE_NUMBER]" at bounding box center [68, 20] width 64 height 6
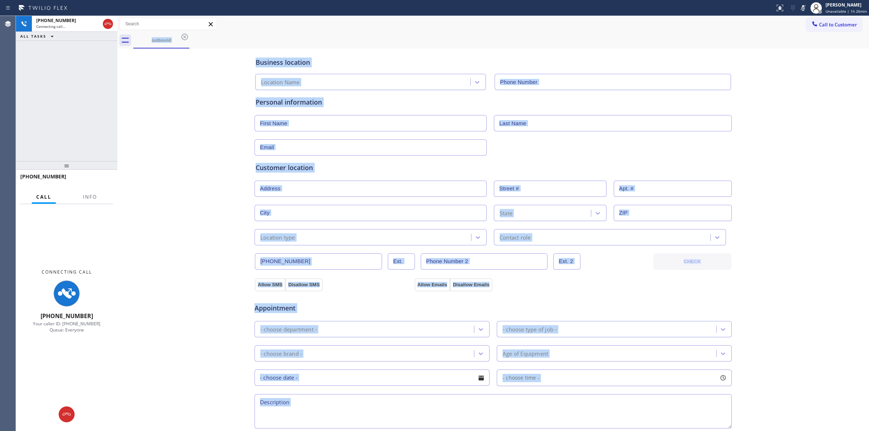
click at [198, 298] on div "Business location Location Name Personal information Customer location >> ADD N…" at bounding box center [493, 297] width 748 height 494
type input "[PHONE_NUMBER]"
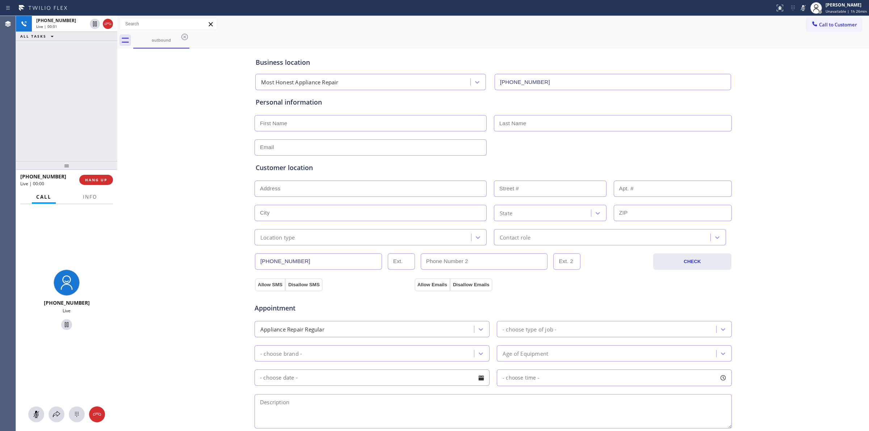
click at [85, 418] on div at bounding box center [66, 414] width 101 height 16
click at [73, 418] on icon at bounding box center [76, 414] width 9 height 9
click at [817, 29] on button "Call to Customer" at bounding box center [833, 25] width 55 height 14
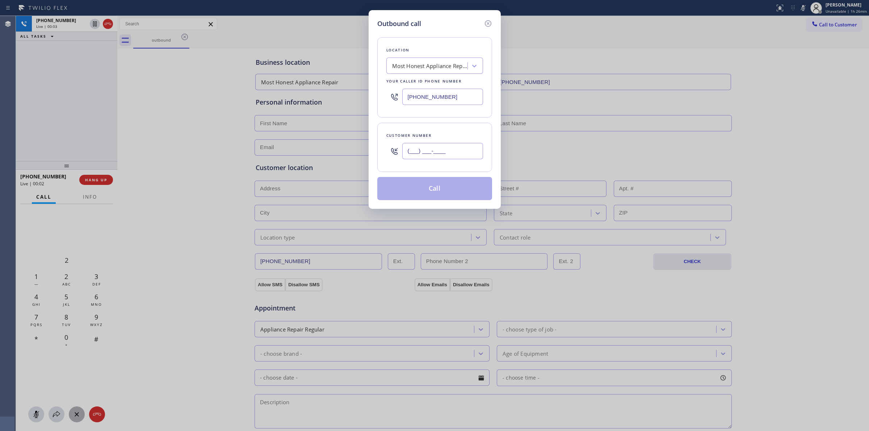
paste input "626) 623-5086"
click at [431, 153] on input "(___) ___-____" at bounding box center [442, 151] width 81 height 16
type input "[PHONE_NUMBER]"
click at [374, 31] on div "Outbound call Location Most Honest Appliance Repair Your caller id phone number…" at bounding box center [434, 109] width 132 height 199
click at [435, 190] on button "Call" at bounding box center [434, 188] width 115 height 23
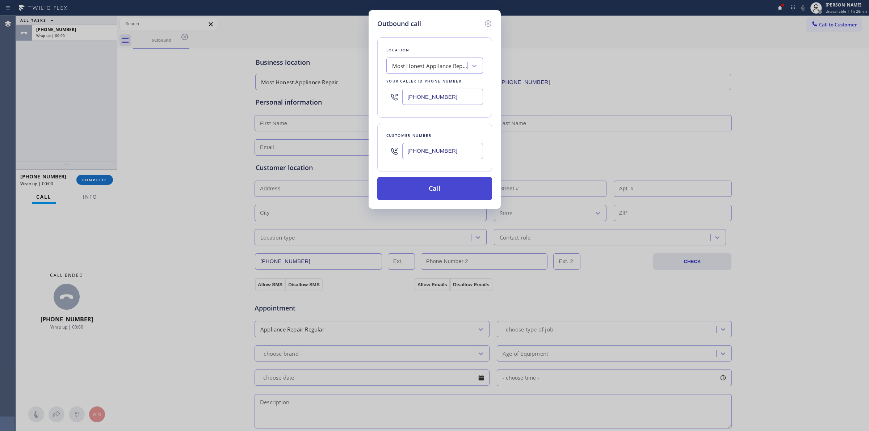
click at [430, 185] on button "Call" at bounding box center [434, 188] width 115 height 23
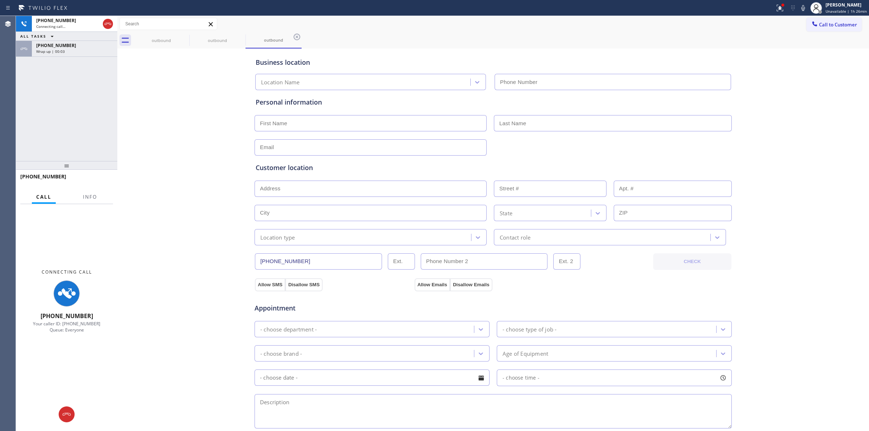
type input "[PHONE_NUMBER]"
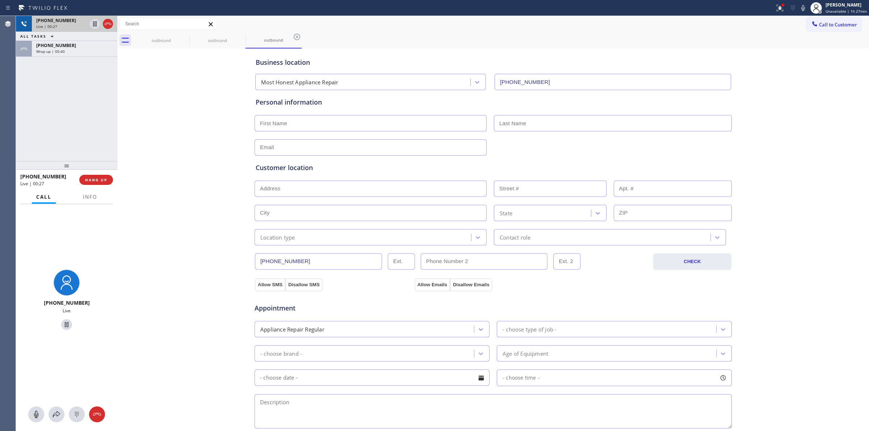
click at [72, 26] on div "Live | 00:27" at bounding box center [61, 26] width 51 height 5
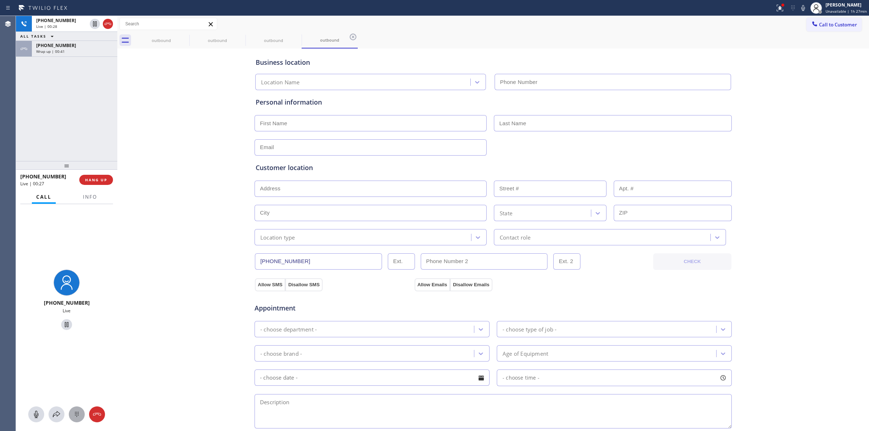
type input "[PHONE_NUMBER]"
click at [76, 415] on icon at bounding box center [77, 414] width 4 height 5
click at [811, 24] on icon at bounding box center [814, 23] width 7 height 7
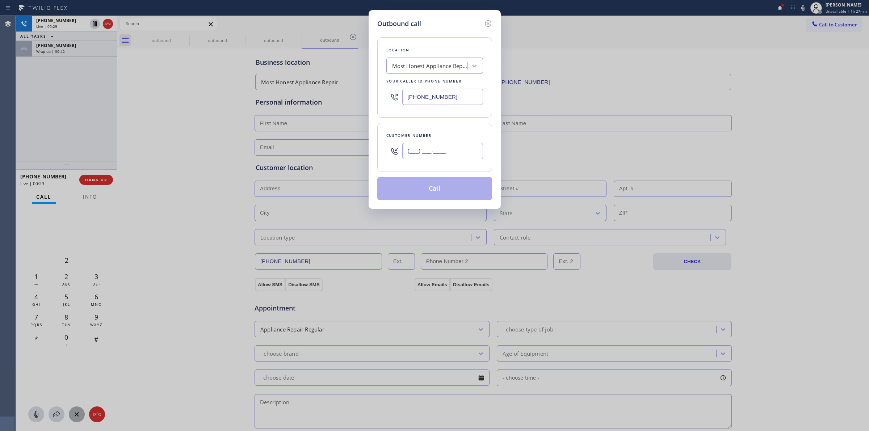
click at [424, 159] on input "(___) ___-____" at bounding box center [442, 151] width 81 height 16
paste input "626) 623-5086"
type input "[PHONE_NUMBER]"
click at [378, 24] on h5 "Outbound call" at bounding box center [399, 24] width 44 height 10
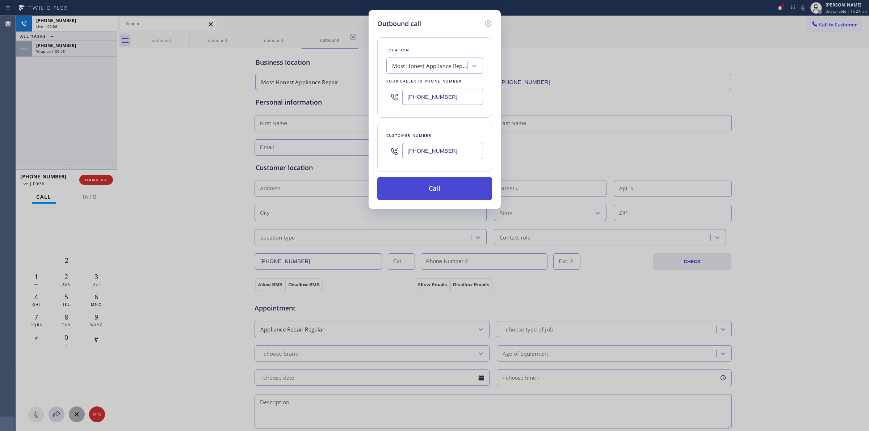
click at [436, 184] on button "Call" at bounding box center [434, 188] width 115 height 23
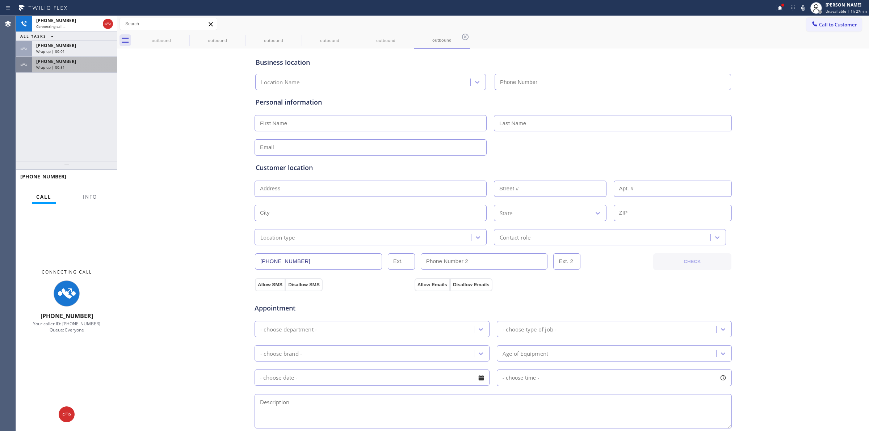
click at [53, 63] on span "[PHONE_NUMBER]" at bounding box center [56, 61] width 40 height 6
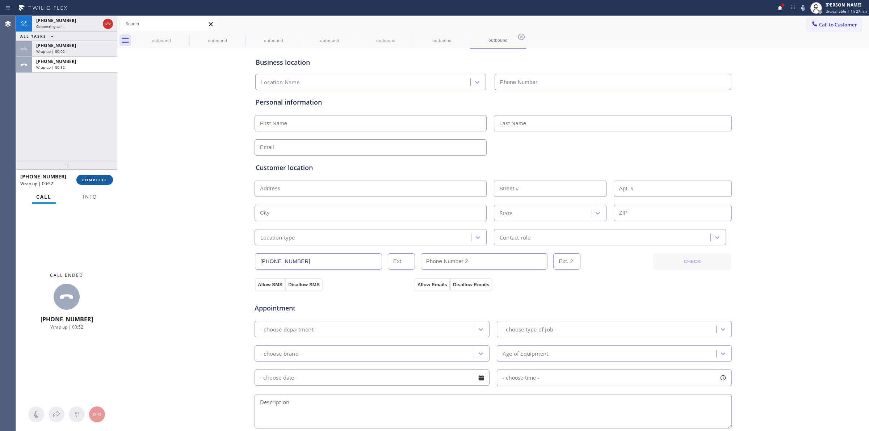
type input "[PHONE_NUMBER]"
click at [101, 183] on button "COMPLETE" at bounding box center [94, 180] width 37 height 10
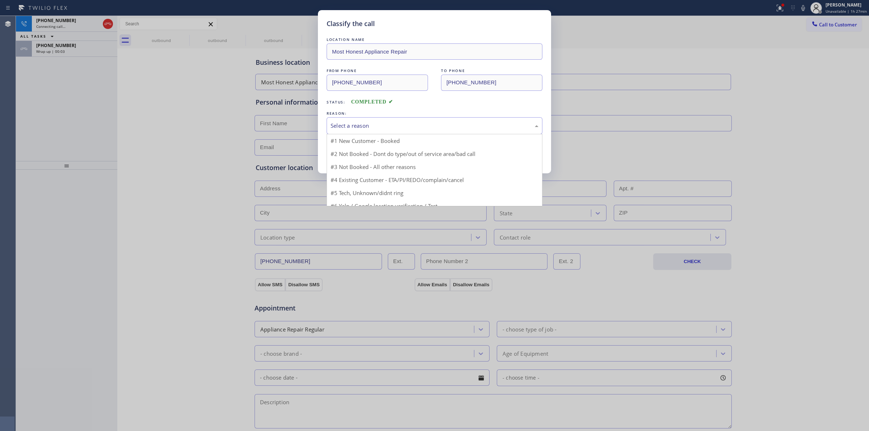
click at [359, 126] on div "Select a reason" at bounding box center [434, 126] width 208 height 8
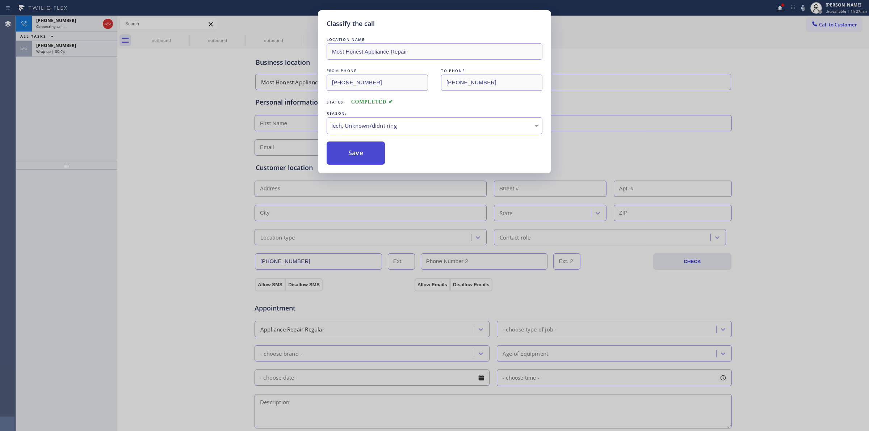
drag, startPoint x: 364, startPoint y: 181, endPoint x: 355, endPoint y: 155, distance: 28.2
click at [355, 155] on button "Save" at bounding box center [355, 153] width 58 height 23
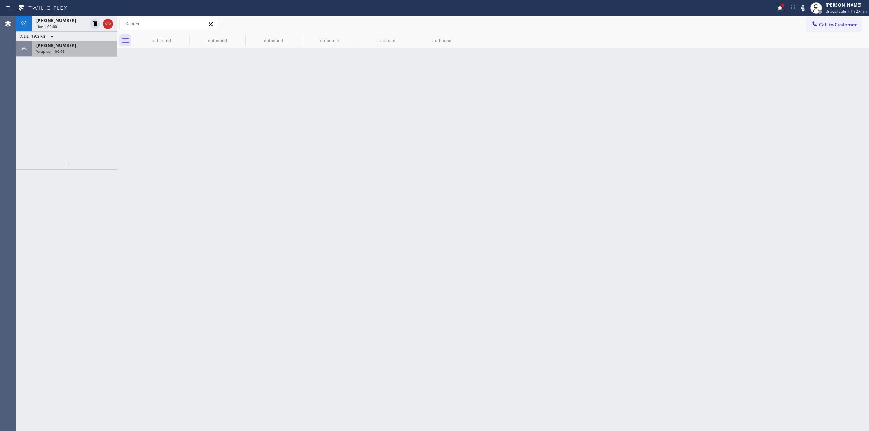
click at [92, 52] on div "Wrap up | 00:06" at bounding box center [74, 51] width 77 height 5
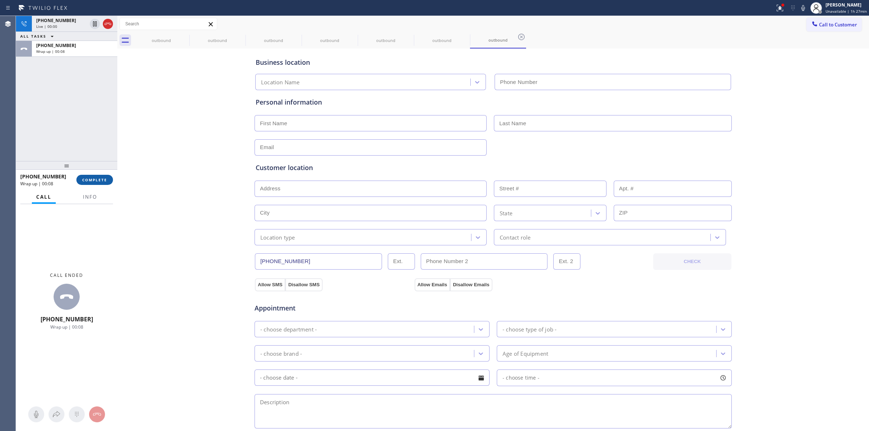
click at [95, 179] on span "COMPLETE" at bounding box center [94, 179] width 25 height 5
type input "[PHONE_NUMBER]"
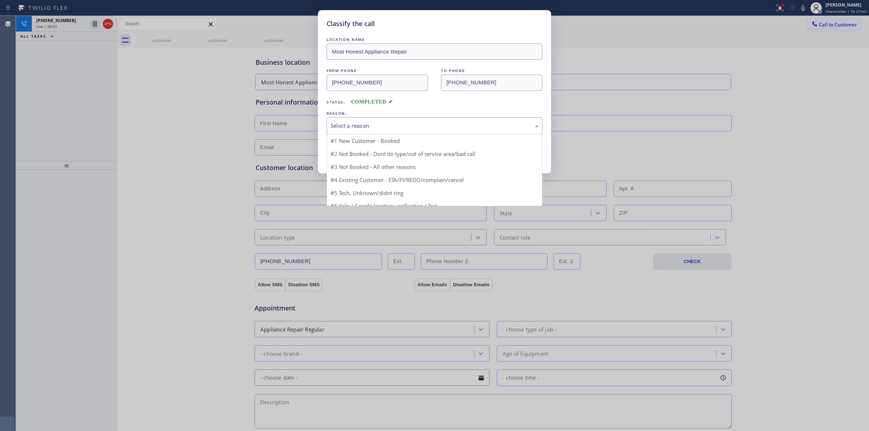
click at [451, 128] on div "Select a reason" at bounding box center [434, 126] width 208 height 8
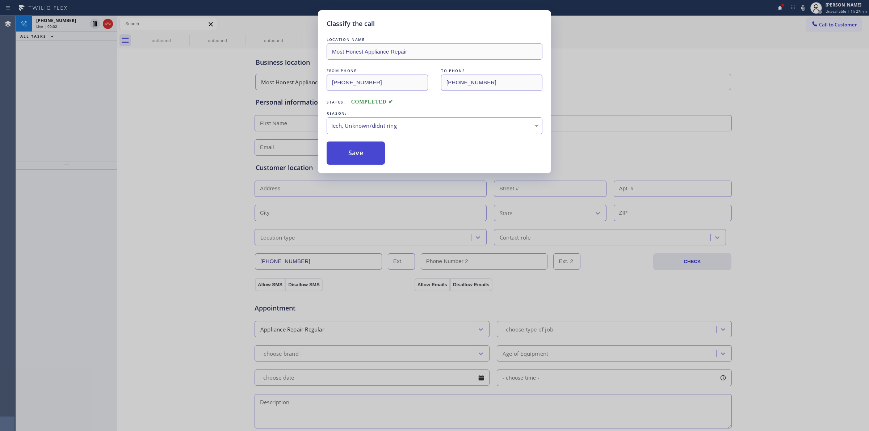
click at [370, 155] on button "Save" at bounding box center [355, 153] width 58 height 23
click at [70, 22] on div "[PHONE_NUMBER]" at bounding box center [61, 20] width 51 height 6
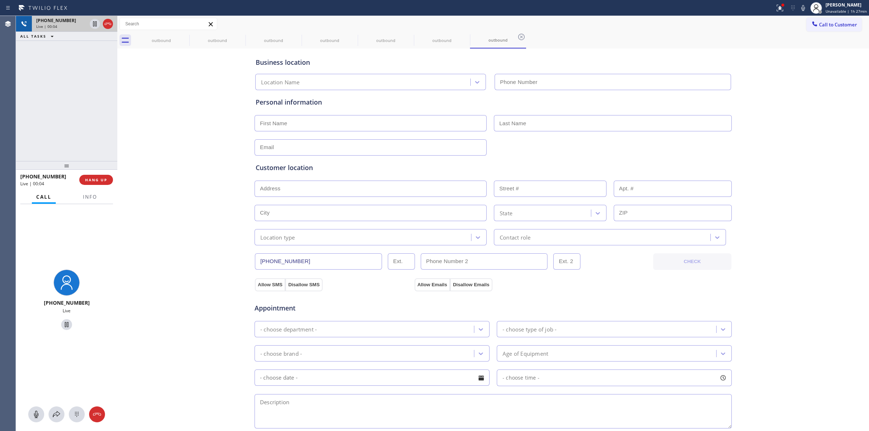
click at [70, 22] on div "[PHONE_NUMBER]" at bounding box center [61, 20] width 51 height 6
type input "[PHONE_NUMBER]"
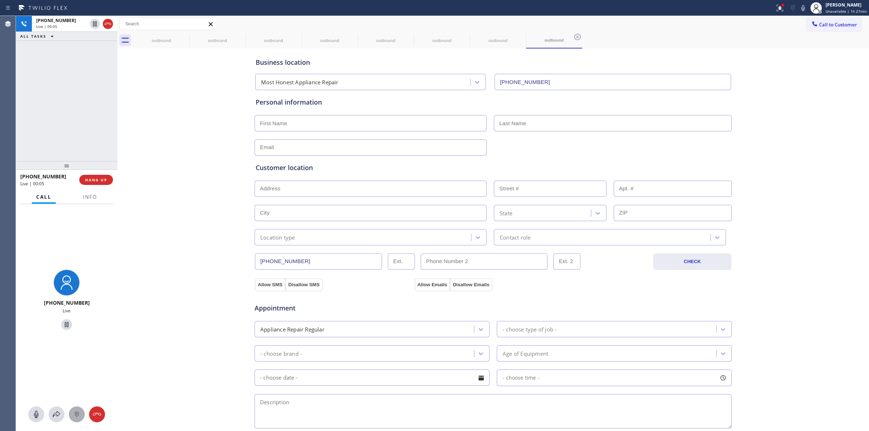
click at [82, 410] on div at bounding box center [77, 414] width 16 height 9
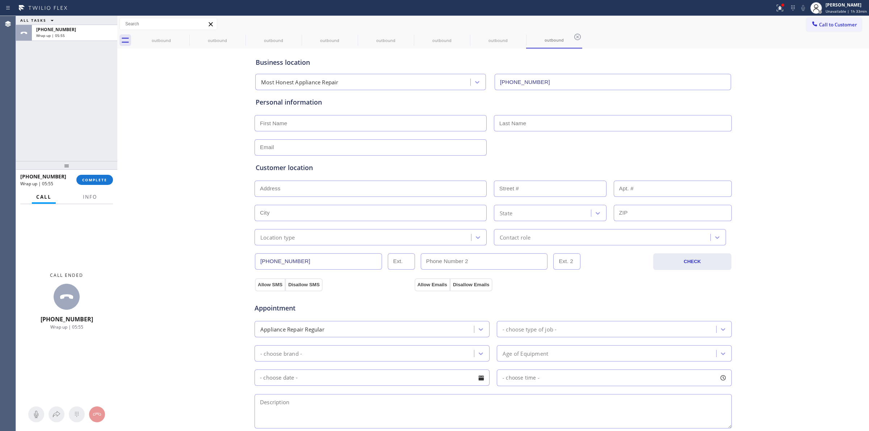
click at [105, 173] on div "[PHONE_NUMBER] Wrap up | 05:55 COMPLETE" at bounding box center [66, 179] width 93 height 19
click at [104, 177] on button "COMPLETE" at bounding box center [94, 180] width 37 height 10
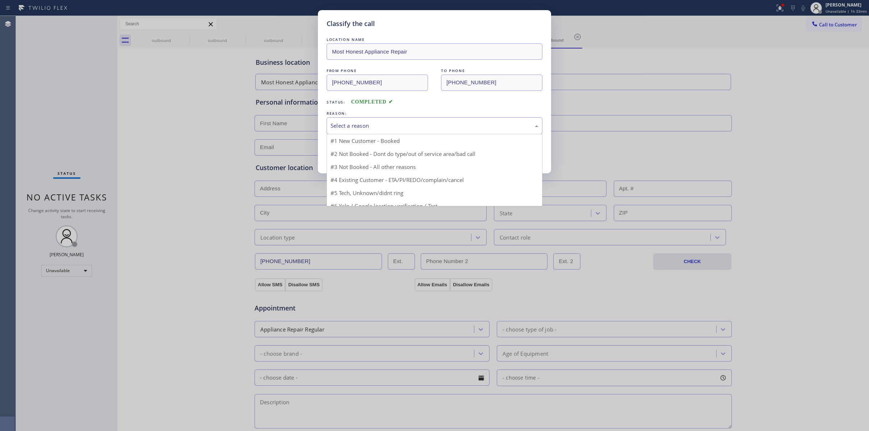
click at [441, 131] on div "Select a reason" at bounding box center [434, 125] width 216 height 17
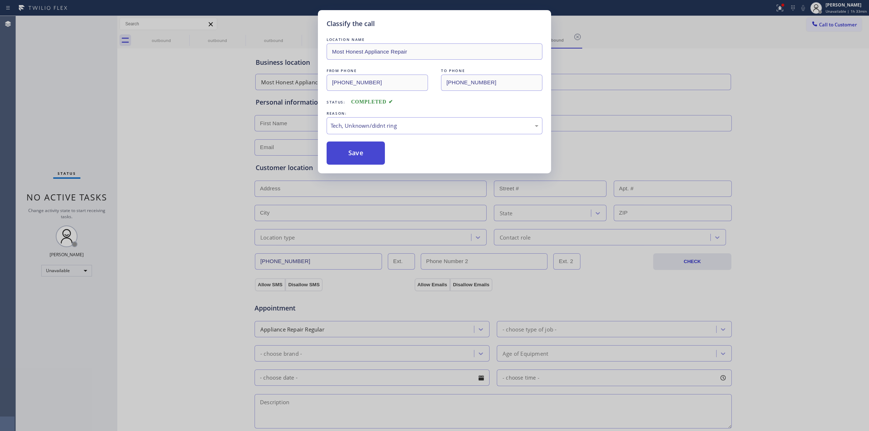
click at [354, 153] on button "Save" at bounding box center [355, 153] width 58 height 23
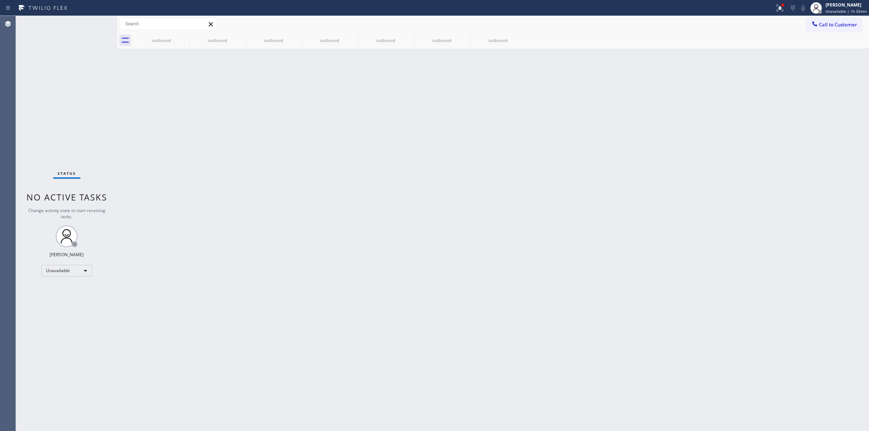
click at [843, 9] on span "Unavailable | 1h 33min" at bounding box center [845, 11] width 41 height 5
click at [824, 58] on button "Break" at bounding box center [832, 56] width 72 height 9
click at [842, 12] on span "Break | 19:09" at bounding box center [843, 11] width 24 height 5
click at [810, 50] on button "Unavailable" at bounding box center [832, 47] width 72 height 9
